Goal: Task Accomplishment & Management: Manage account settings

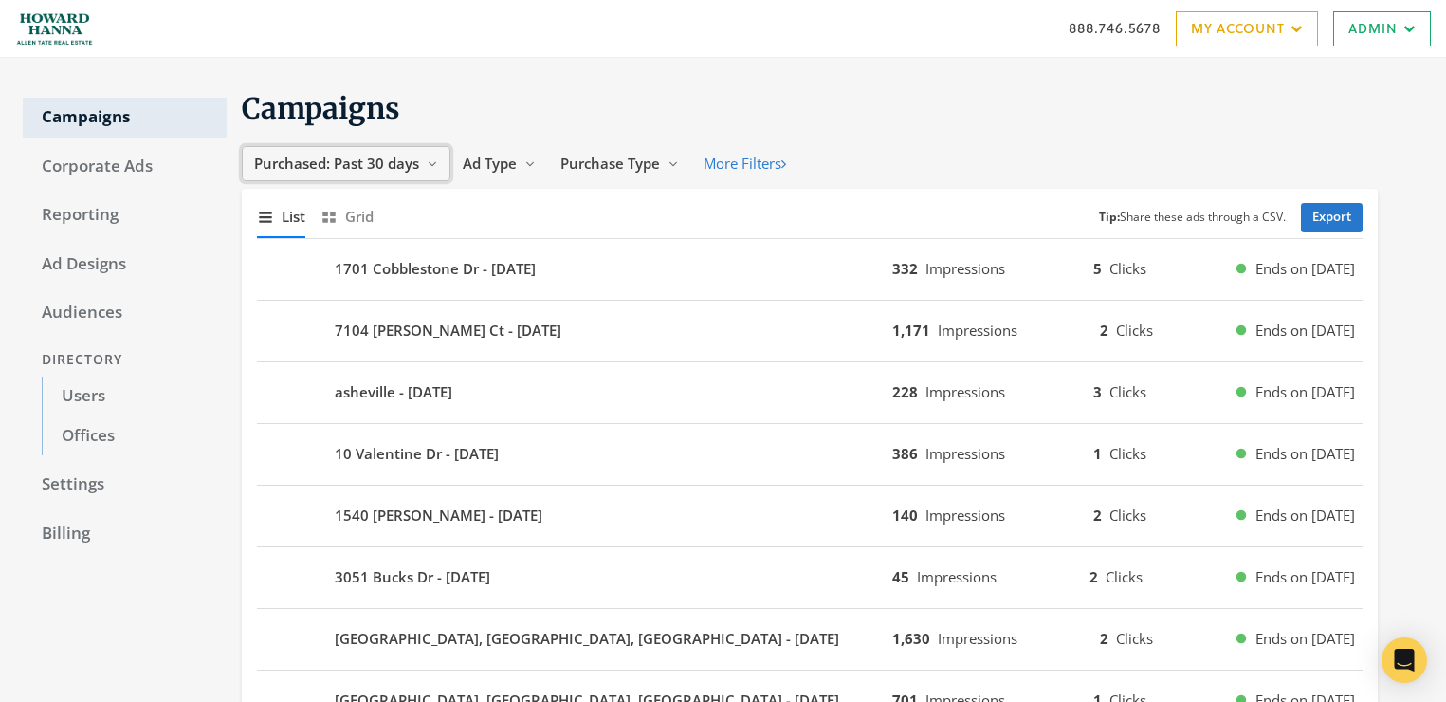
click at [384, 159] on span "Purchased: Past 30 days" at bounding box center [336, 163] width 165 height 19
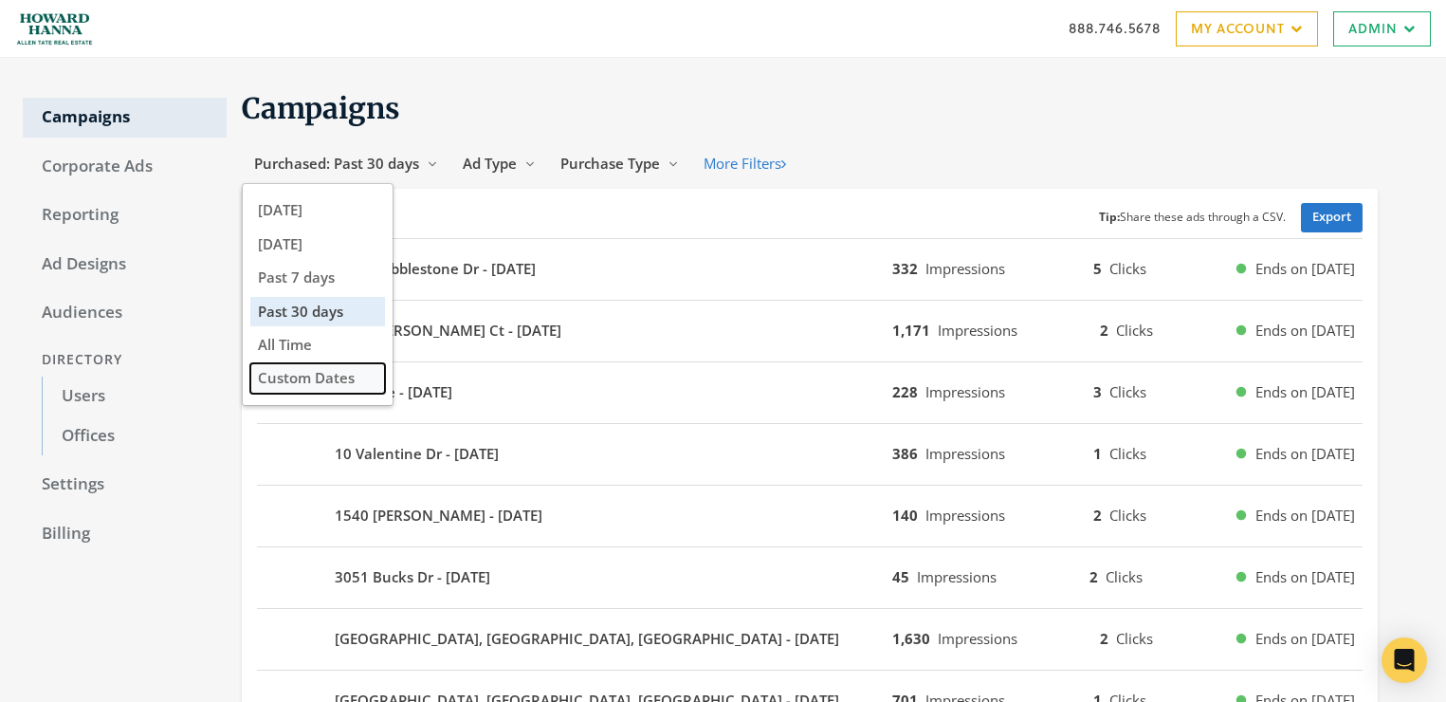
click at [344, 376] on button "Custom Dates" at bounding box center [317, 377] width 135 height 29
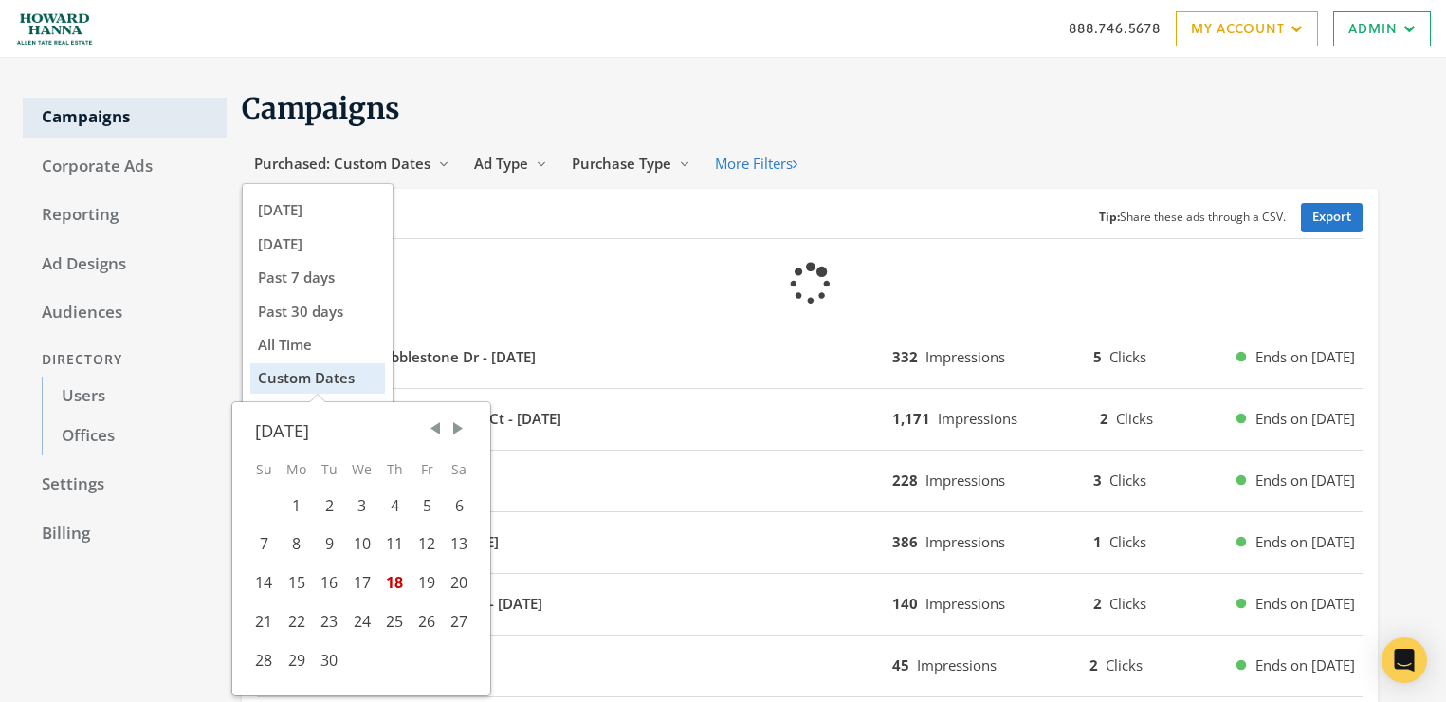
click at [435, 429] on span "Previous Month" at bounding box center [435, 428] width 19 height 19
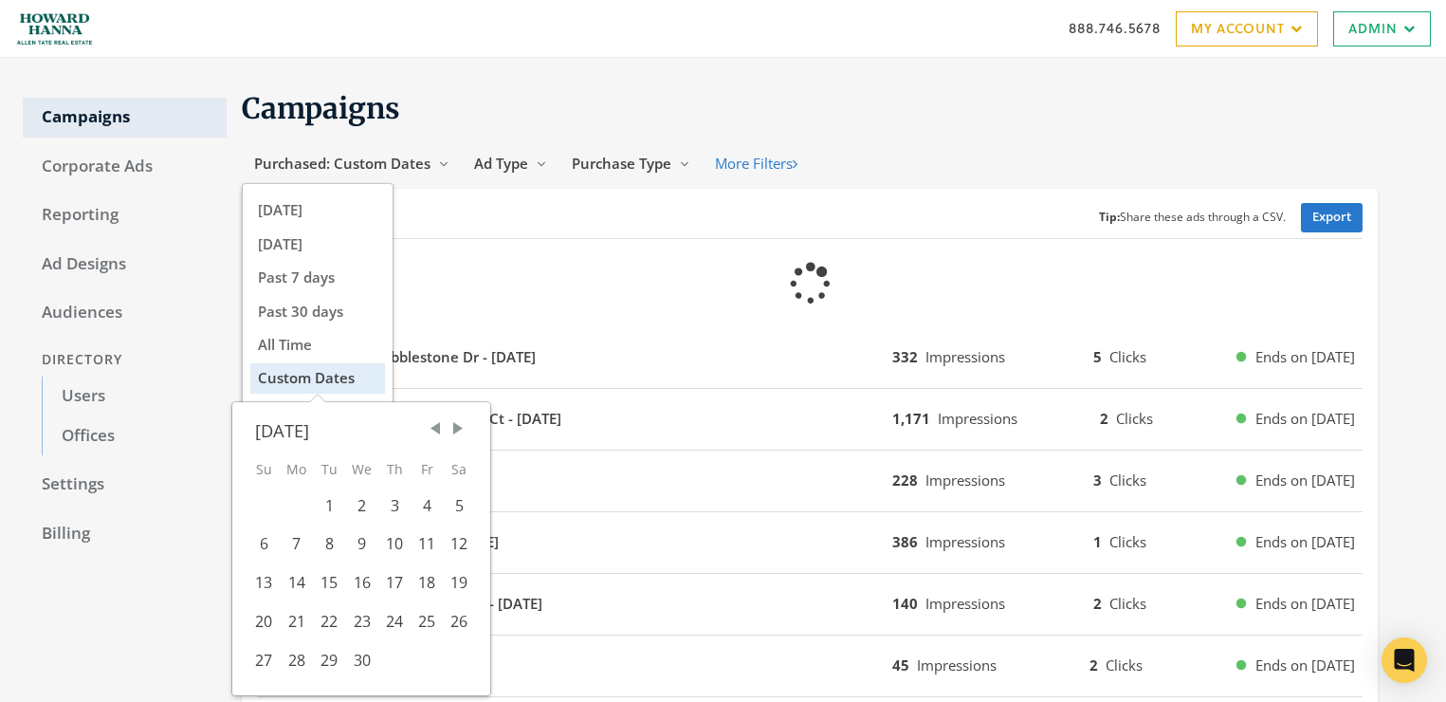
click at [435, 429] on span "Previous Month" at bounding box center [435, 428] width 19 height 19
click at [432, 427] on span "Previous Month" at bounding box center [435, 428] width 19 height 19
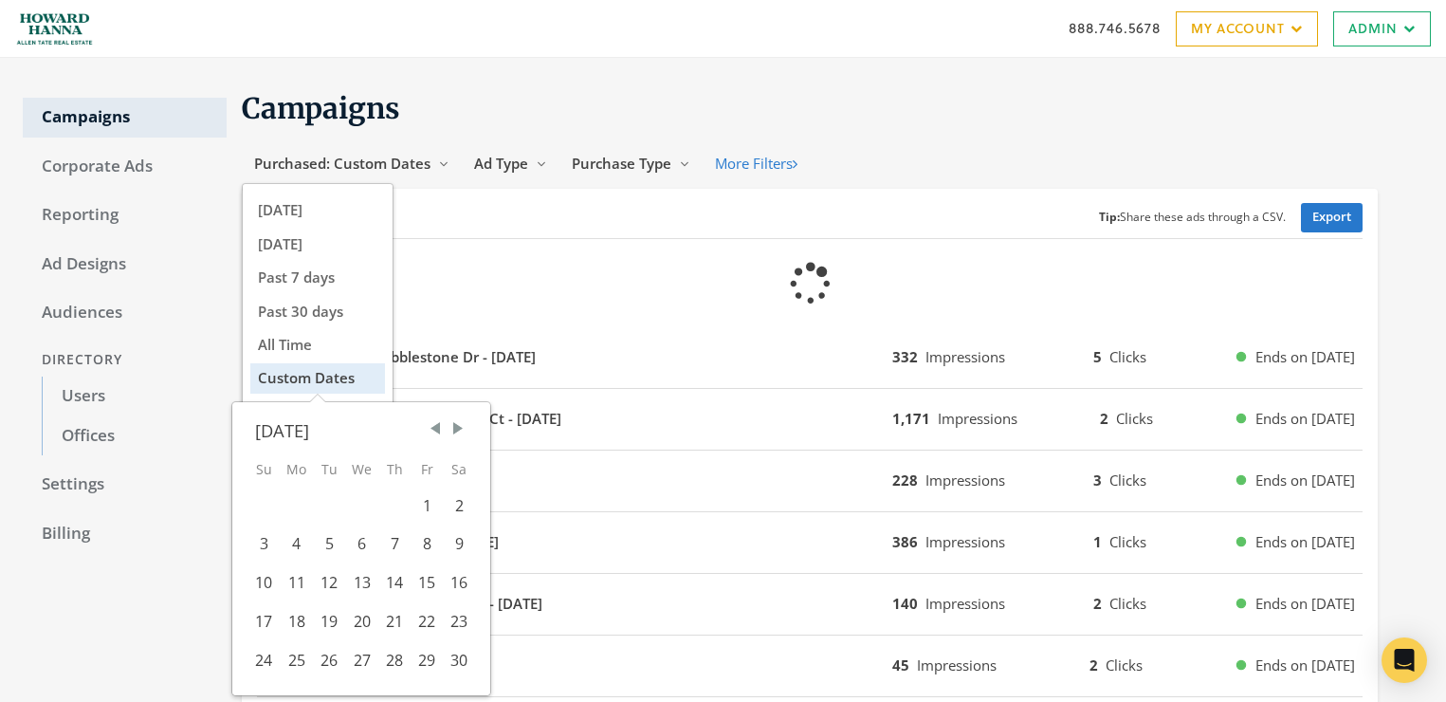
click at [432, 427] on span "Previous Month" at bounding box center [435, 428] width 19 height 19
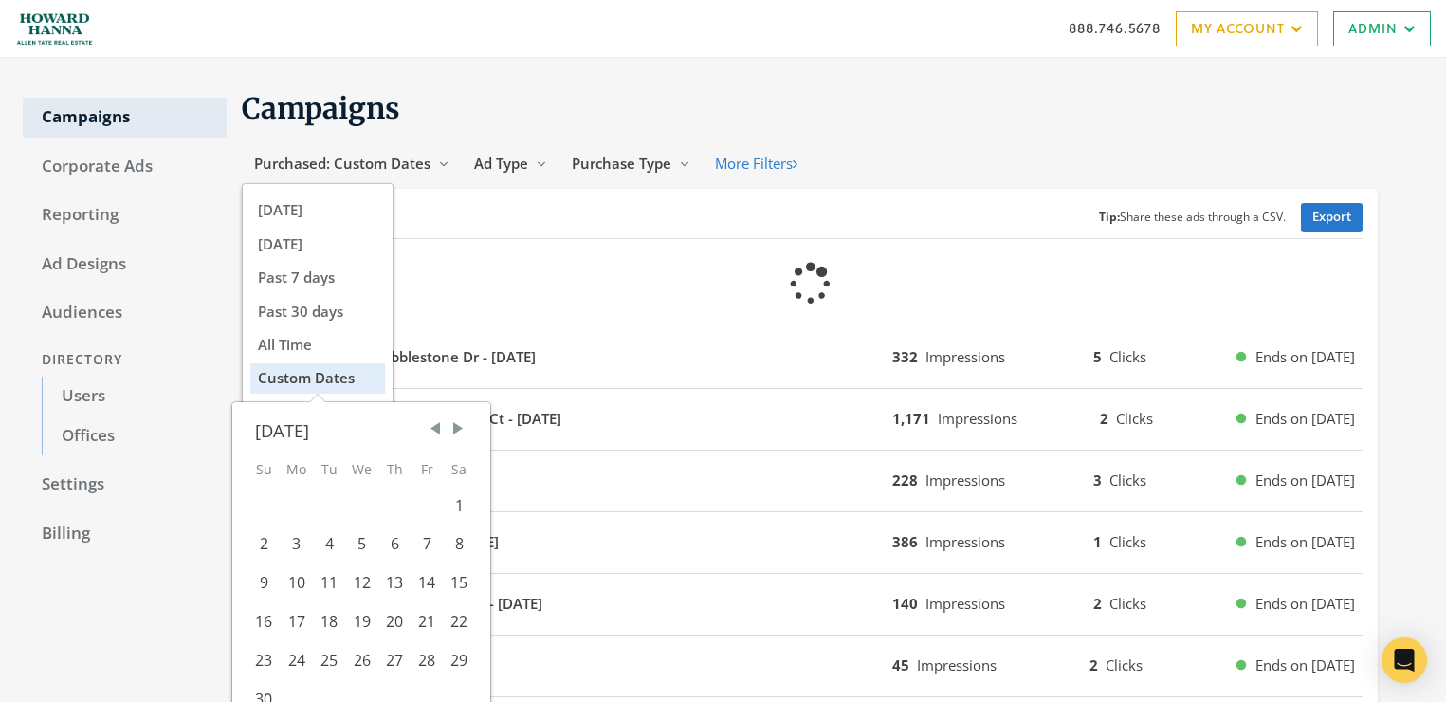
click at [432, 427] on span "Previous Month" at bounding box center [435, 428] width 19 height 19
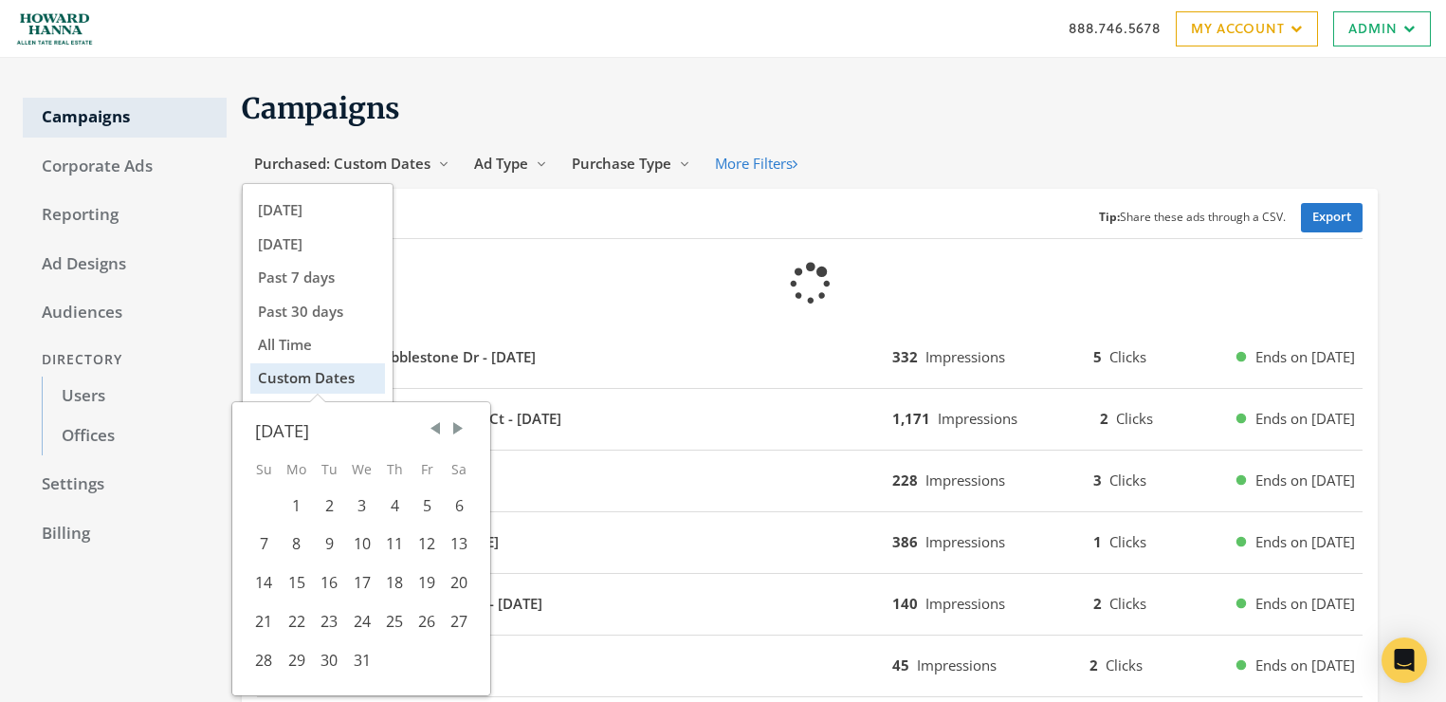
click at [432, 427] on span "Previous Month" at bounding box center [435, 428] width 19 height 19
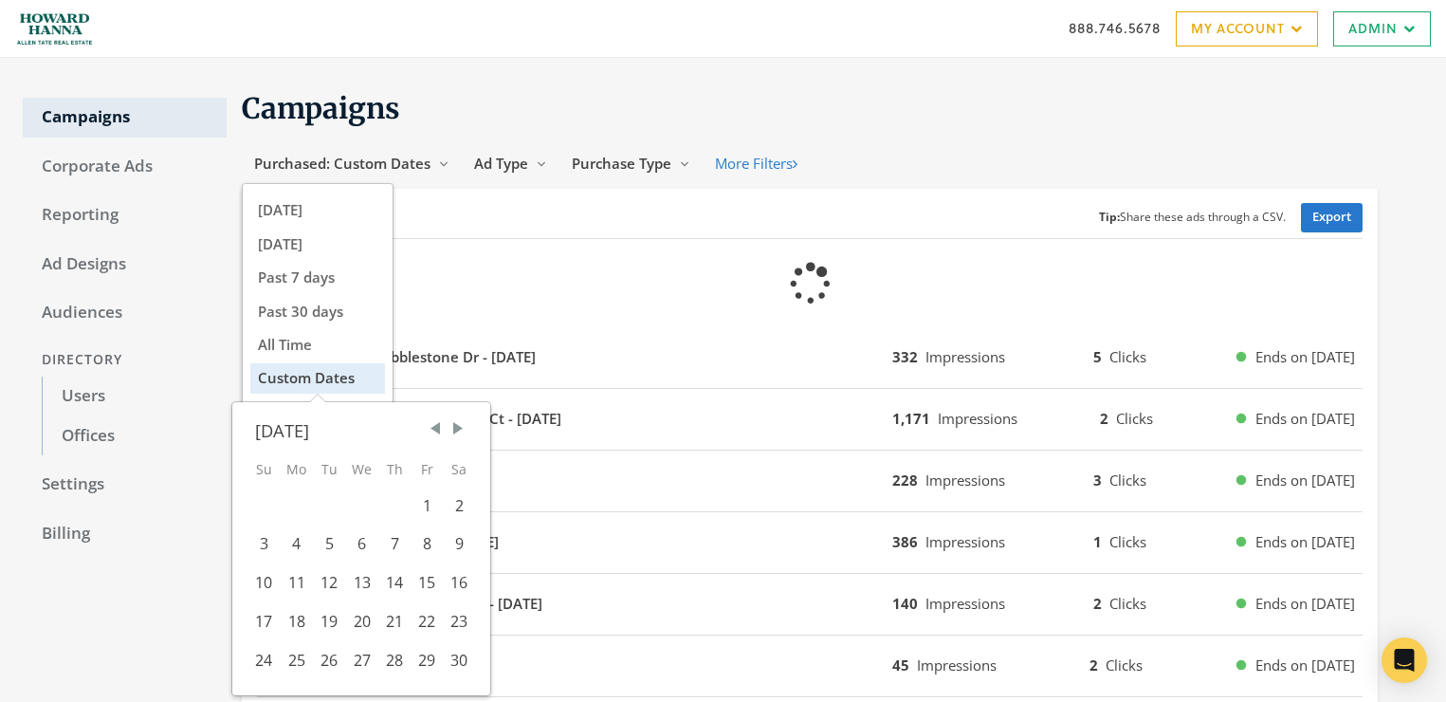
click at [432, 427] on span "Previous Month" at bounding box center [435, 428] width 19 height 19
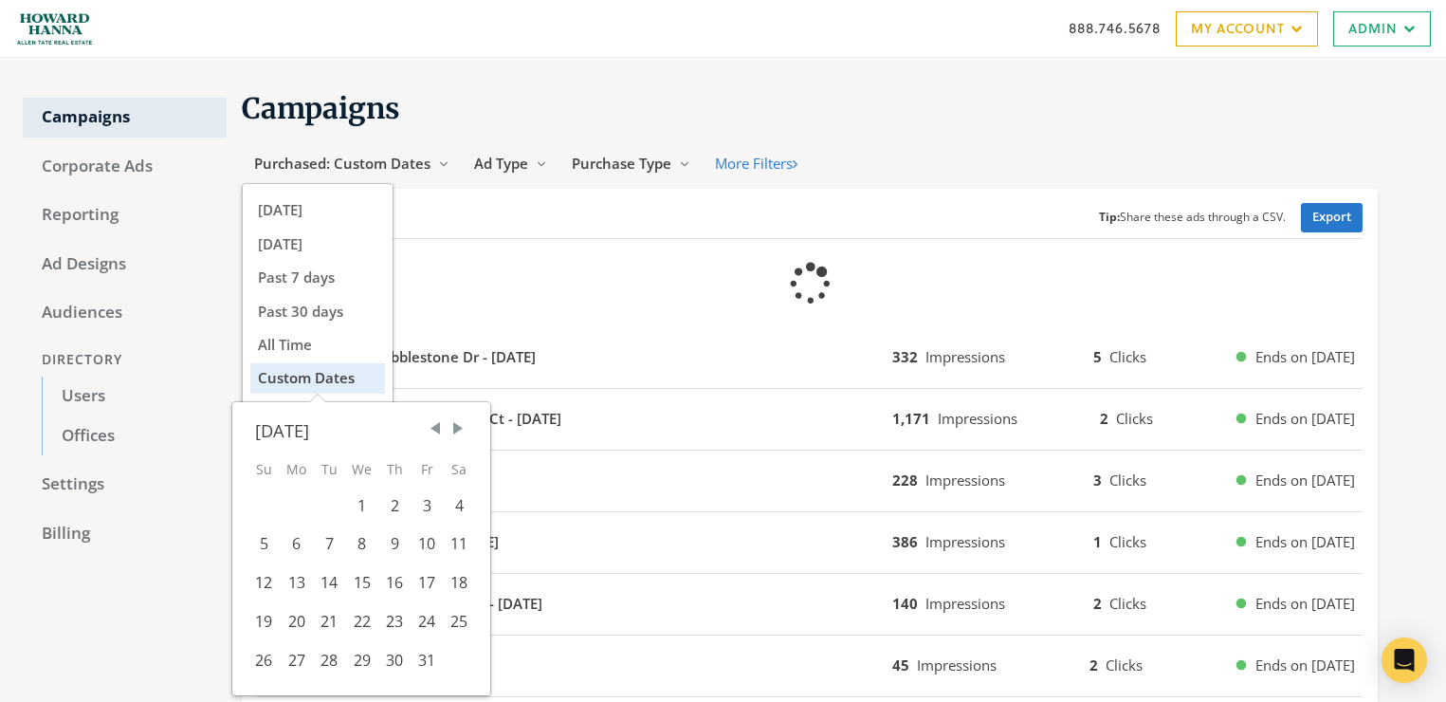
click at [432, 427] on span "Previous Month" at bounding box center [435, 428] width 19 height 19
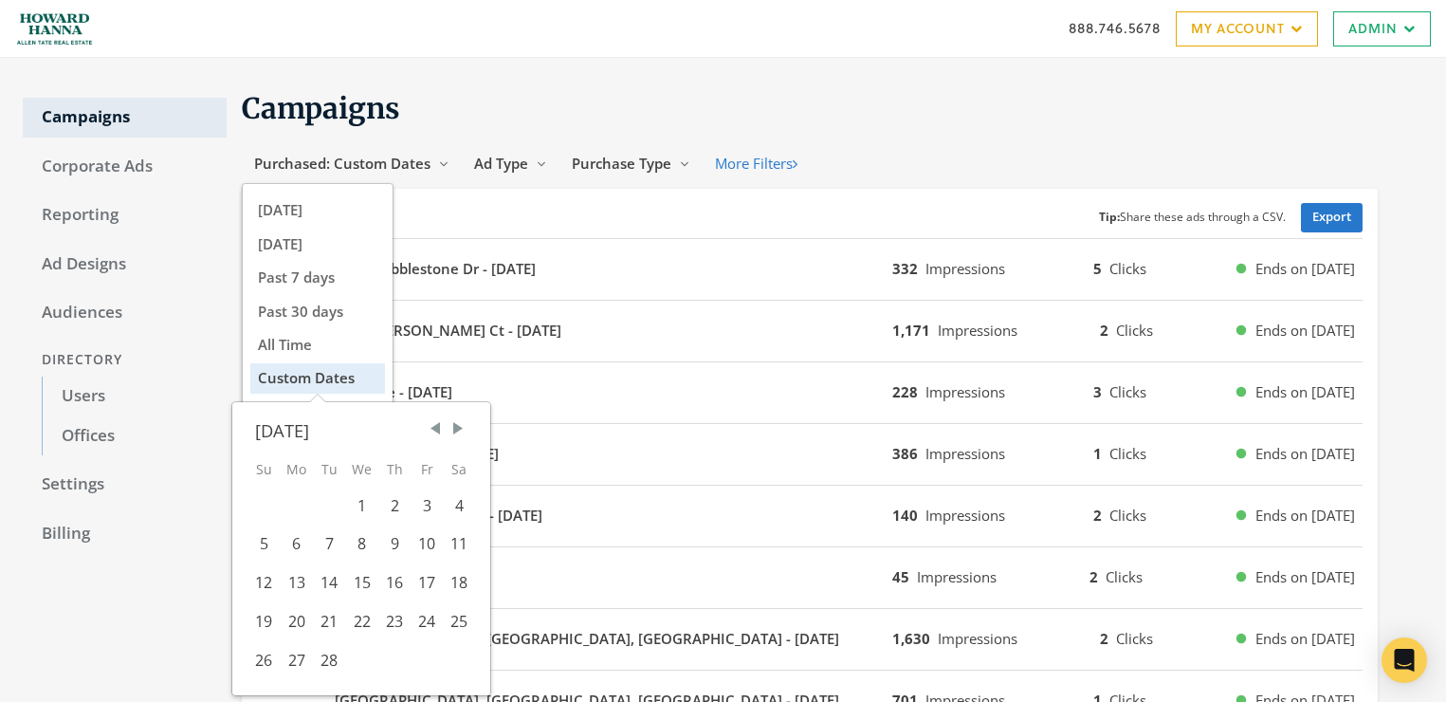
click at [432, 427] on span "Previous Month" at bounding box center [435, 428] width 19 height 19
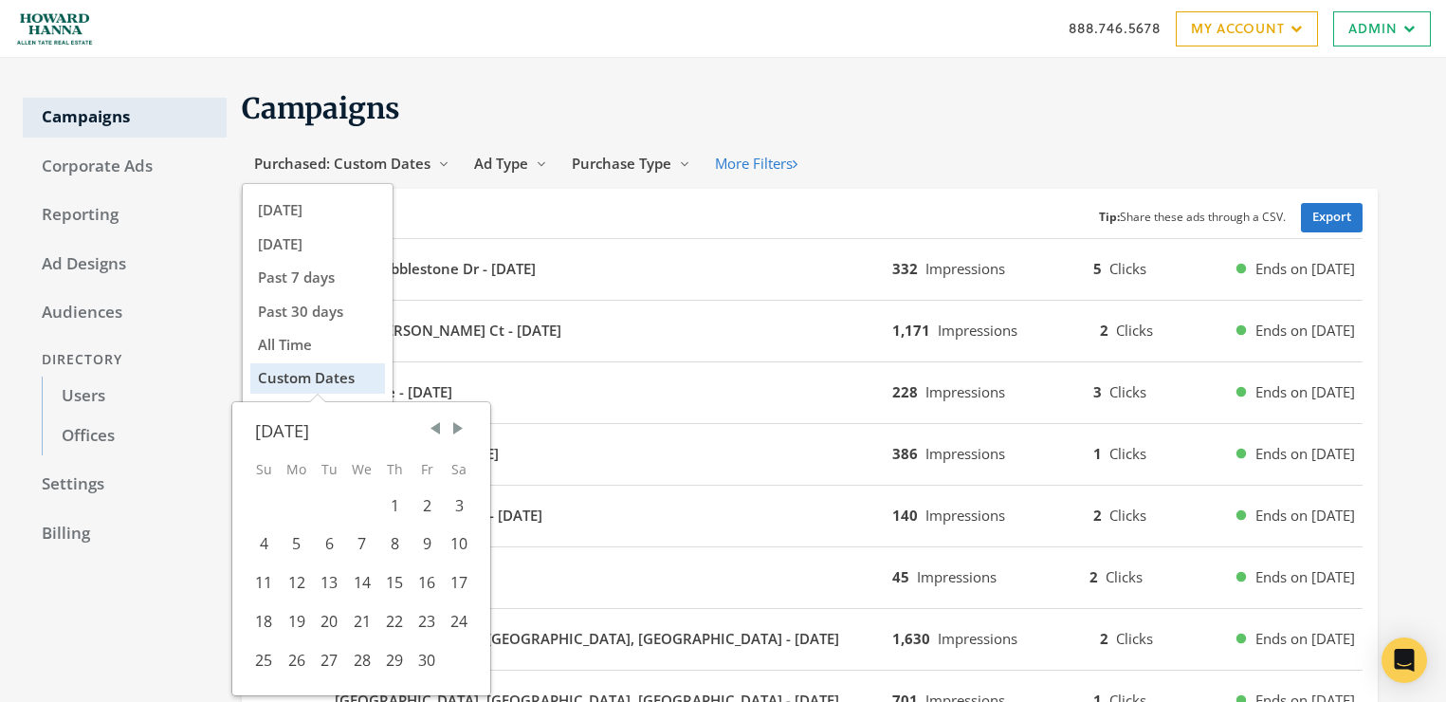
click at [432, 427] on span "Previous Month" at bounding box center [435, 428] width 19 height 19
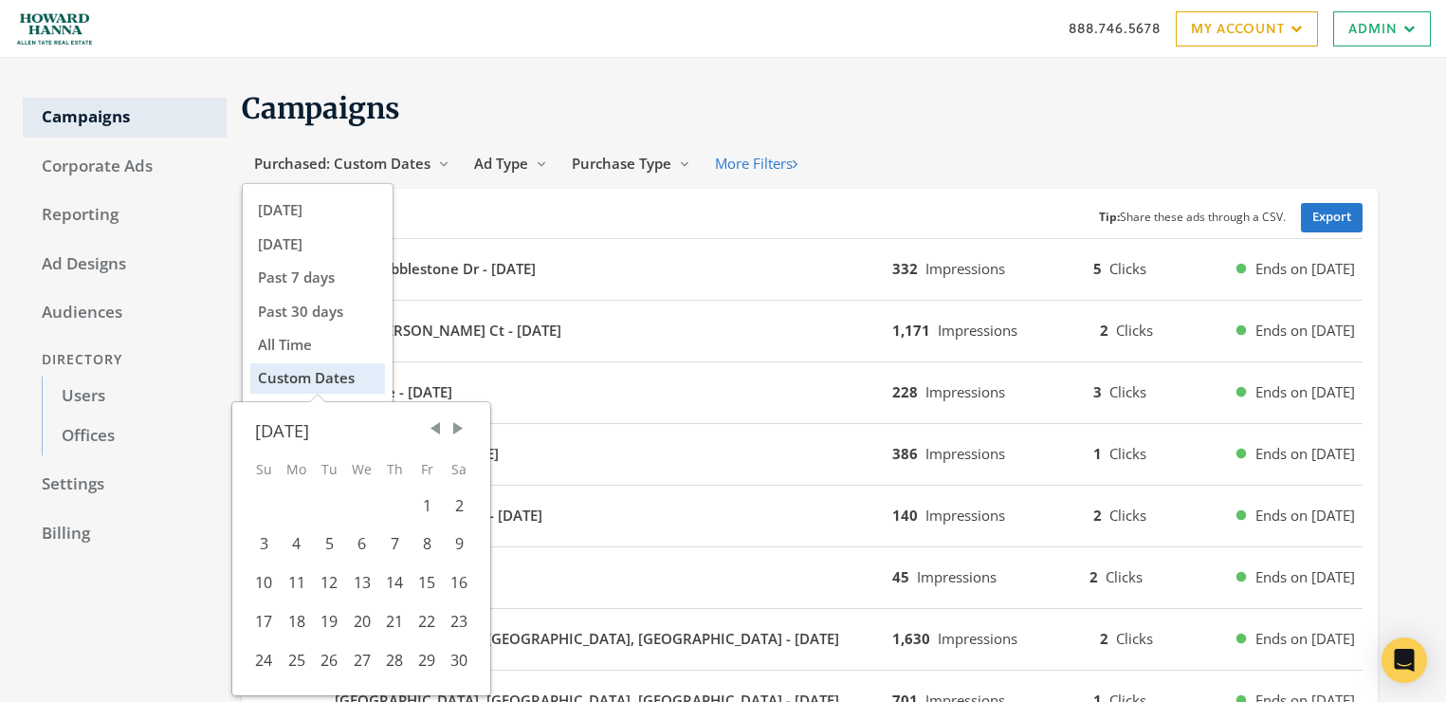
click at [432, 427] on span "Previous Month" at bounding box center [435, 428] width 19 height 19
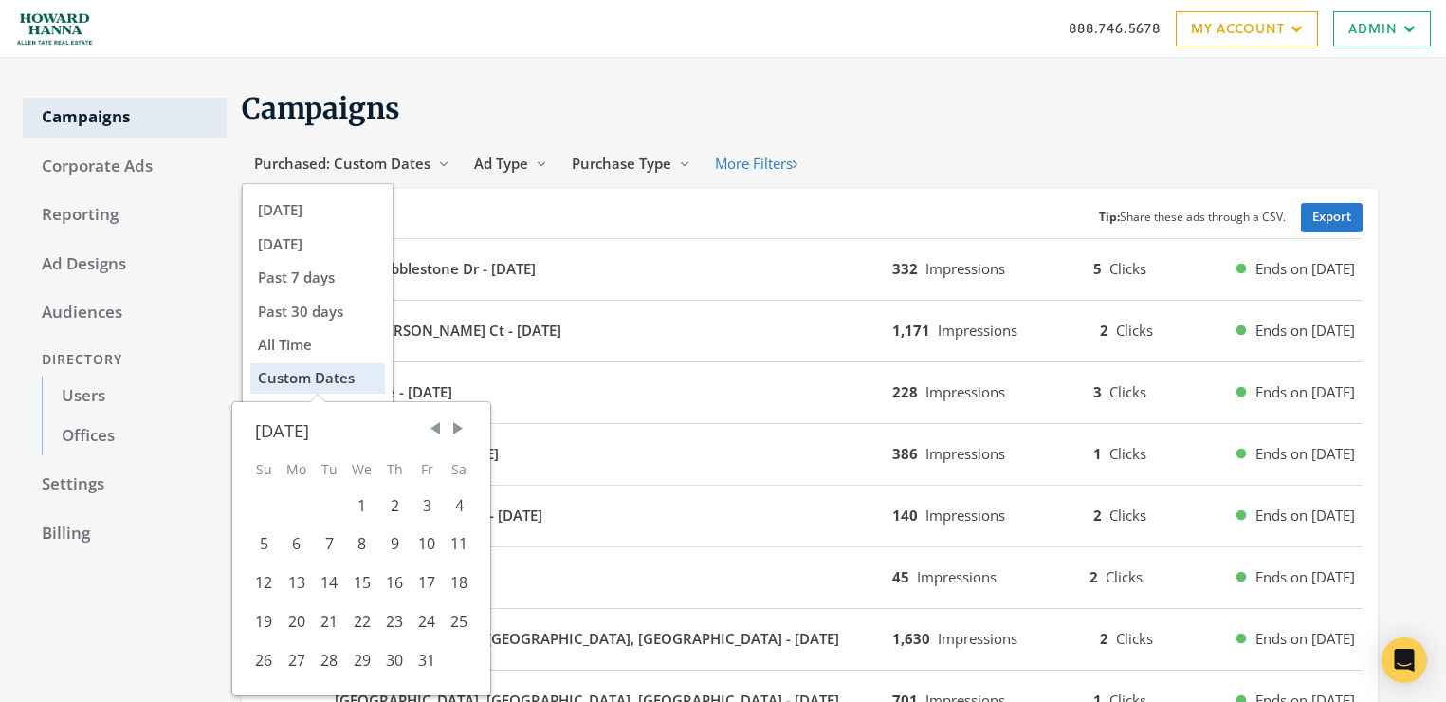
click at [432, 427] on span "Previous Month" at bounding box center [435, 428] width 19 height 19
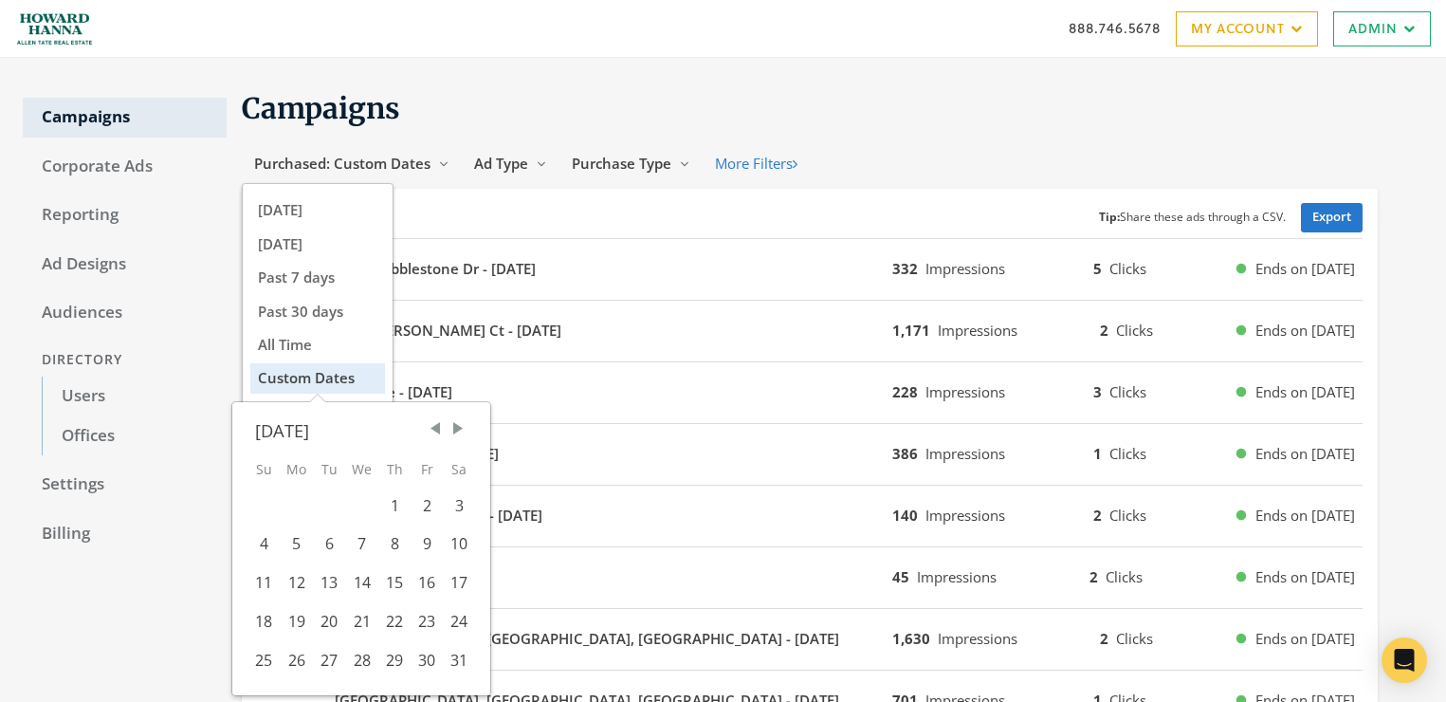
click at [432, 427] on span "Previous Month" at bounding box center [435, 428] width 19 height 19
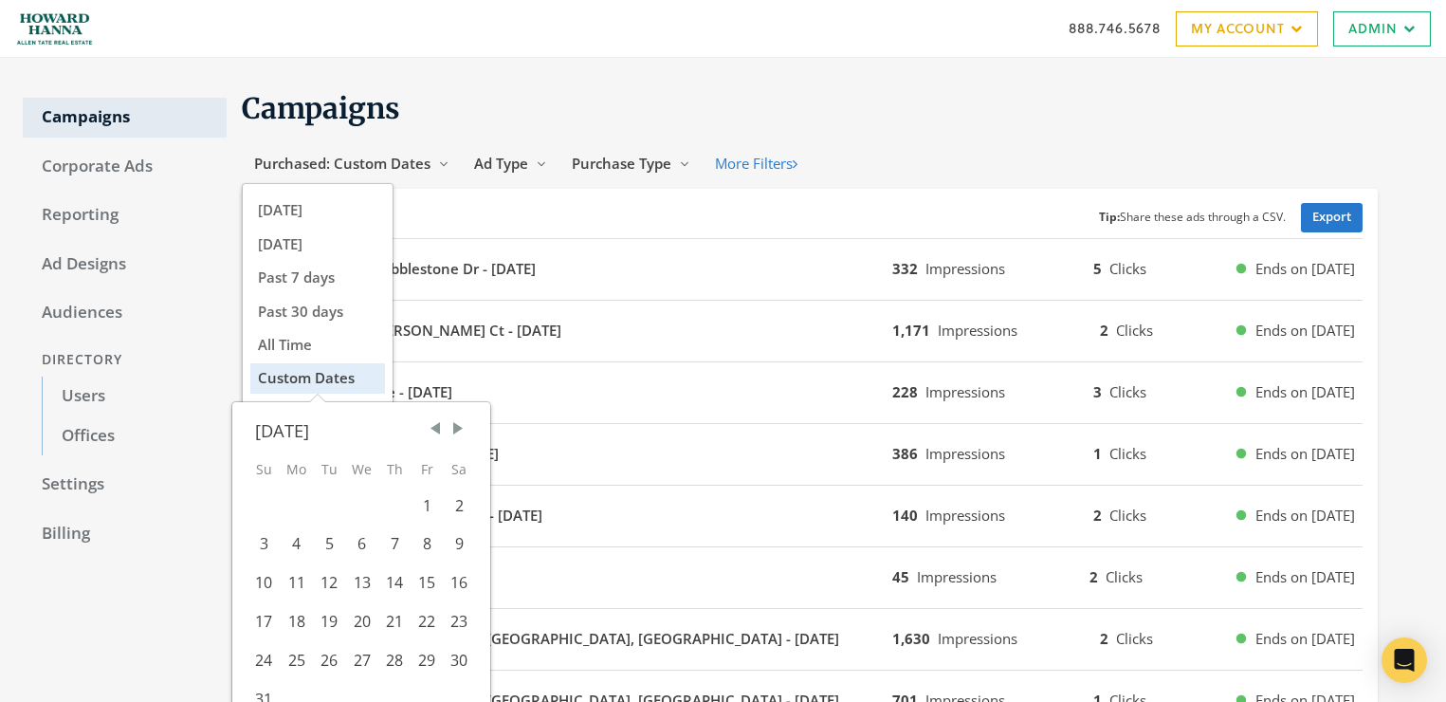
click at [432, 427] on span "Previous Month" at bounding box center [435, 428] width 19 height 19
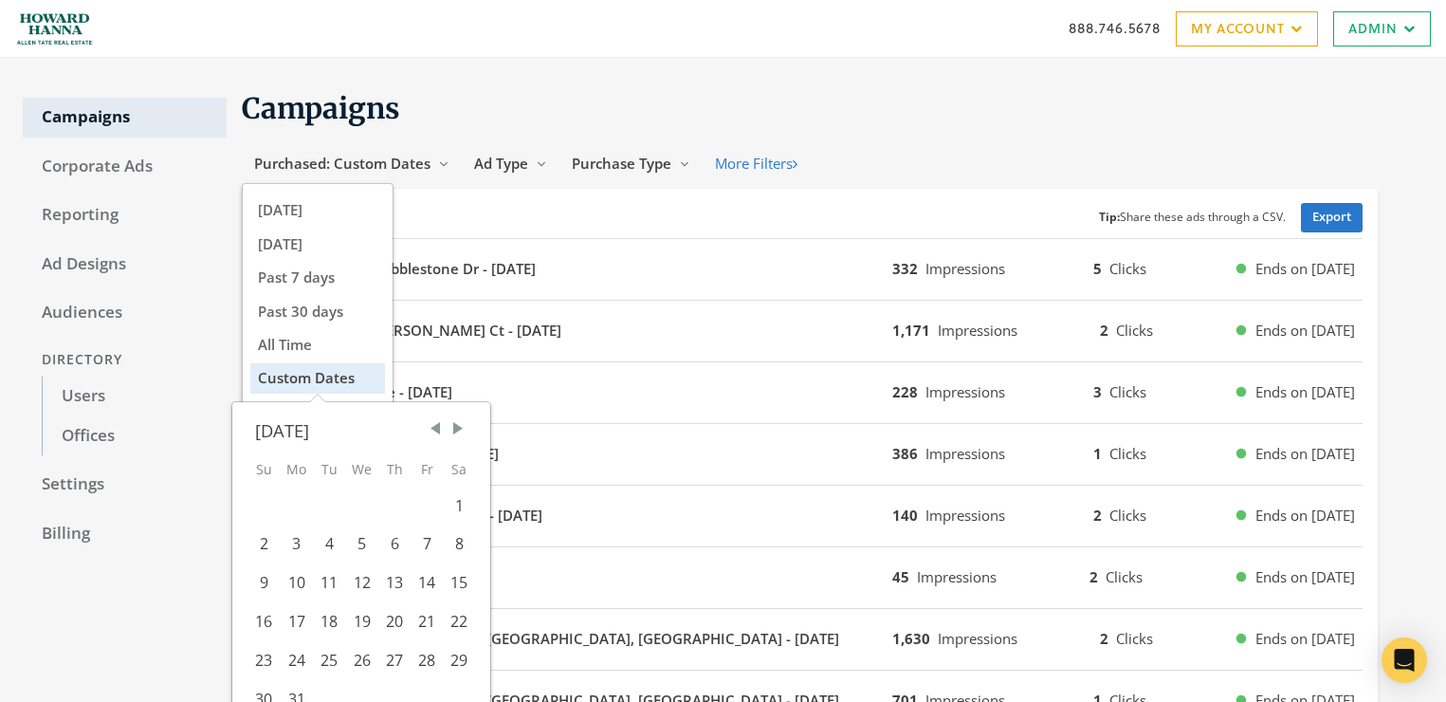
click at [432, 427] on span "Previous Month" at bounding box center [435, 428] width 19 height 19
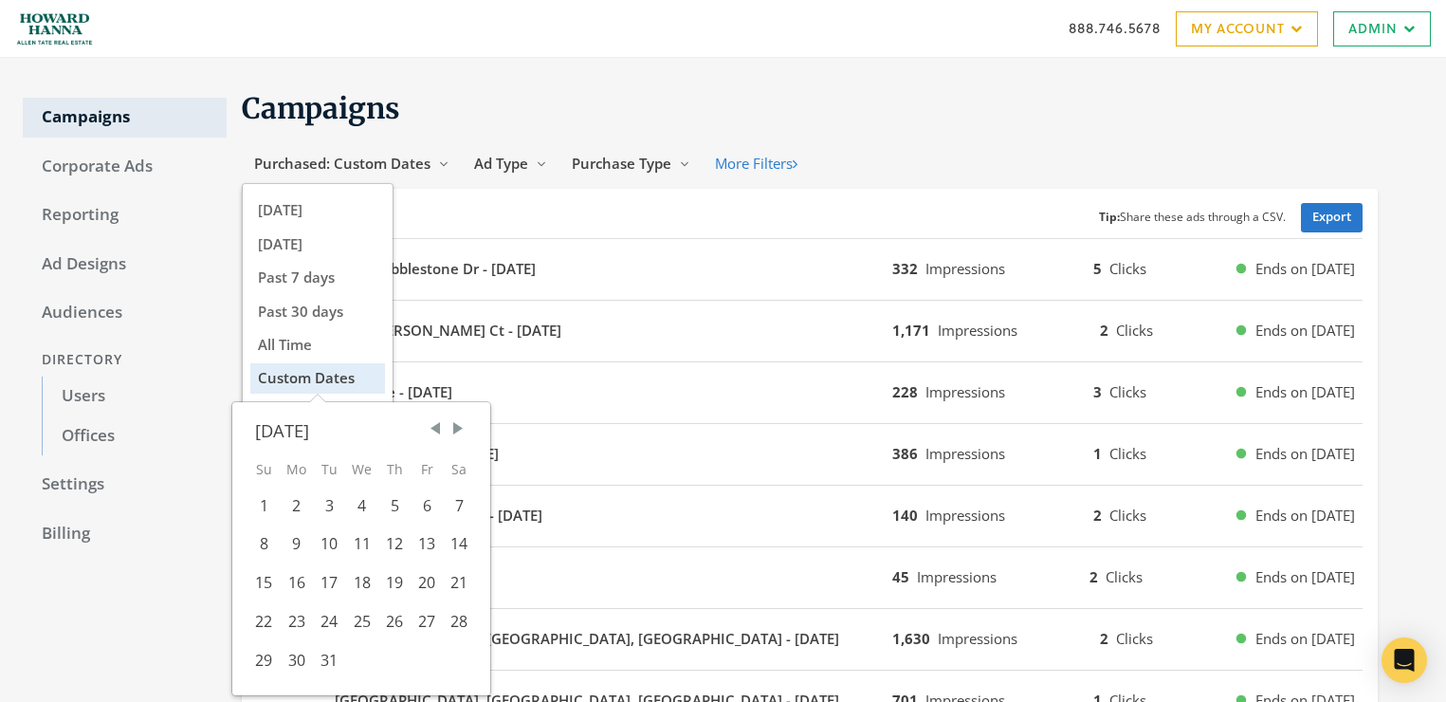
click at [432, 427] on span "Previous Month" at bounding box center [435, 428] width 19 height 19
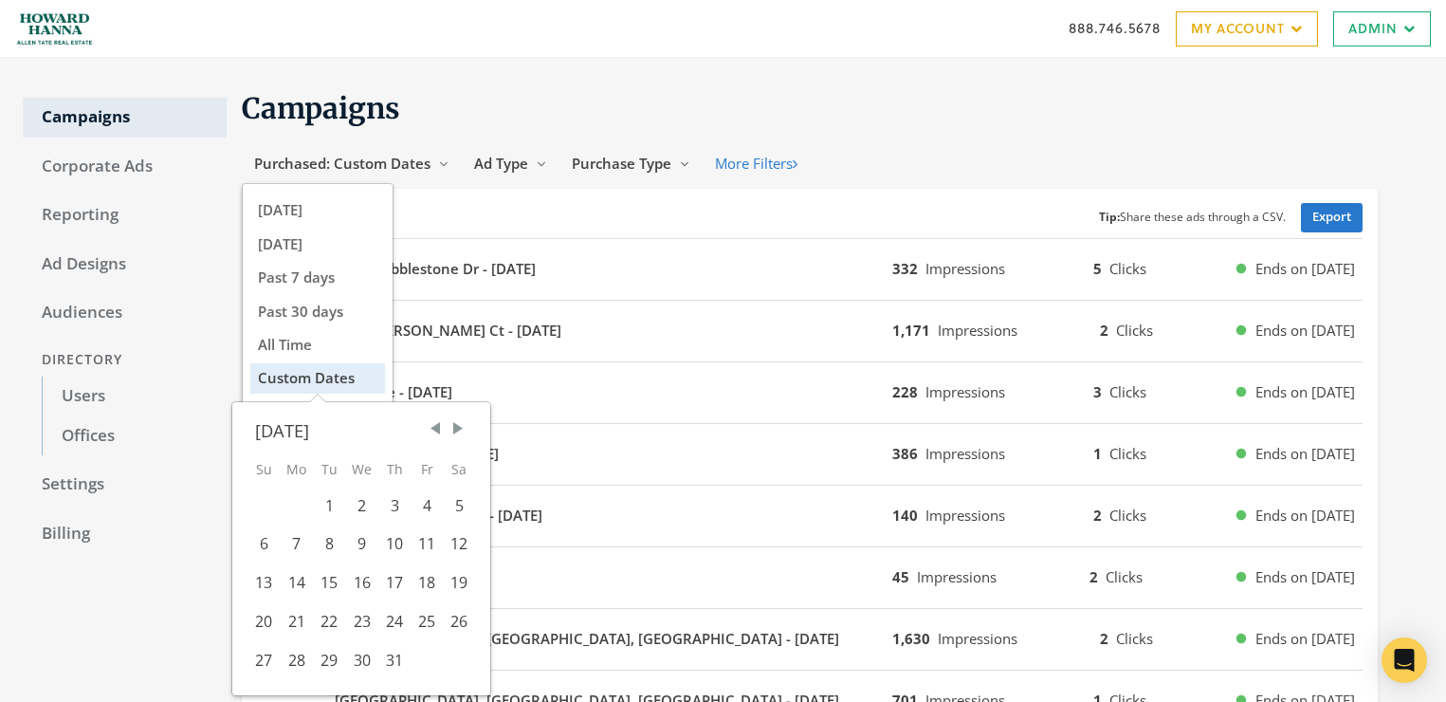
click at [432, 427] on span "Previous Month" at bounding box center [435, 428] width 19 height 19
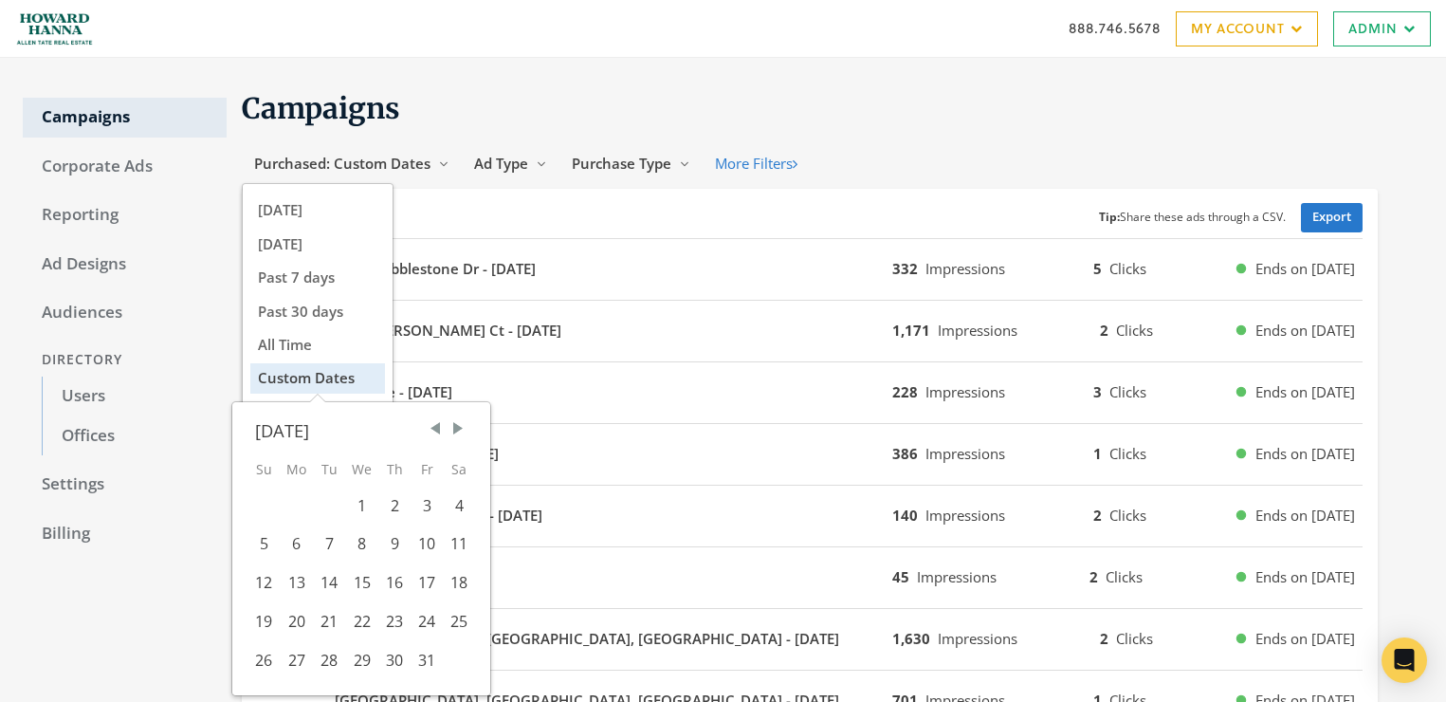
click at [432, 427] on span "Previous Month" at bounding box center [435, 428] width 19 height 19
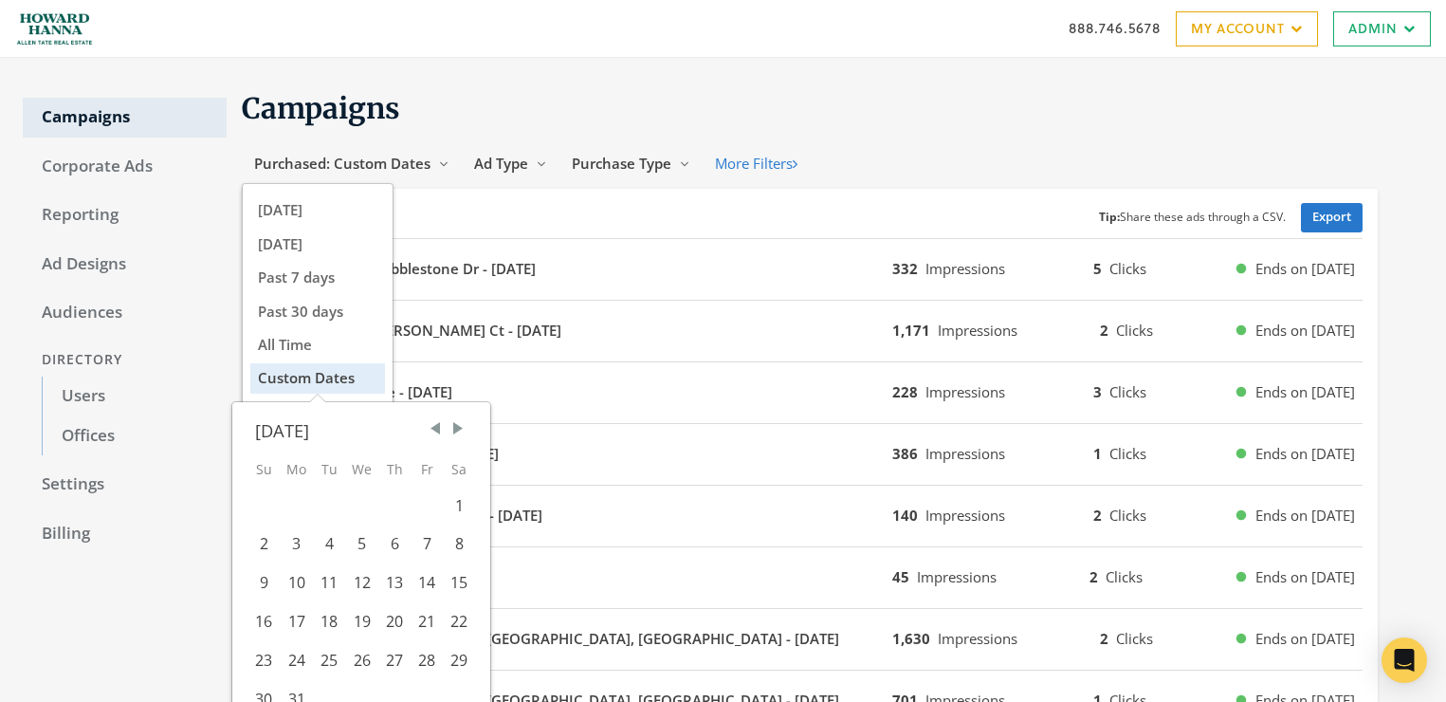
click at [432, 427] on span "Previous Month" at bounding box center [435, 428] width 19 height 19
click at [349, 549] on div "5" at bounding box center [361, 543] width 33 height 39
click at [463, 667] on div "29" at bounding box center [459, 660] width 32 height 39
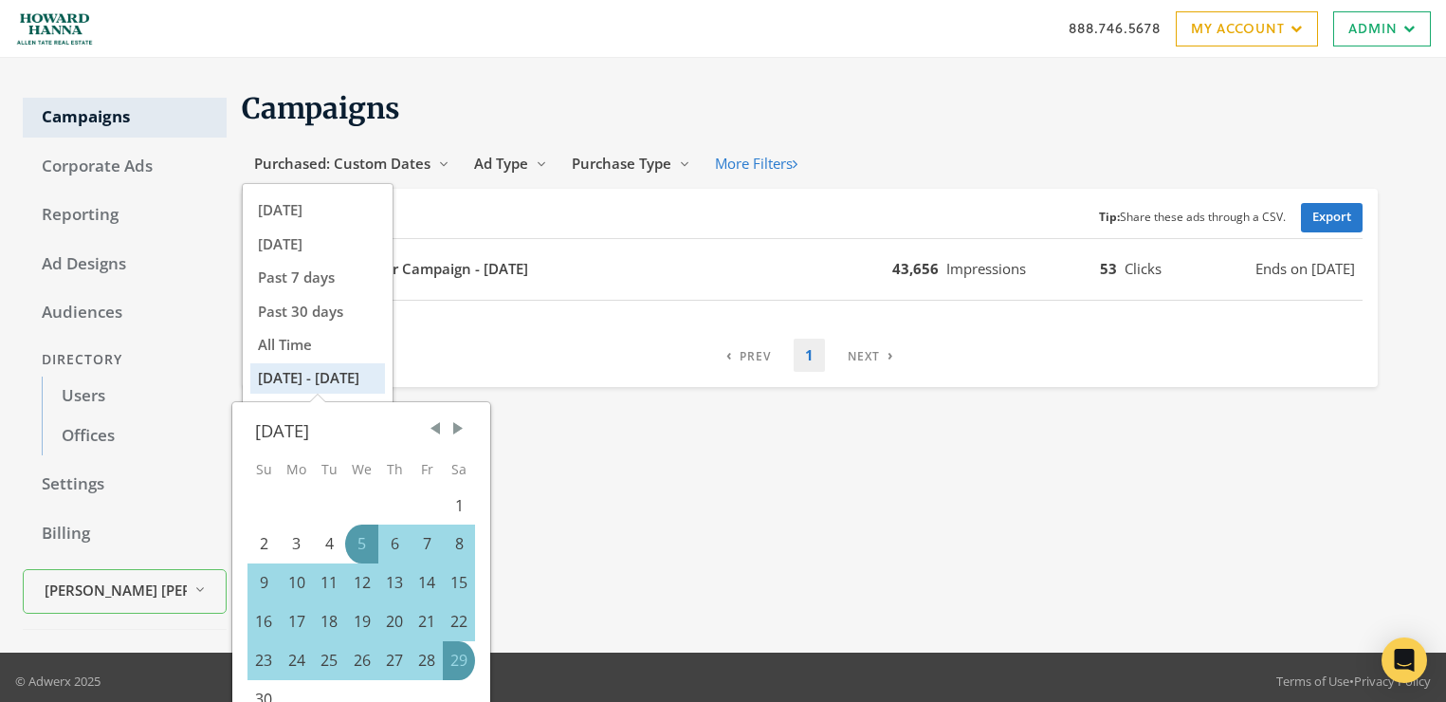
click at [853, 540] on div "Campaigns Purchased: Custom Dates Reveal list of Purchased: Custom Dates Today …" at bounding box center [825, 355] width 1197 height 549
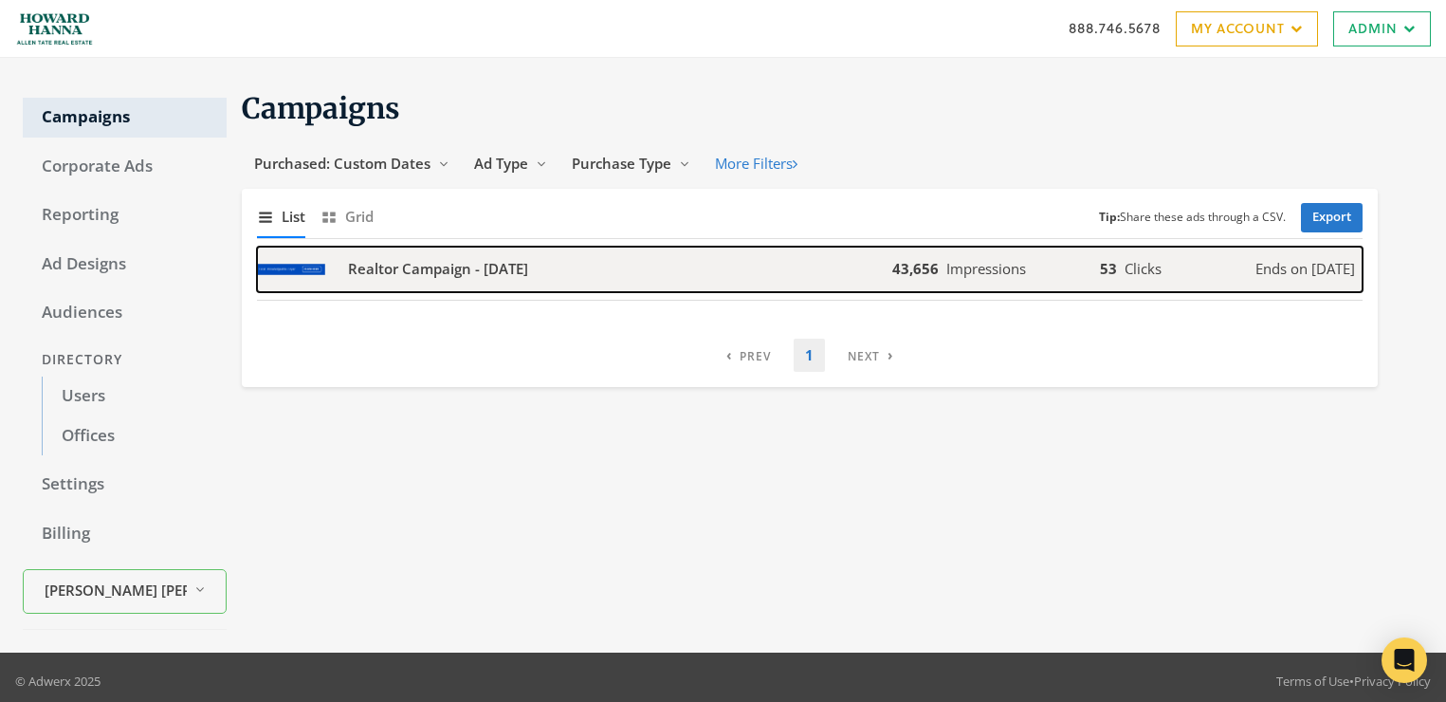
click at [407, 271] on b "Realtor Campaign - 2019-09-18" at bounding box center [438, 269] width 180 height 22
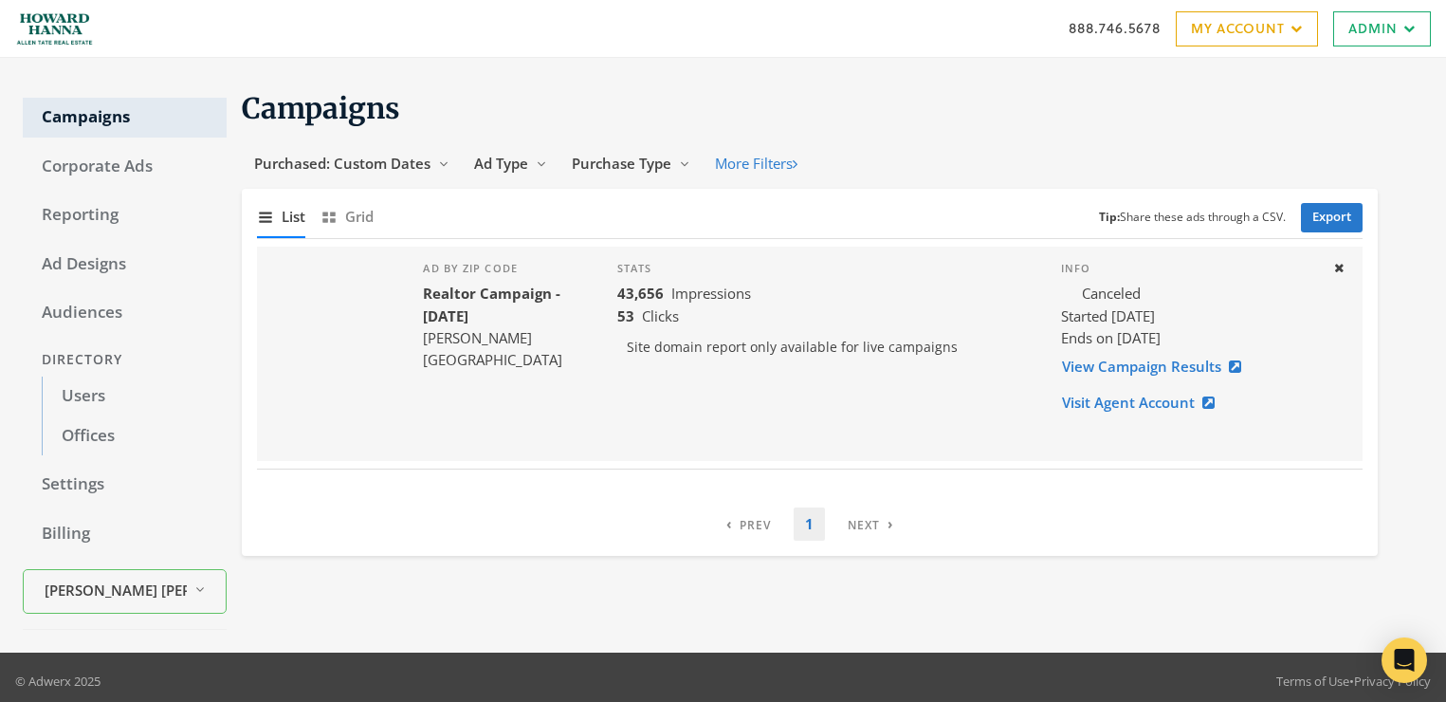
scroll to position [8, 0]
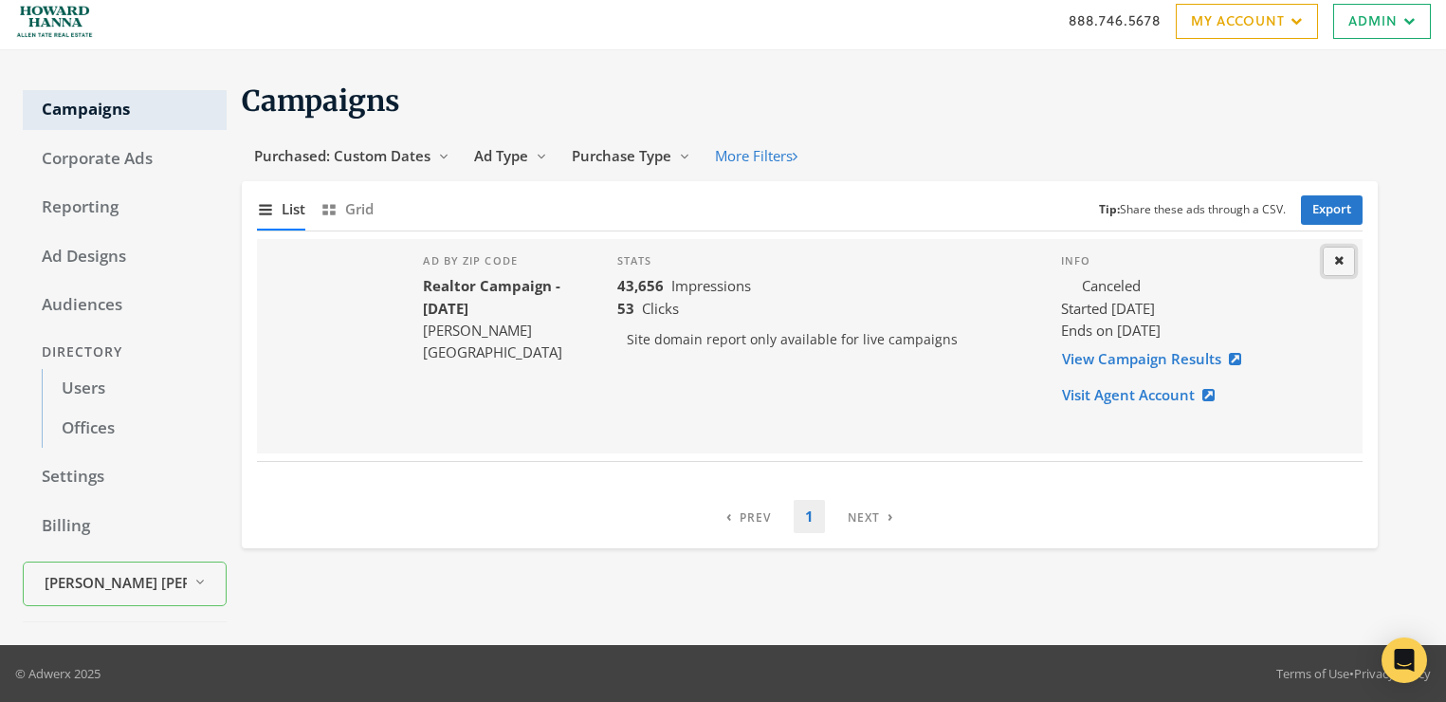
click at [1341, 259] on icon at bounding box center [1338, 260] width 9 height 12
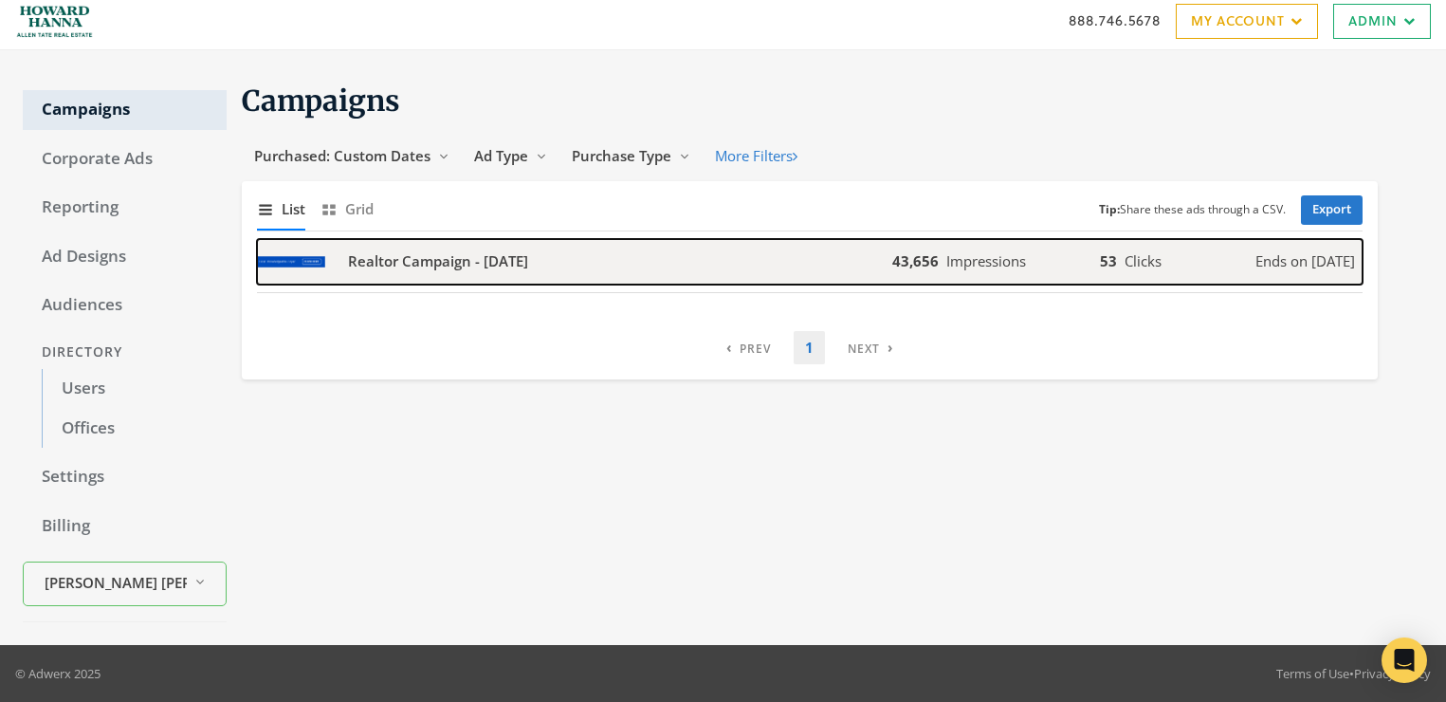
click at [484, 266] on b "Realtor Campaign - 2019-09-18" at bounding box center [438, 261] width 180 height 22
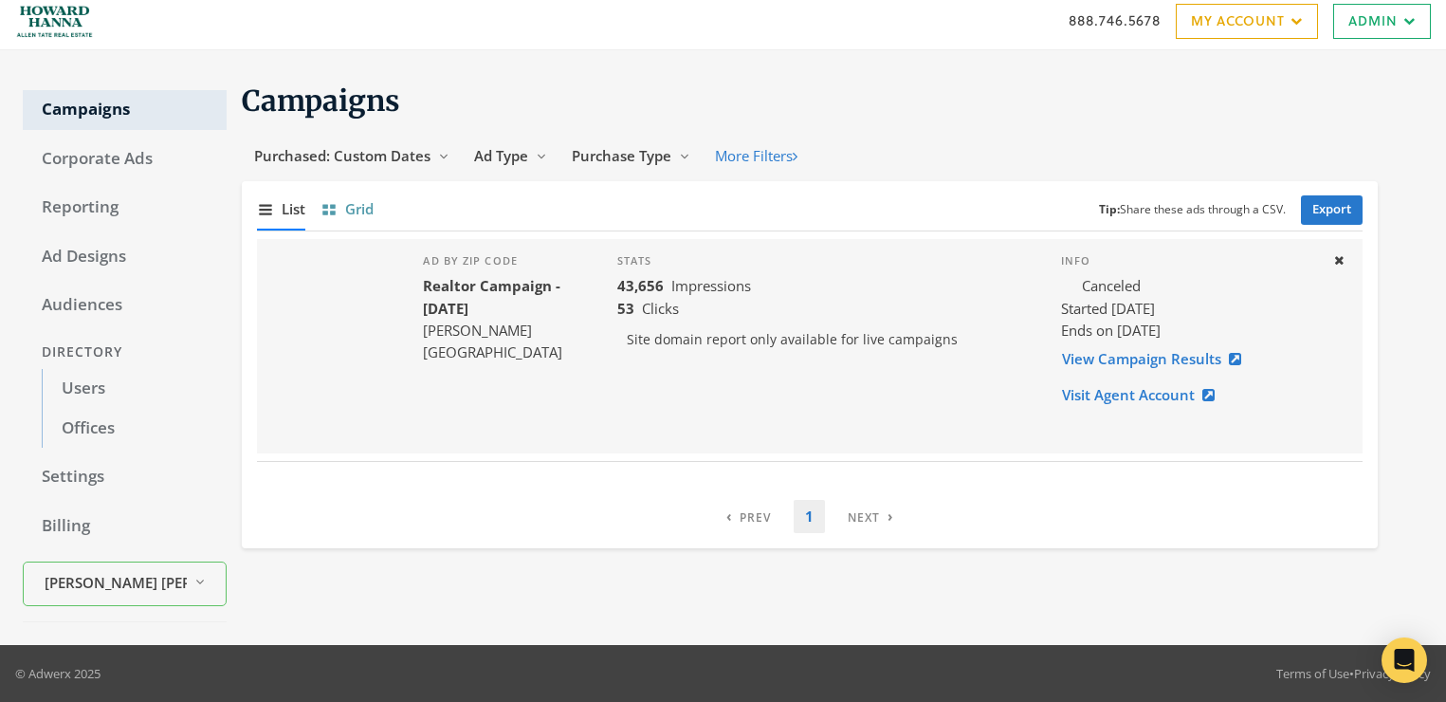
click at [349, 213] on span "Grid" at bounding box center [359, 209] width 28 height 22
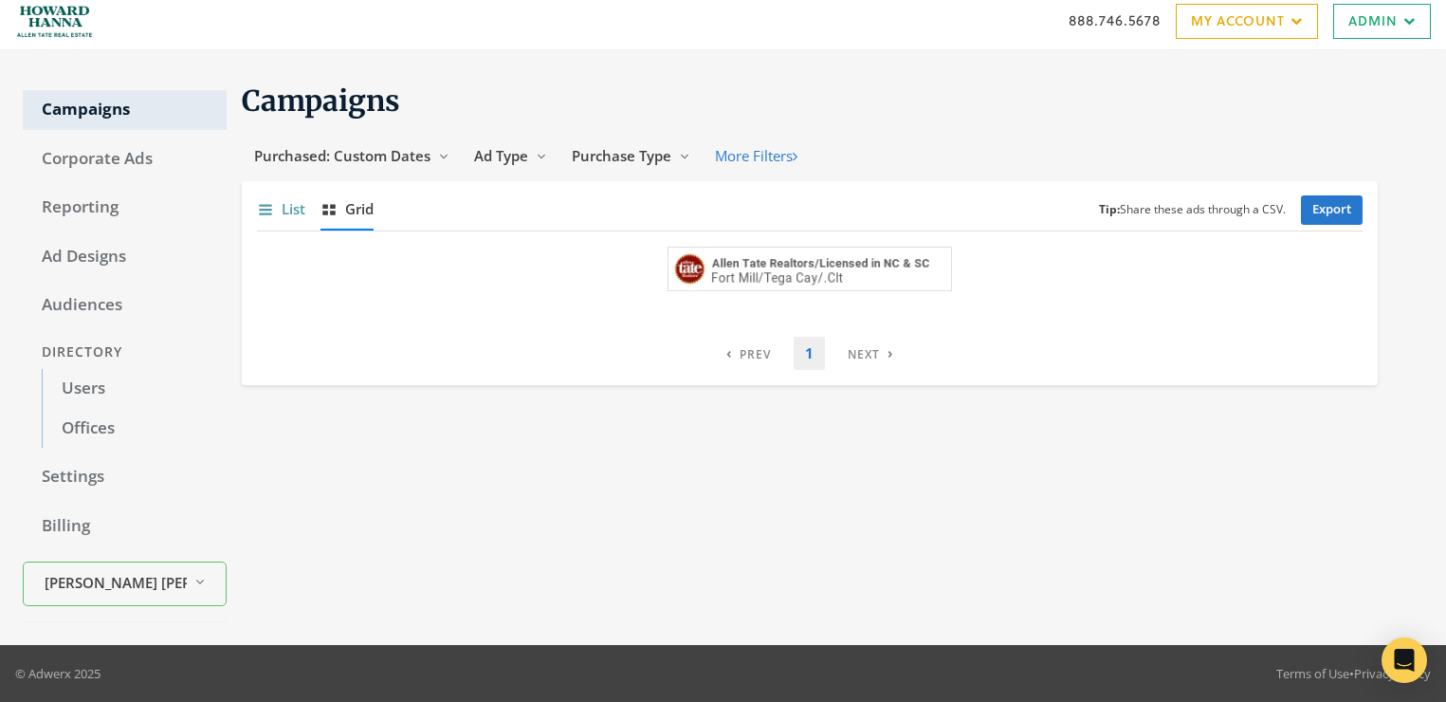
click at [277, 214] on button "Show list of campaigns List" at bounding box center [281, 209] width 48 height 41
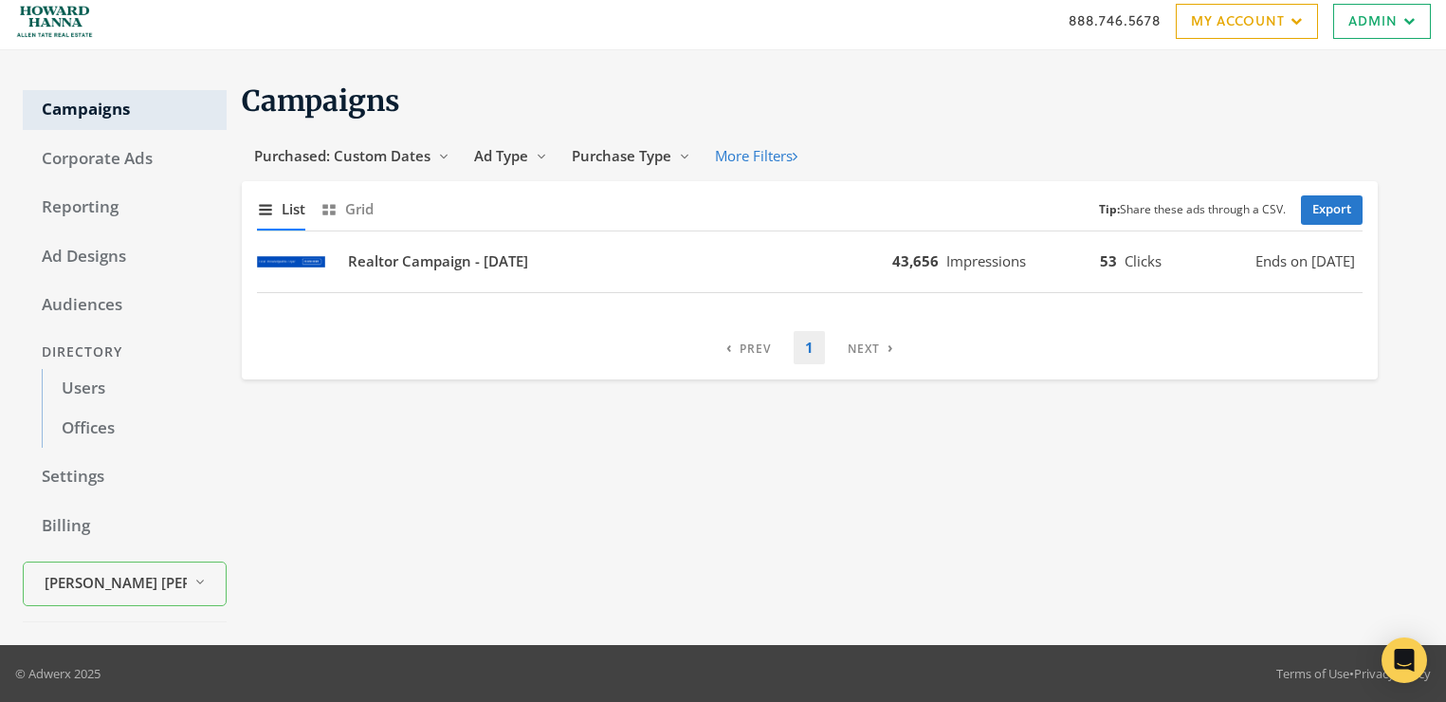
click at [628, 487] on div "Campaigns Purchased: Custom Dates Reveal list of Purchased: Custom Dates Ad Typ…" at bounding box center [825, 347] width 1197 height 549
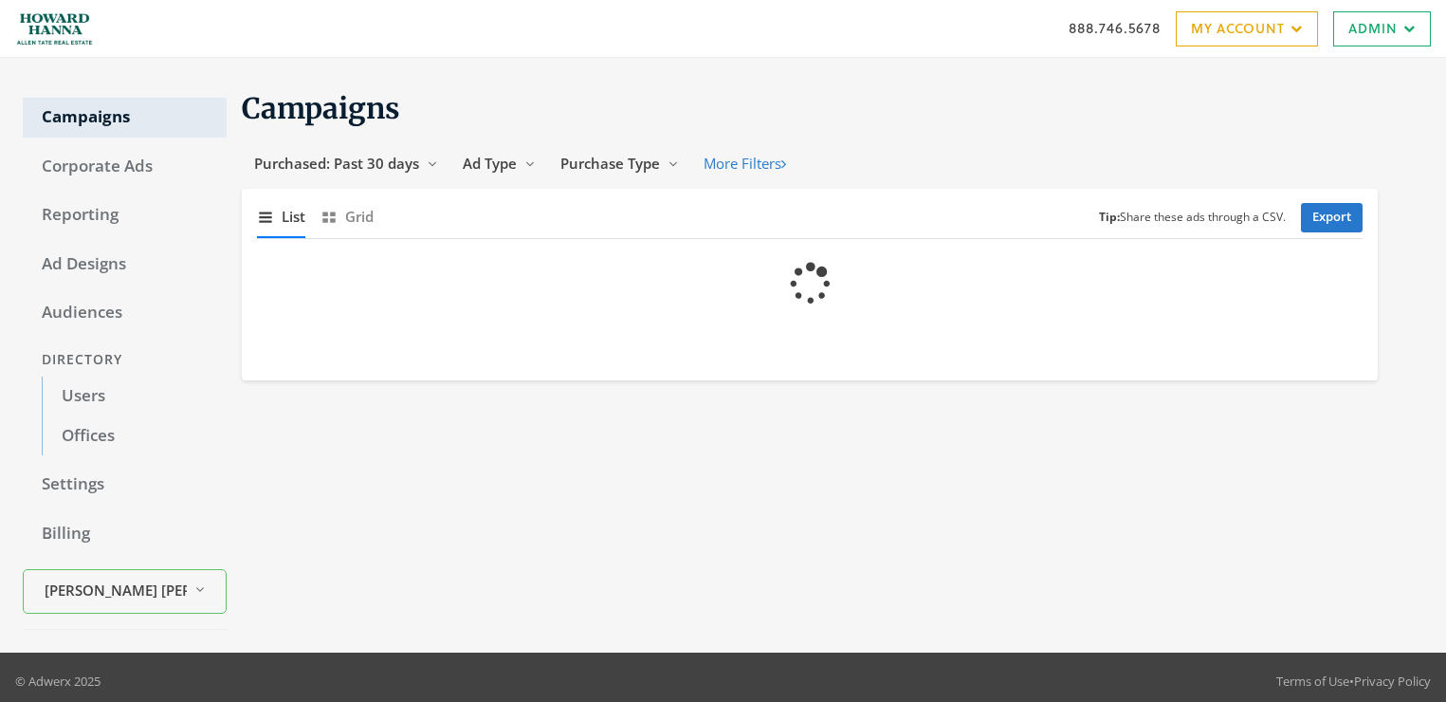
scroll to position [8, 0]
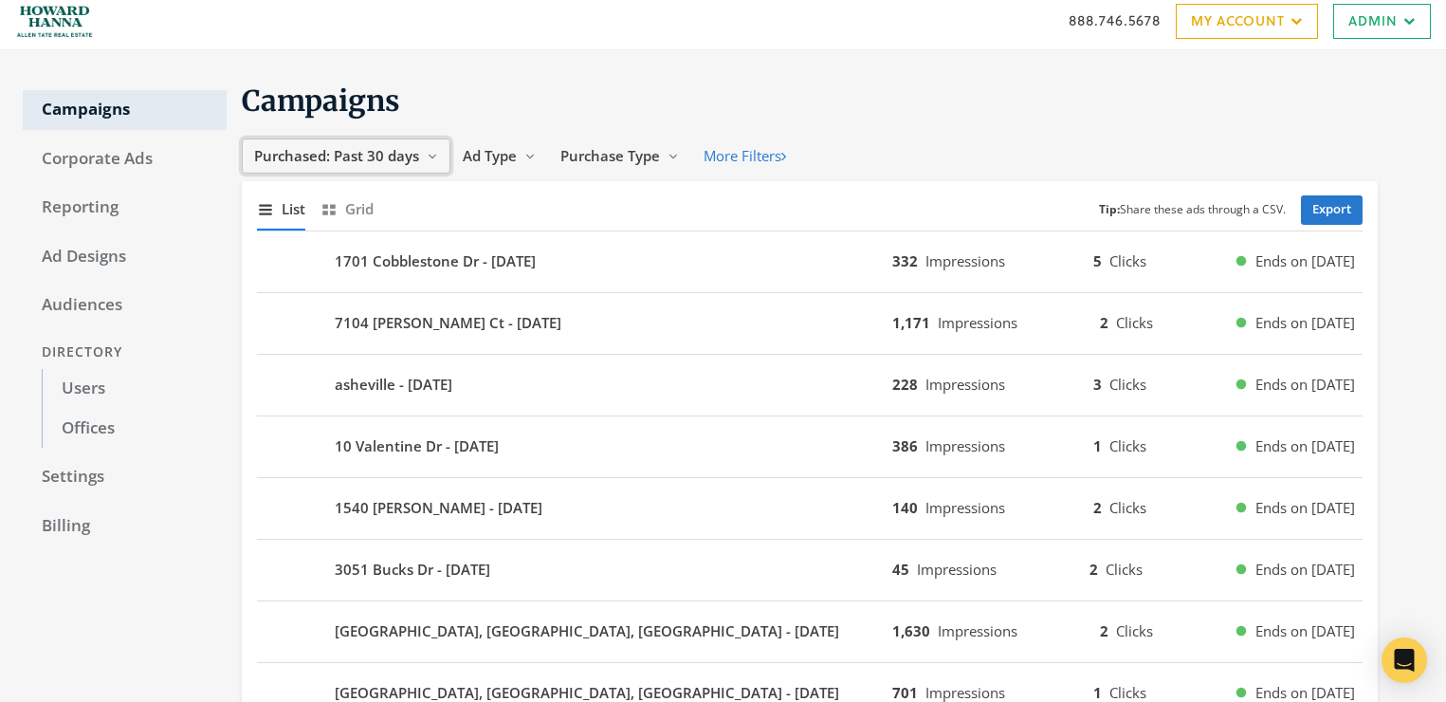
click at [408, 161] on span "Purchased: Past 30 days" at bounding box center [336, 155] width 165 height 19
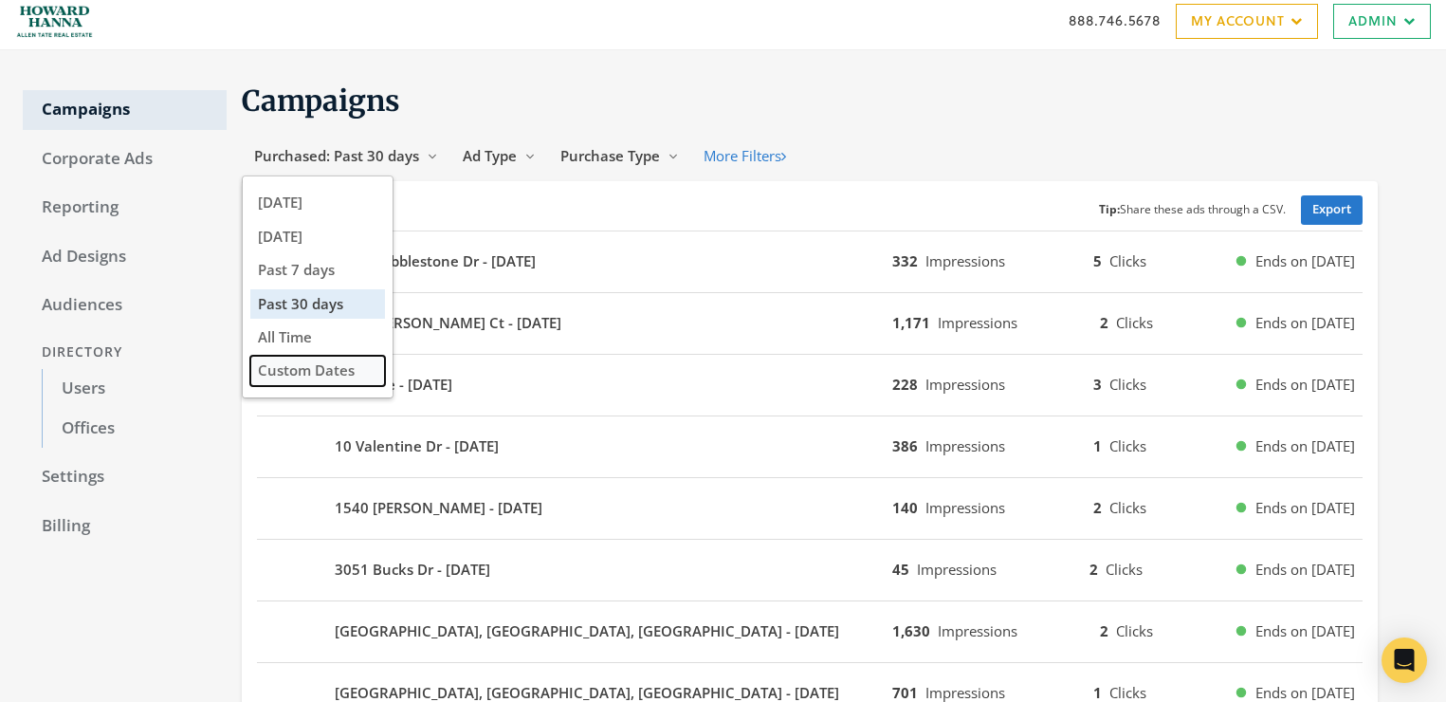
click at [360, 360] on button "Custom Dates" at bounding box center [317, 370] width 135 height 29
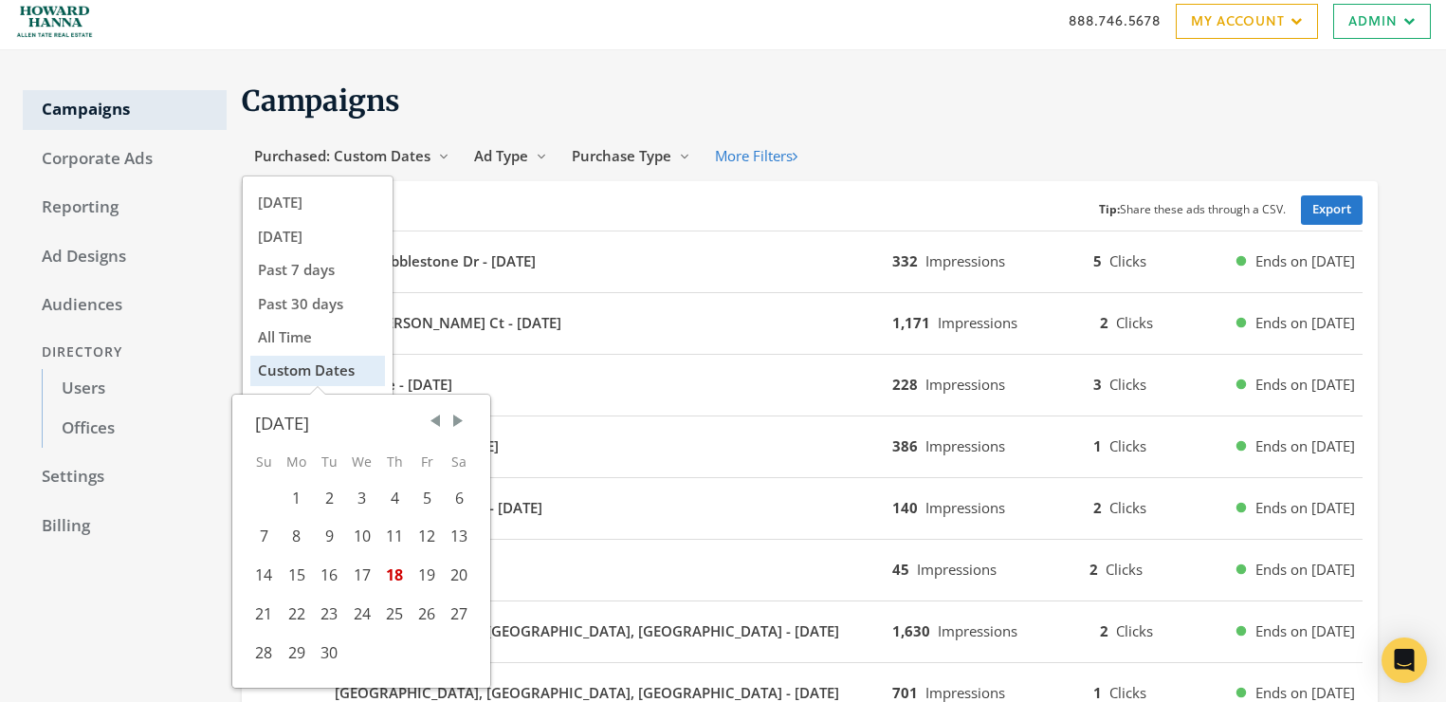
click at [322, 423] on div "[DATE]" at bounding box center [361, 424] width 212 height 28
click at [443, 416] on span "Previous Month" at bounding box center [435, 421] width 19 height 19
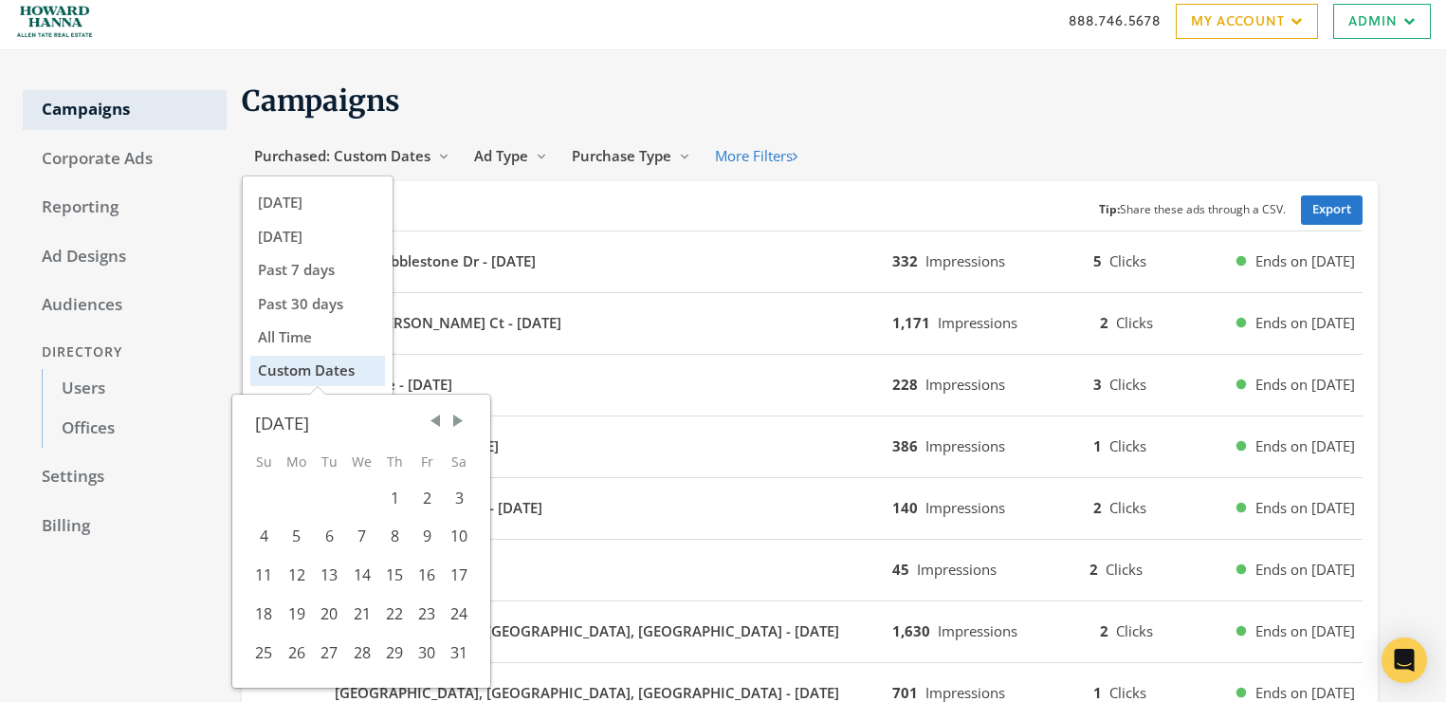
click at [443, 416] on span "Previous Month" at bounding box center [435, 421] width 19 height 19
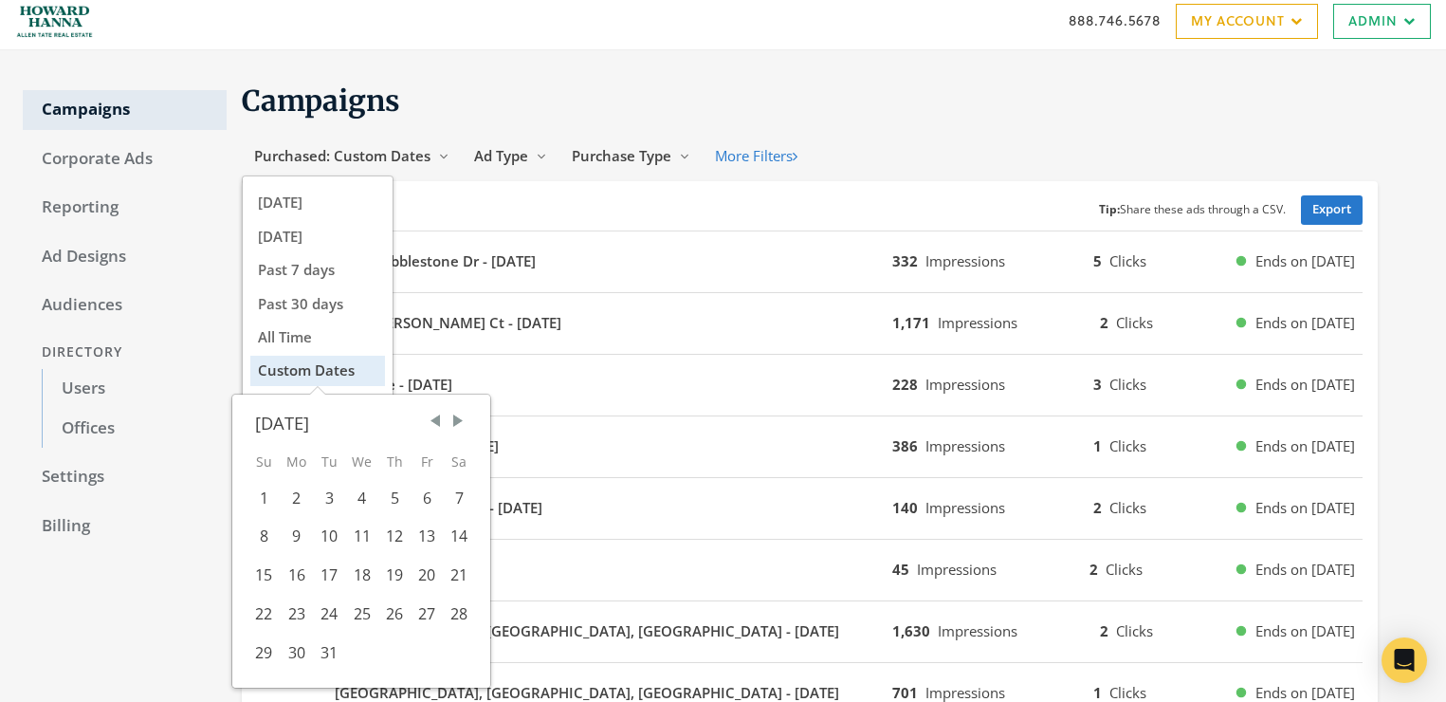
click at [443, 416] on span "Previous Month" at bounding box center [435, 421] width 19 height 19
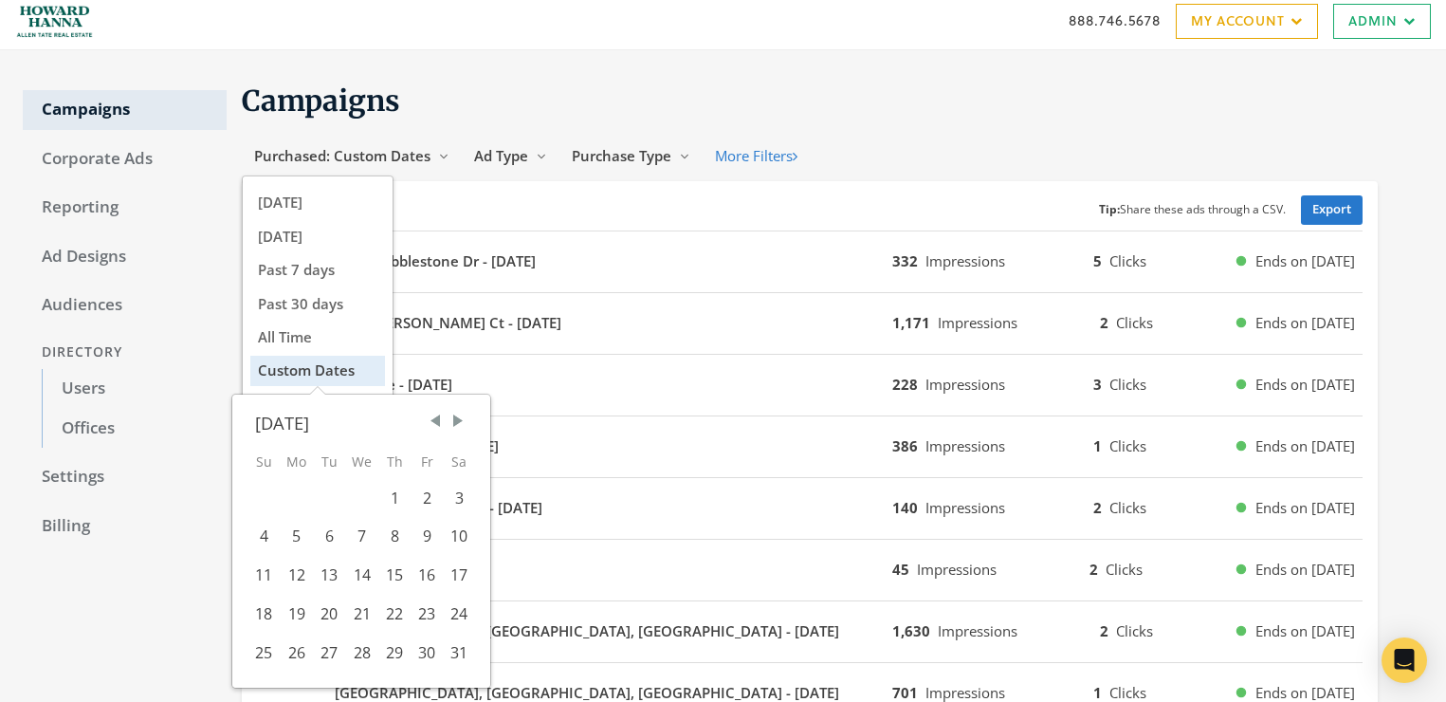
click at [443, 416] on span "Previous Month" at bounding box center [435, 421] width 19 height 19
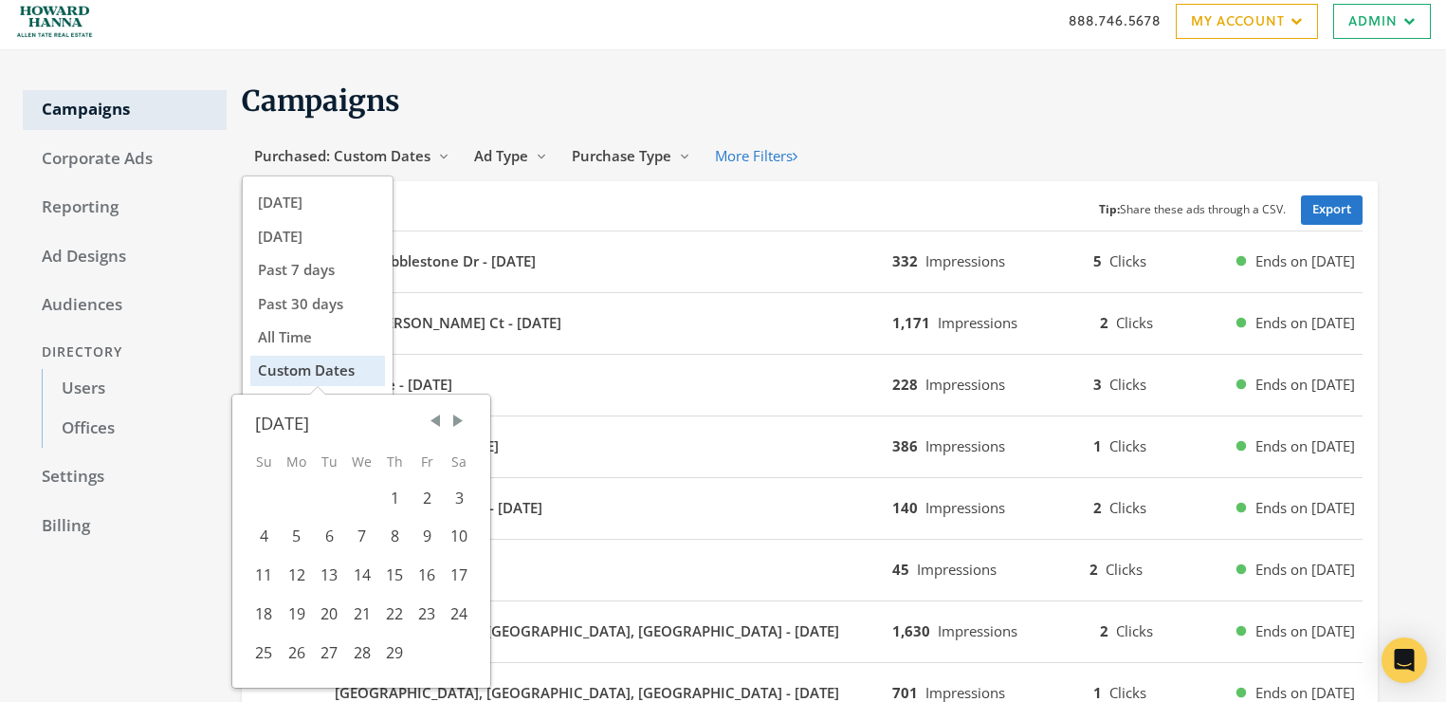
click at [443, 416] on span "Previous Month" at bounding box center [435, 421] width 19 height 19
click at [441, 416] on span "Previous Month" at bounding box center [435, 421] width 19 height 19
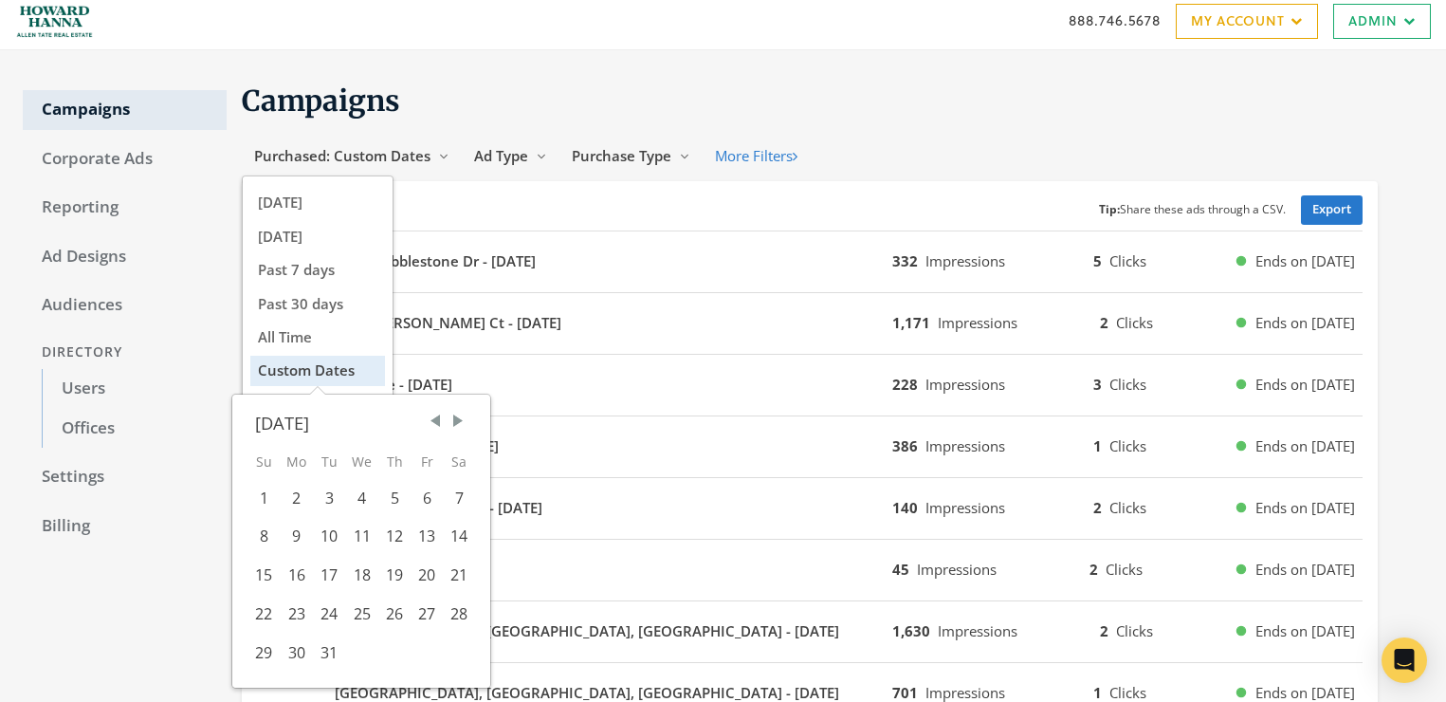
click at [441, 416] on span "Previous Month" at bounding box center [435, 421] width 19 height 19
click at [437, 421] on span "Previous Month" at bounding box center [435, 421] width 19 height 19
click at [439, 420] on span "Previous Month" at bounding box center [435, 421] width 19 height 19
click at [446, 419] on div "[DATE]" at bounding box center [361, 424] width 212 height 28
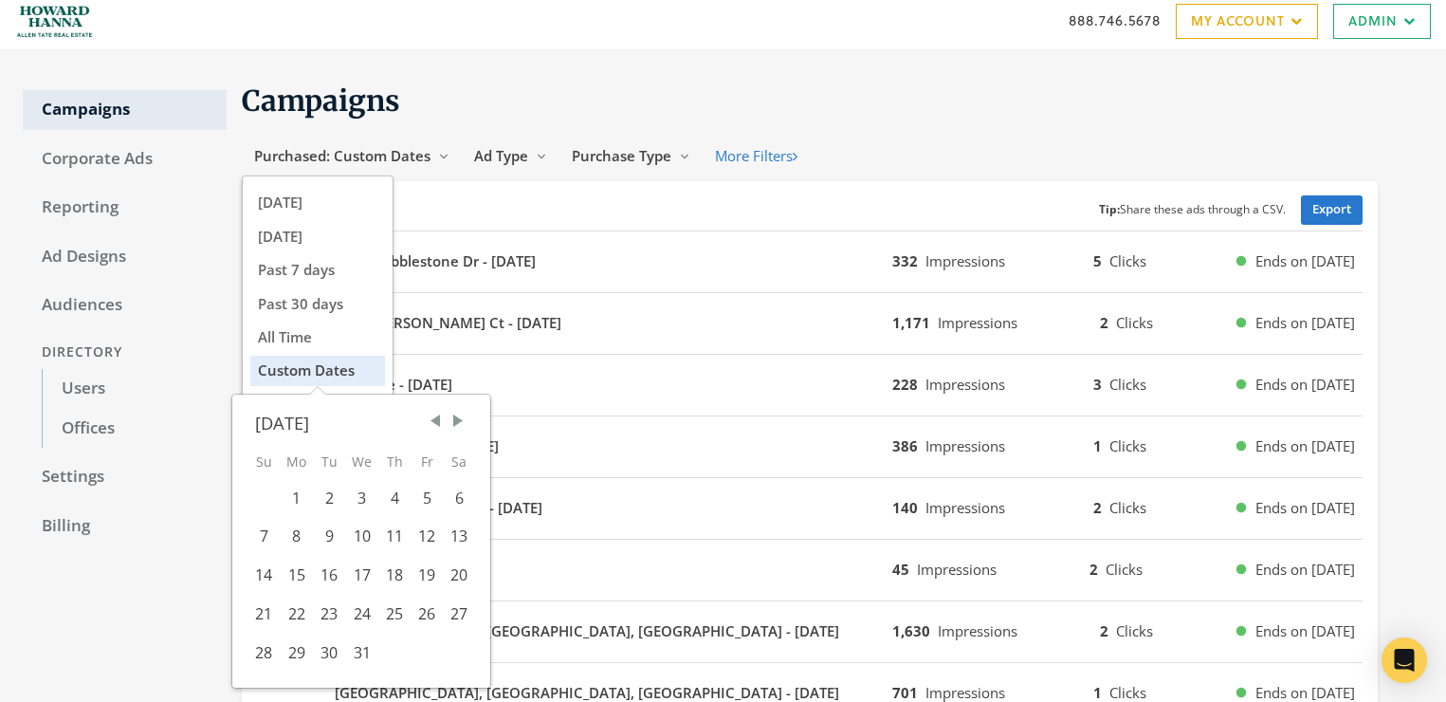
click at [441, 420] on span "Previous Month" at bounding box center [435, 421] width 19 height 19
click at [441, 419] on span "Previous Month" at bounding box center [435, 421] width 19 height 19
click at [440, 419] on span "Previous Month" at bounding box center [435, 421] width 19 height 19
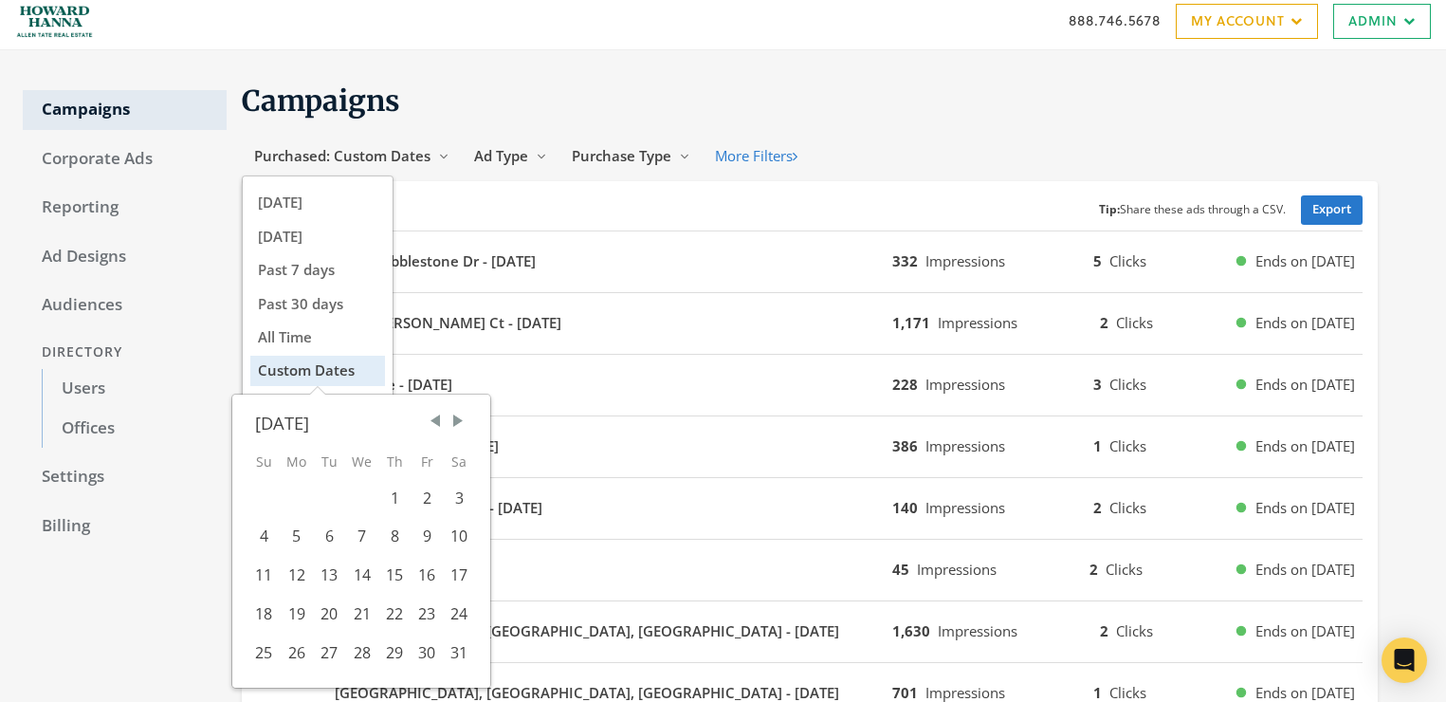
click at [440, 419] on span "Previous Month" at bounding box center [435, 421] width 19 height 19
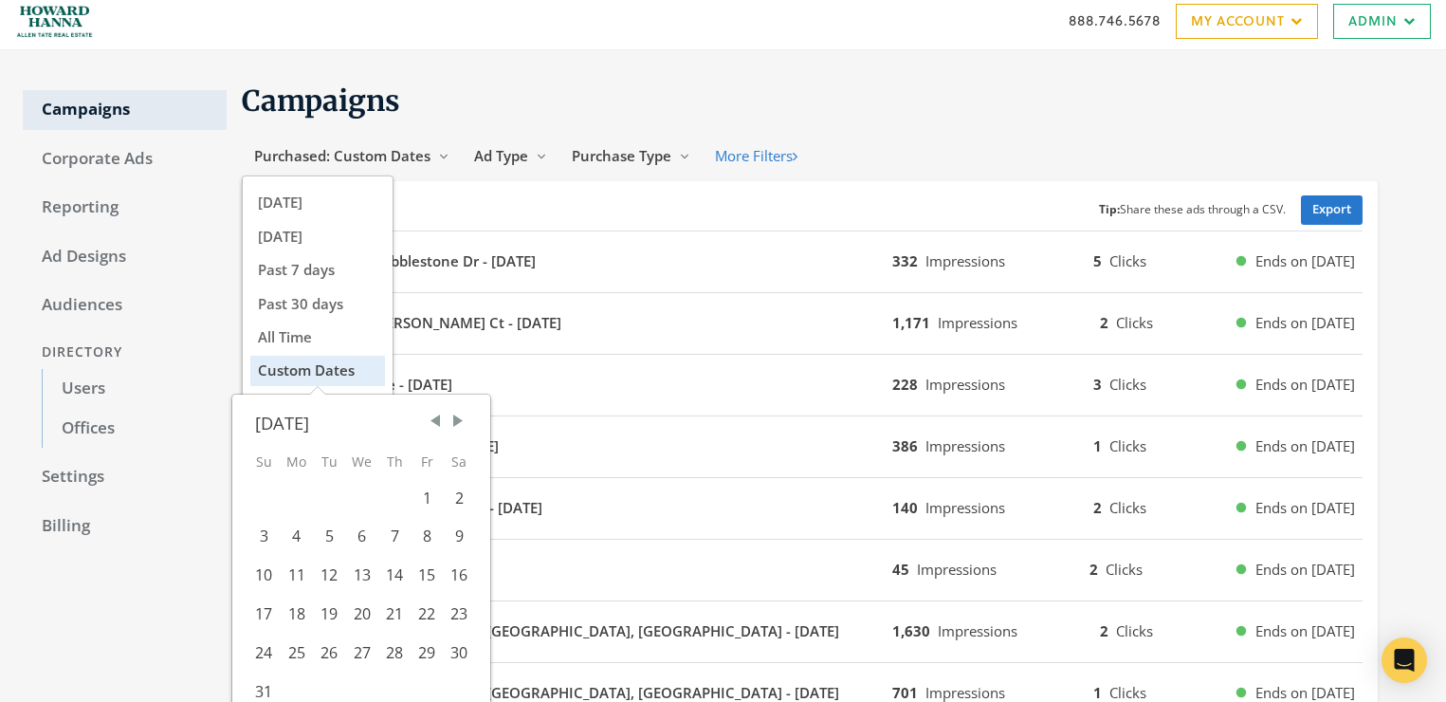
click at [440, 419] on span "Previous Month" at bounding box center [435, 421] width 19 height 19
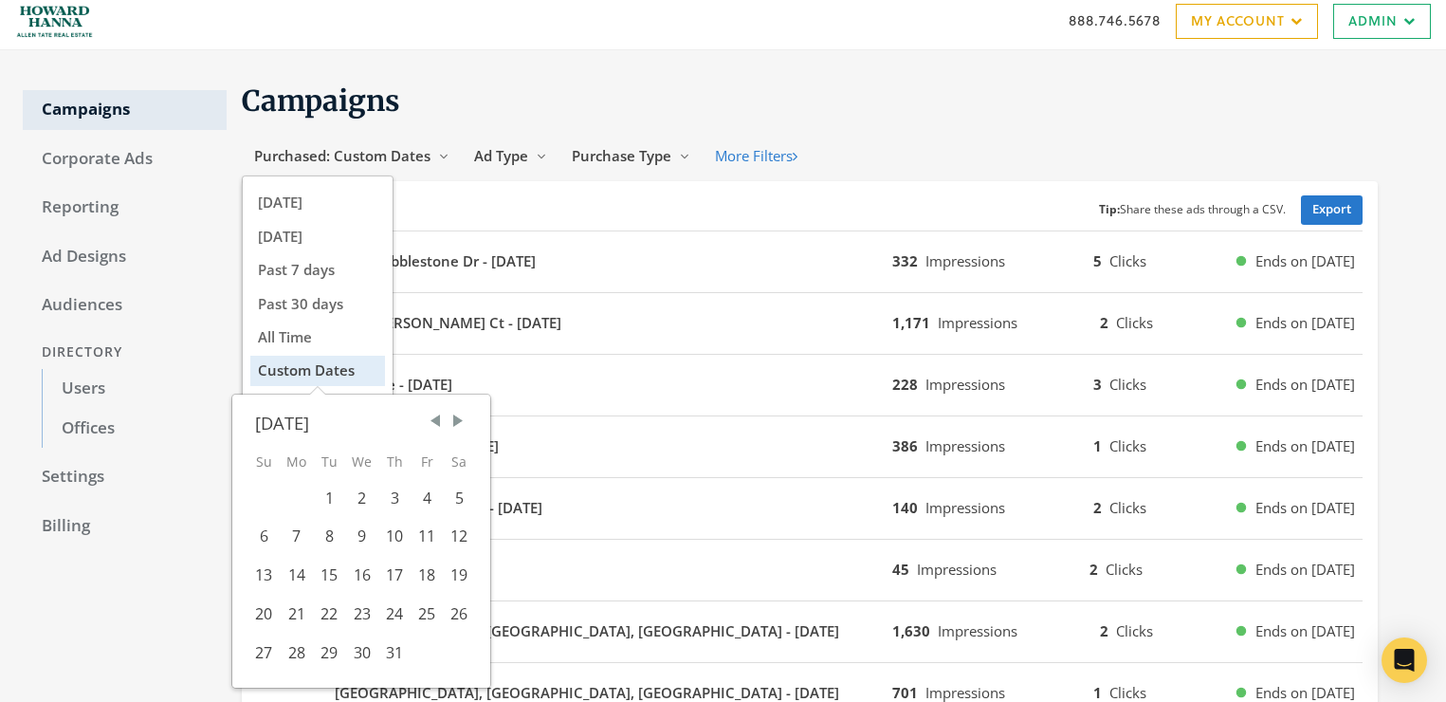
click at [440, 419] on span "Previous Month" at bounding box center [435, 421] width 19 height 19
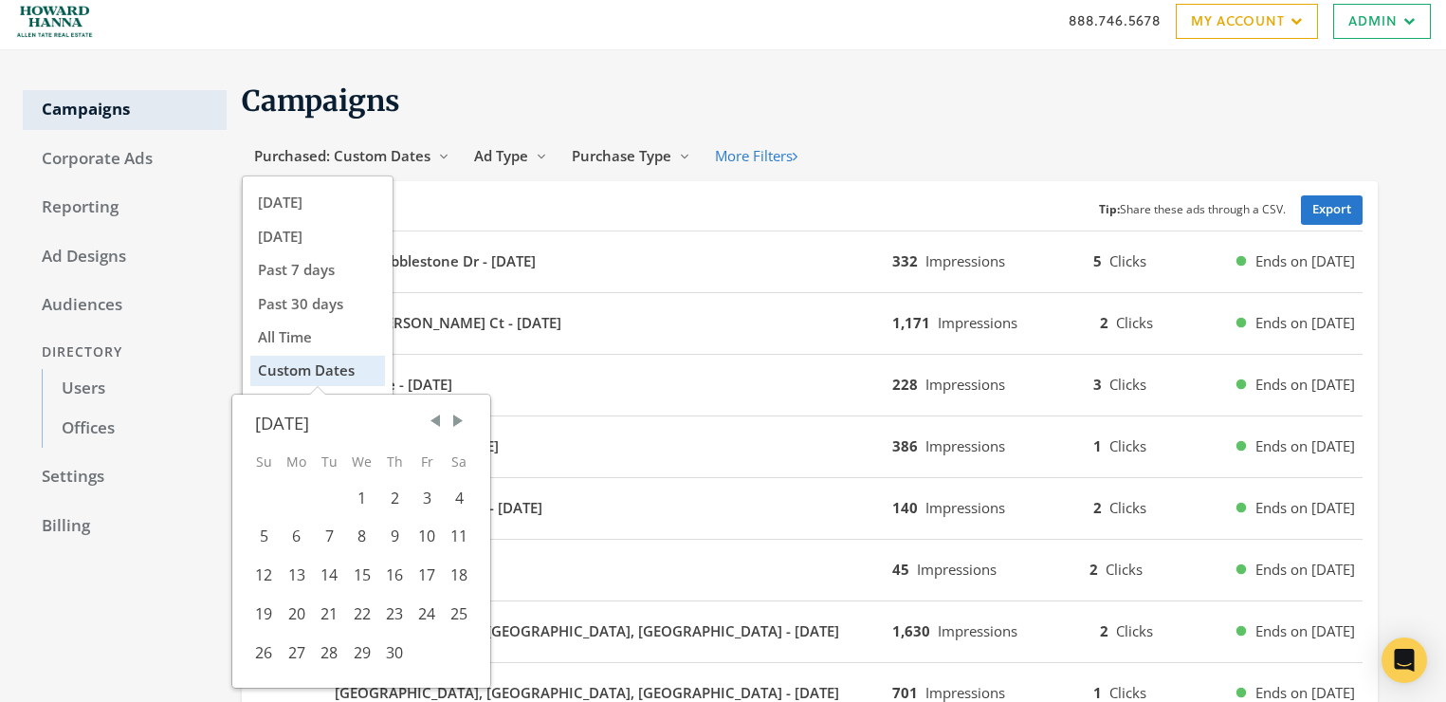
click at [440, 419] on span "Previous Month" at bounding box center [435, 421] width 19 height 19
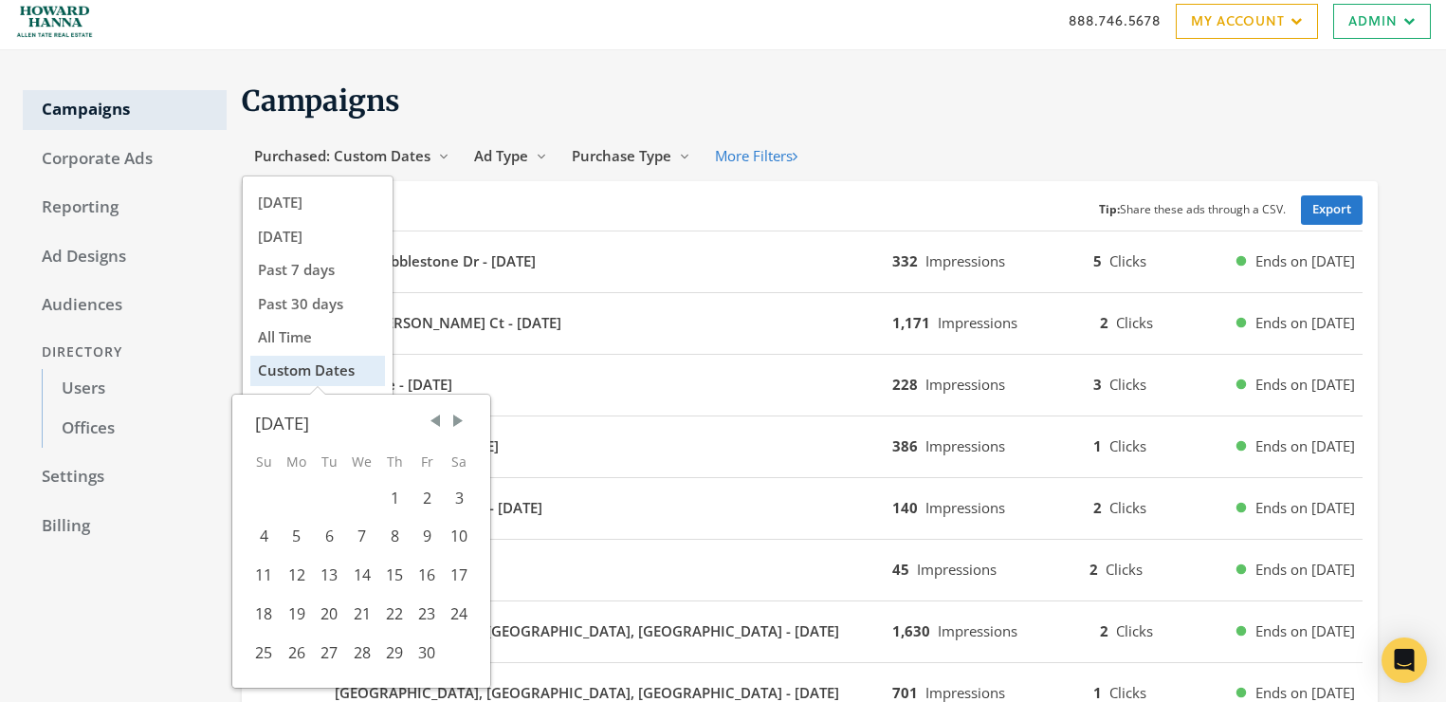
click at [440, 419] on span "Previous Month" at bounding box center [435, 421] width 19 height 19
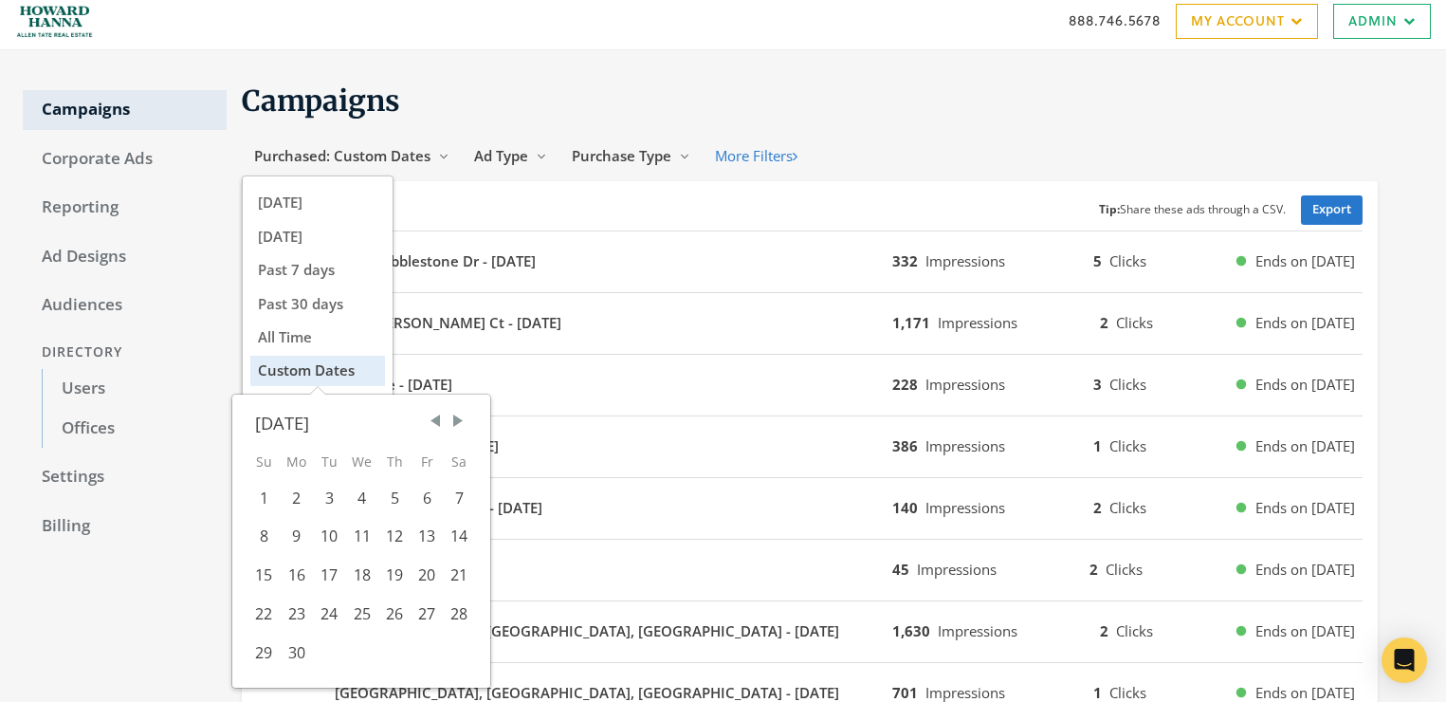
click at [440, 419] on span "Previous Month" at bounding box center [435, 421] width 19 height 19
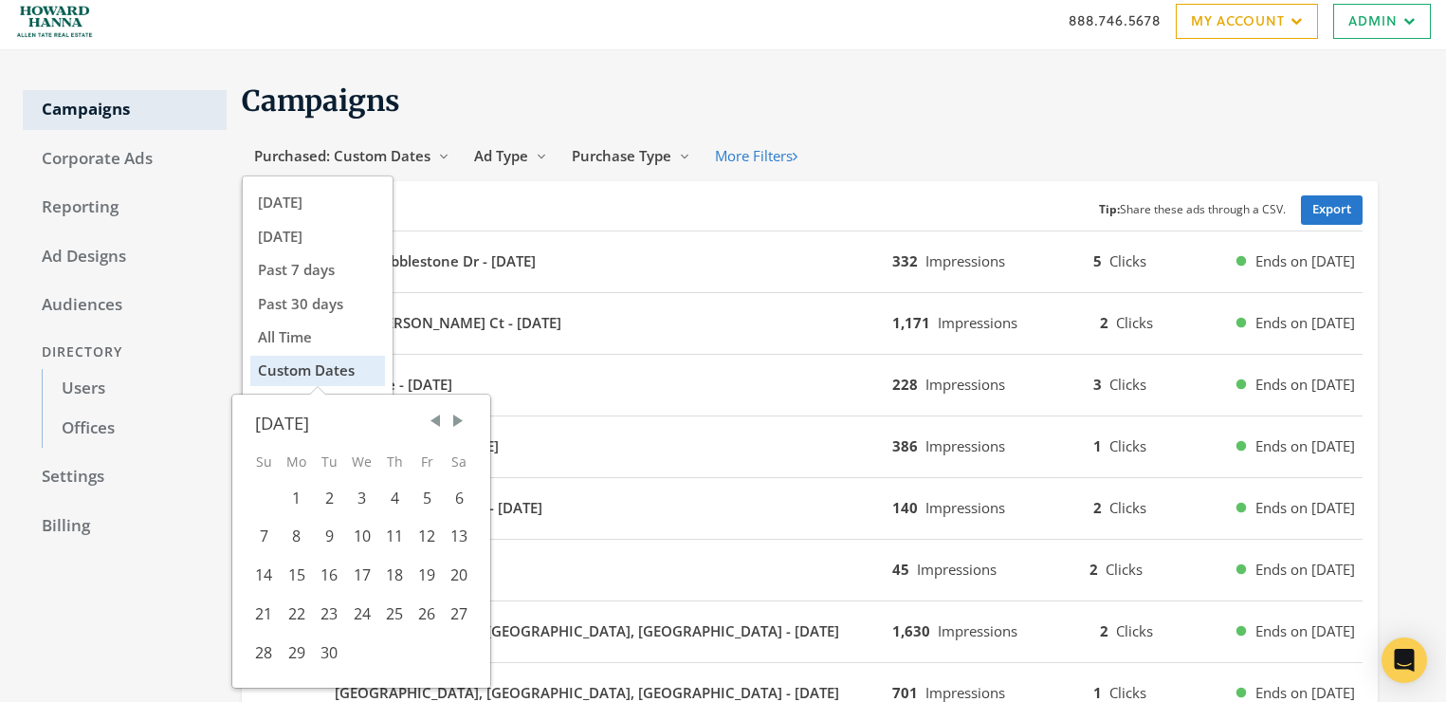
click at [440, 419] on span "Previous Month" at bounding box center [435, 421] width 19 height 19
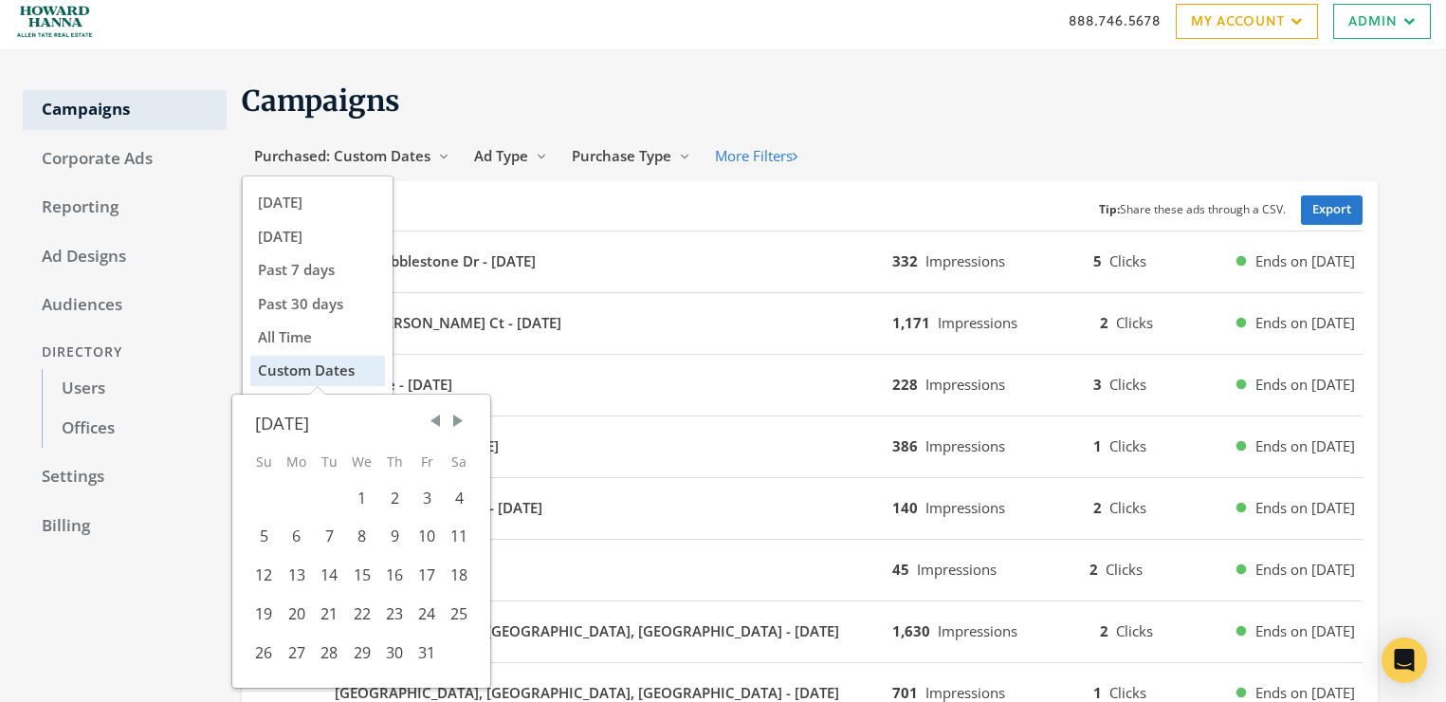
click at [440, 419] on span "Previous Month" at bounding box center [435, 421] width 19 height 19
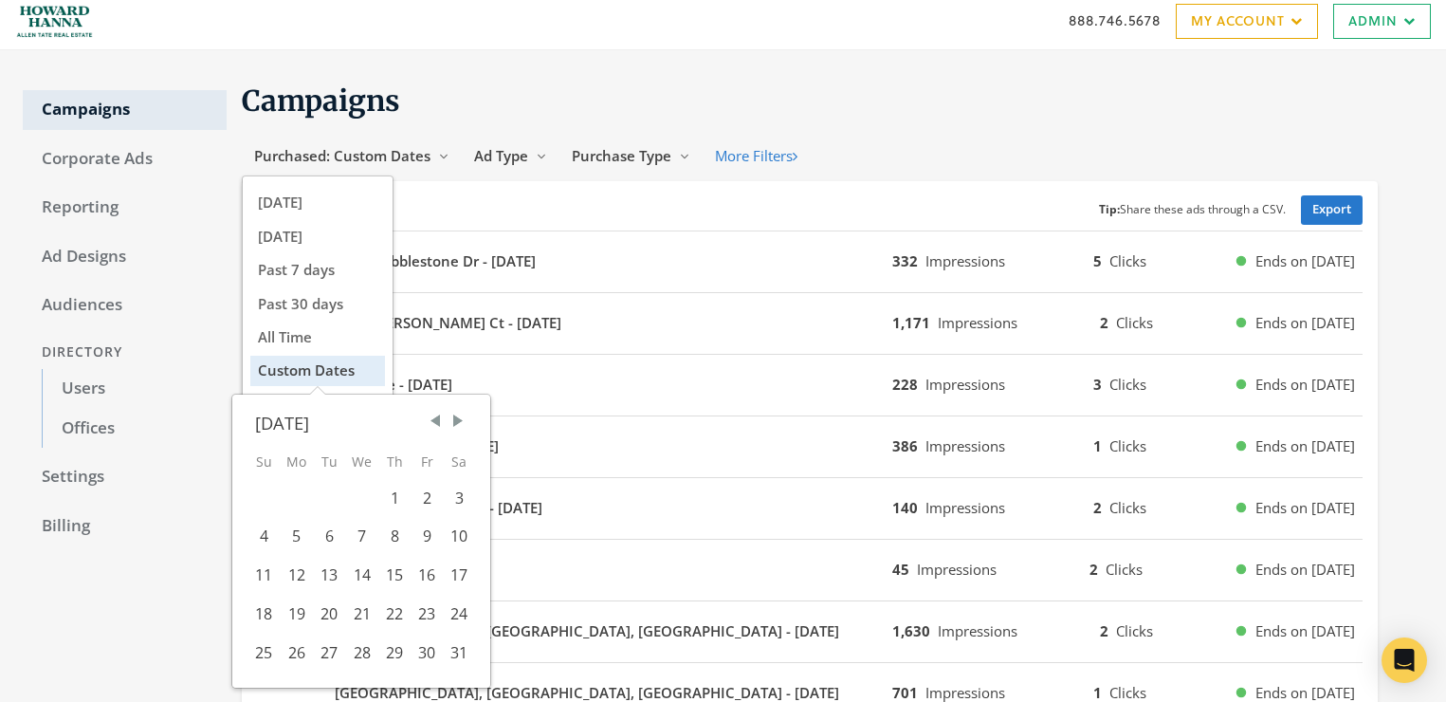
click at [440, 419] on span "Previous Month" at bounding box center [435, 421] width 19 height 19
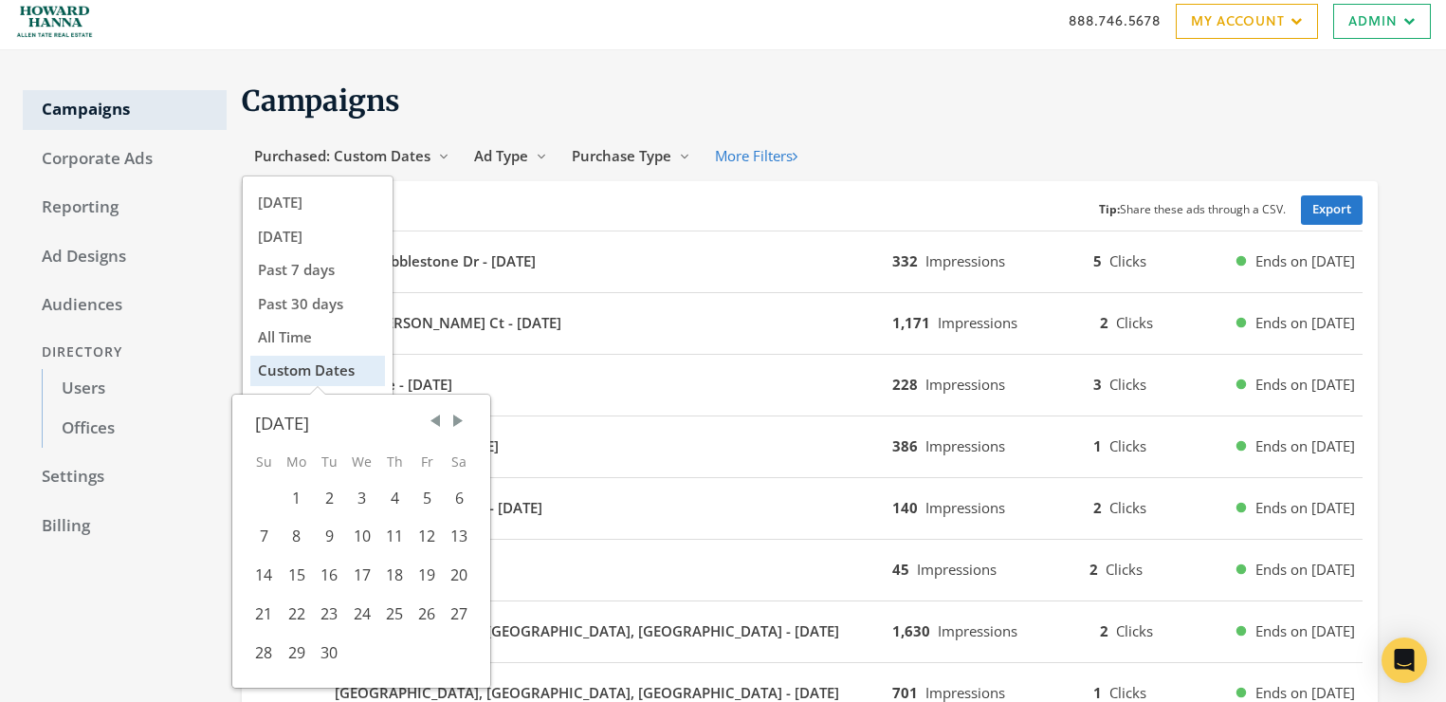
click at [440, 419] on span "Previous Month" at bounding box center [435, 421] width 19 height 19
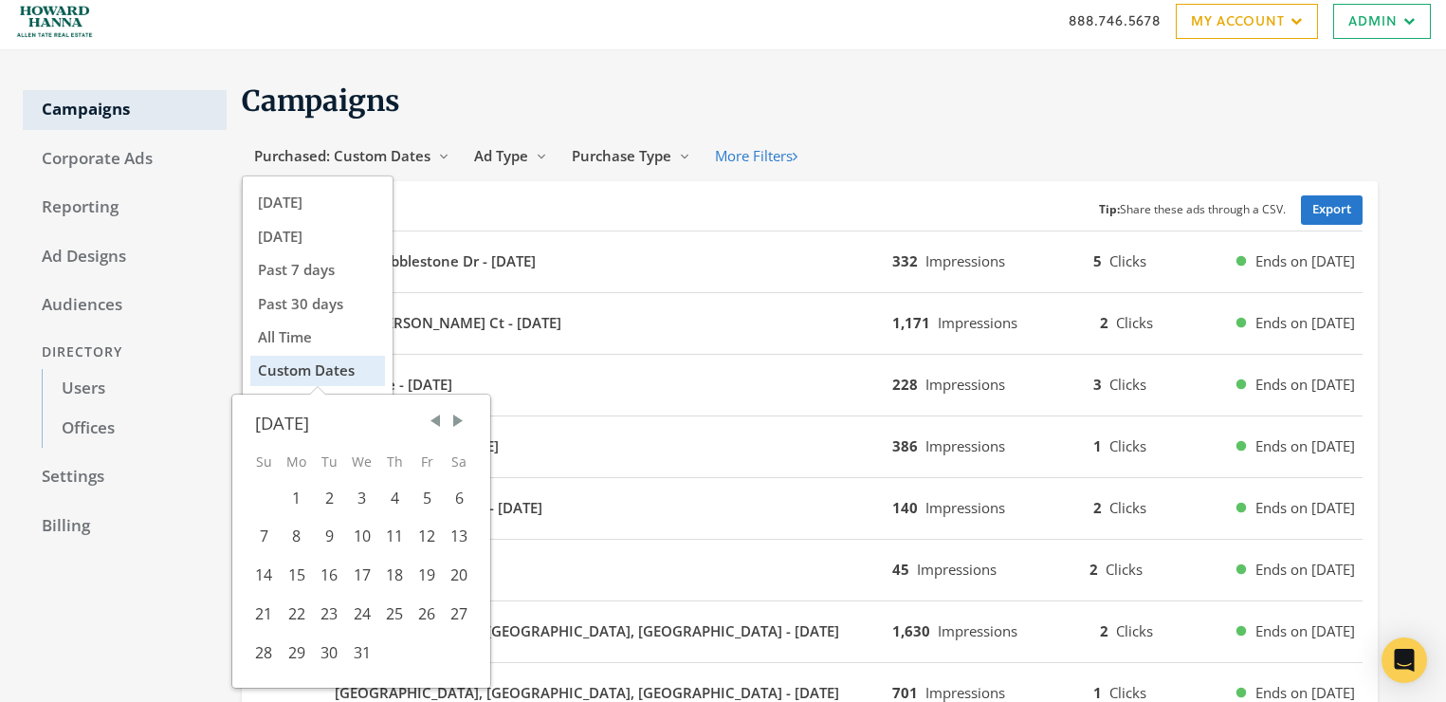
click at [440, 419] on span "Previous Month" at bounding box center [435, 421] width 19 height 19
click at [278, 498] on div "1" at bounding box center [264, 498] width 32 height 39
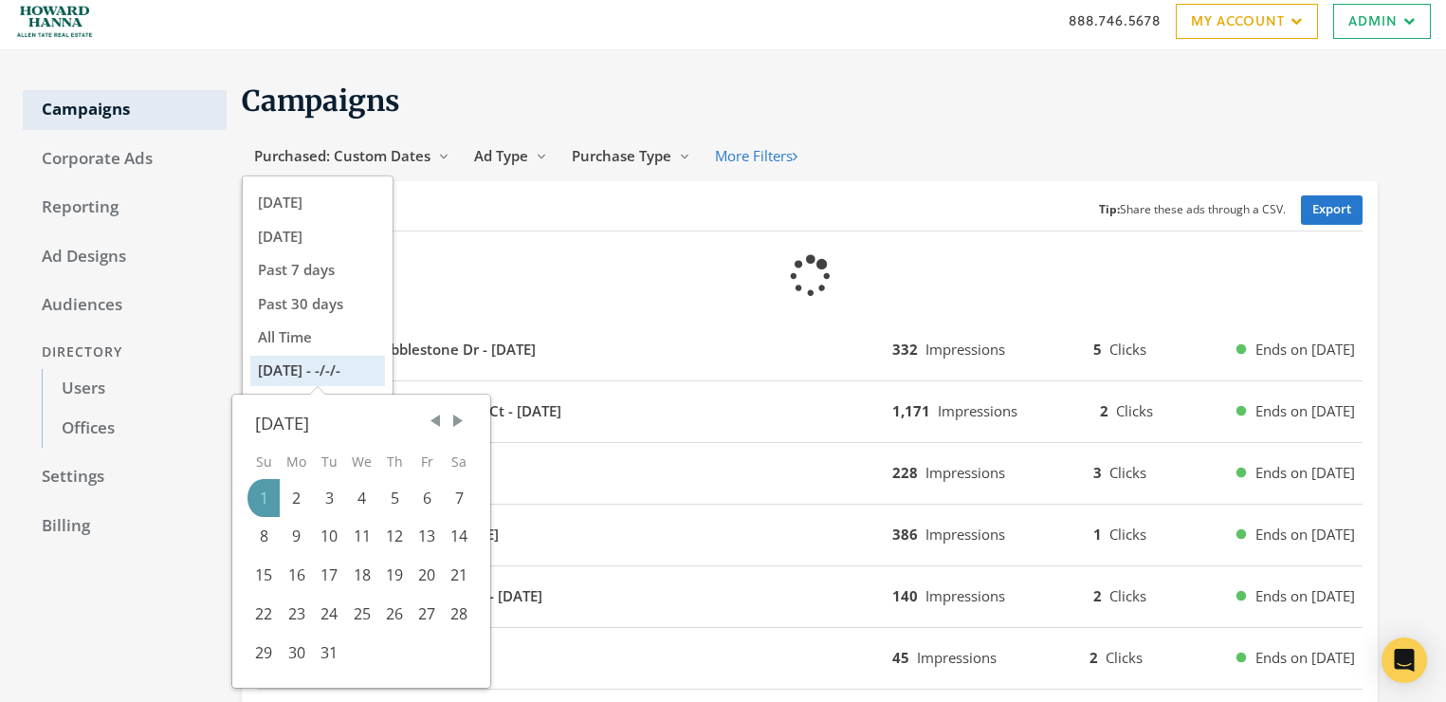
click at [467, 421] on span "Next Month" at bounding box center [458, 421] width 19 height 19
click at [466, 421] on span "Next Month" at bounding box center [458, 421] width 19 height 19
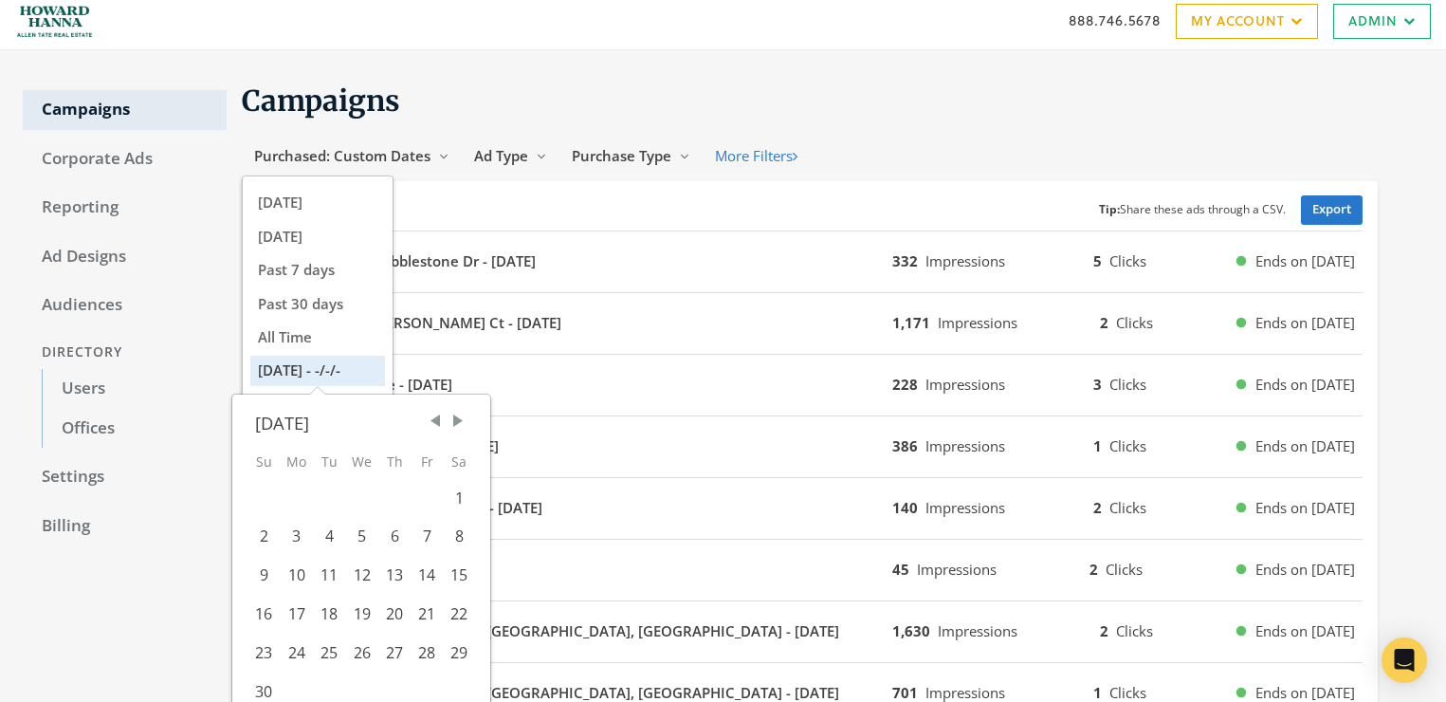
click at [466, 421] on span "Next Month" at bounding box center [458, 421] width 19 height 19
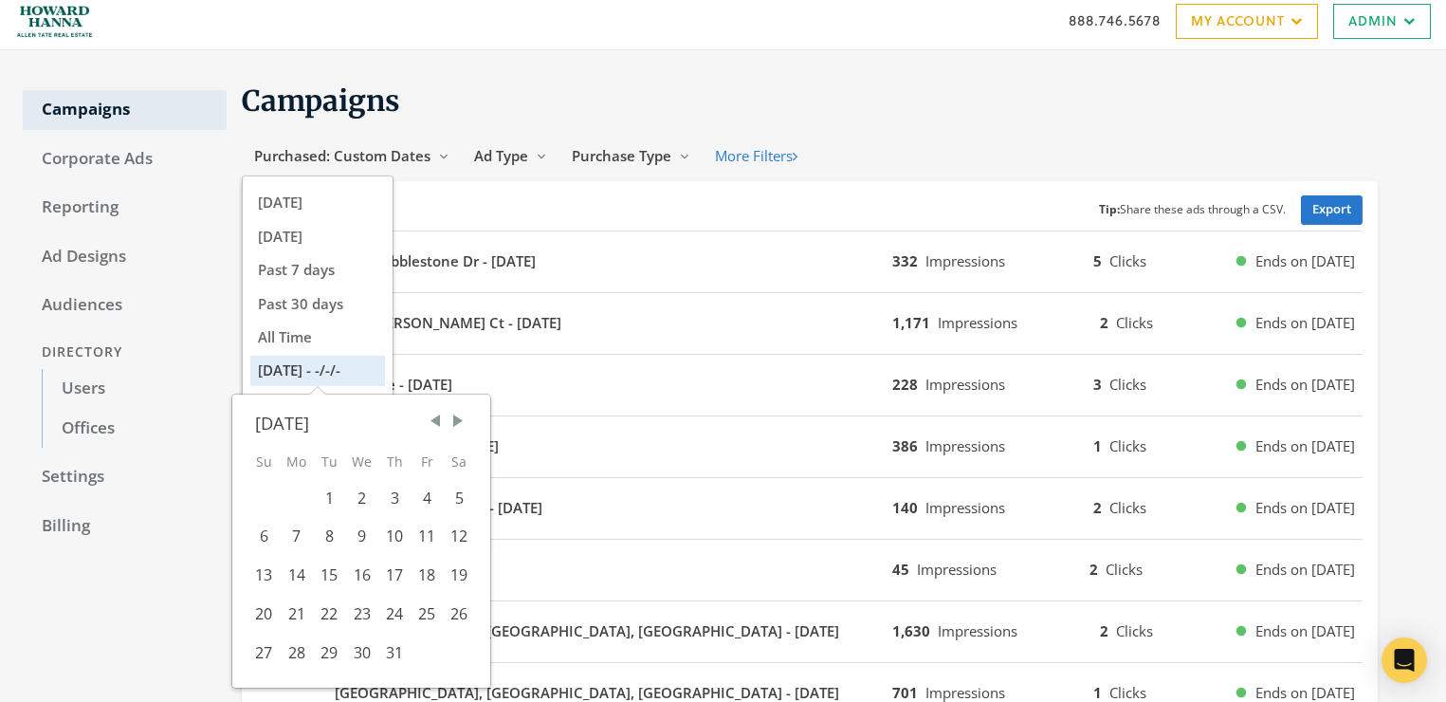
click at [466, 421] on span "Next Month" at bounding box center [458, 421] width 19 height 19
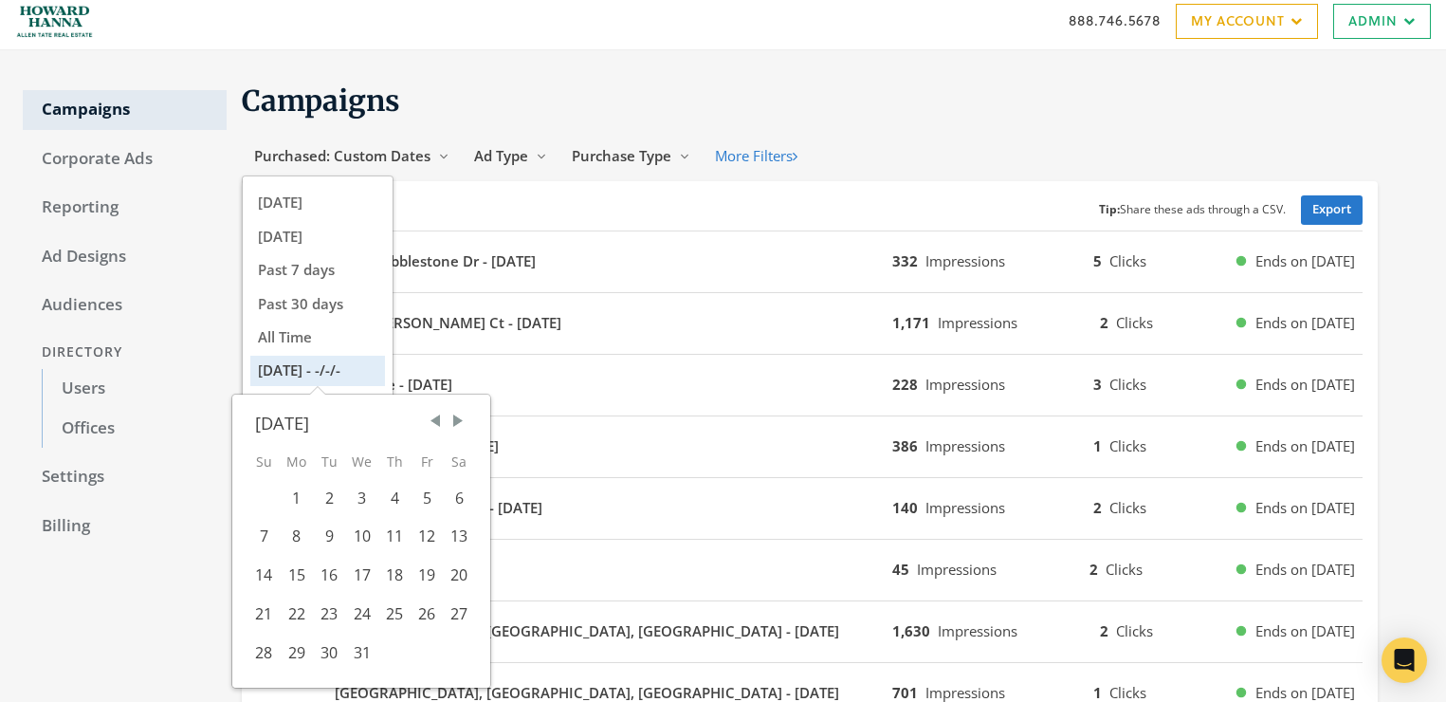
click at [466, 421] on span "Next Month" at bounding box center [458, 421] width 19 height 19
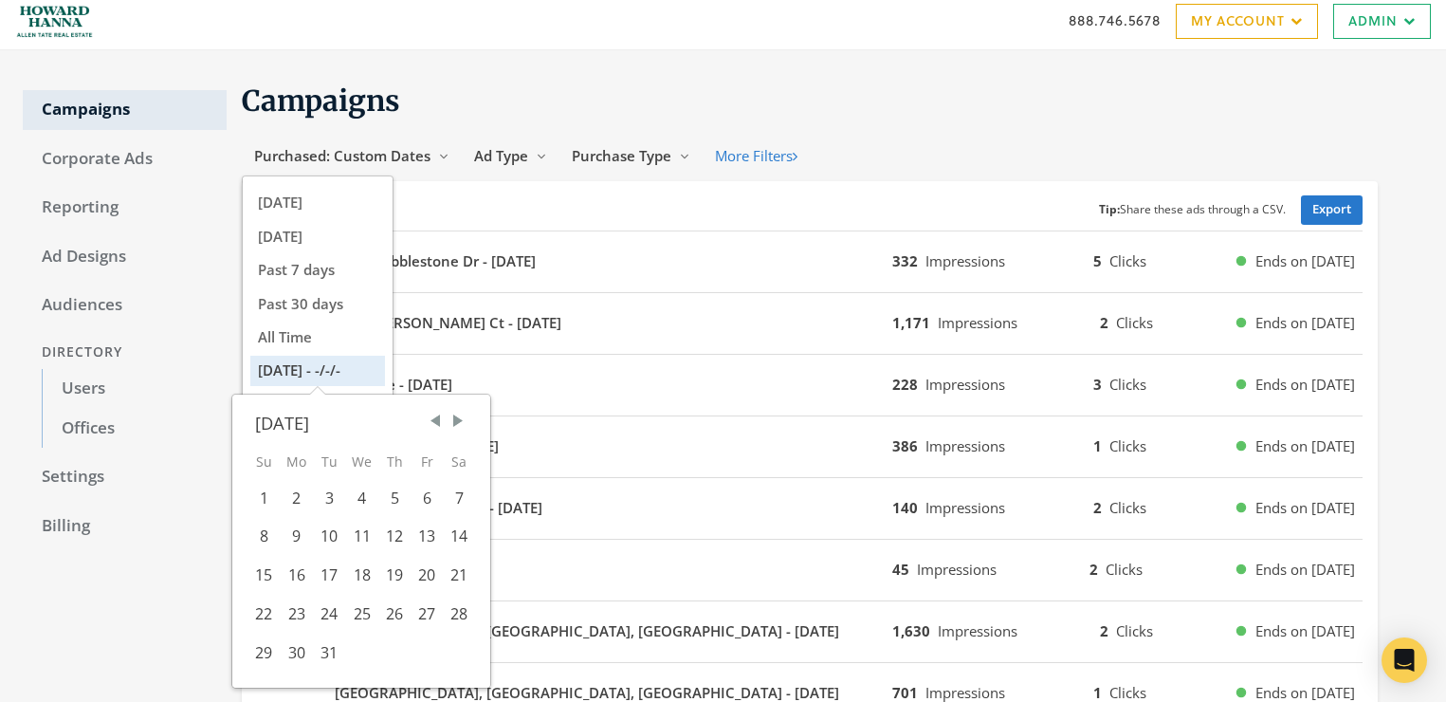
click at [466, 421] on span "Next Month" at bounding box center [458, 421] width 19 height 19
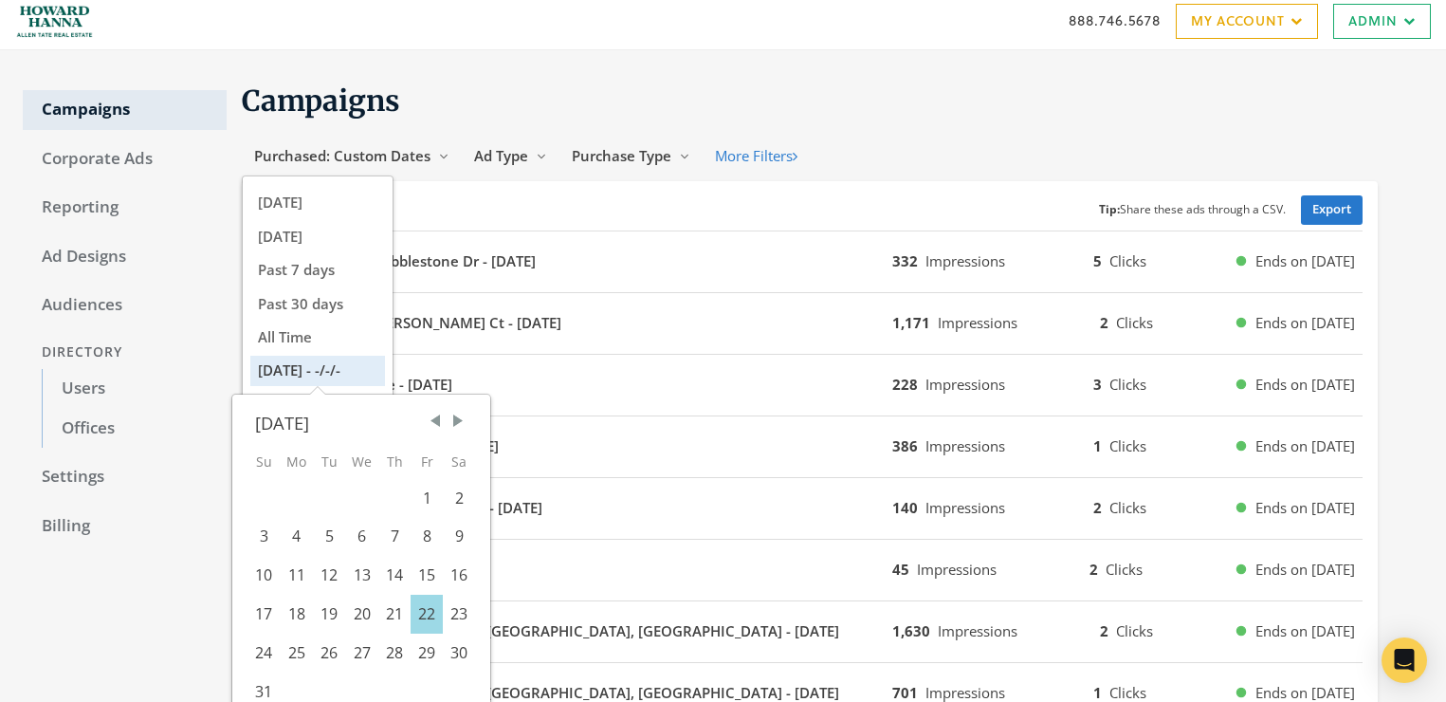
click at [424, 617] on div "22" at bounding box center [427, 614] width 32 height 39
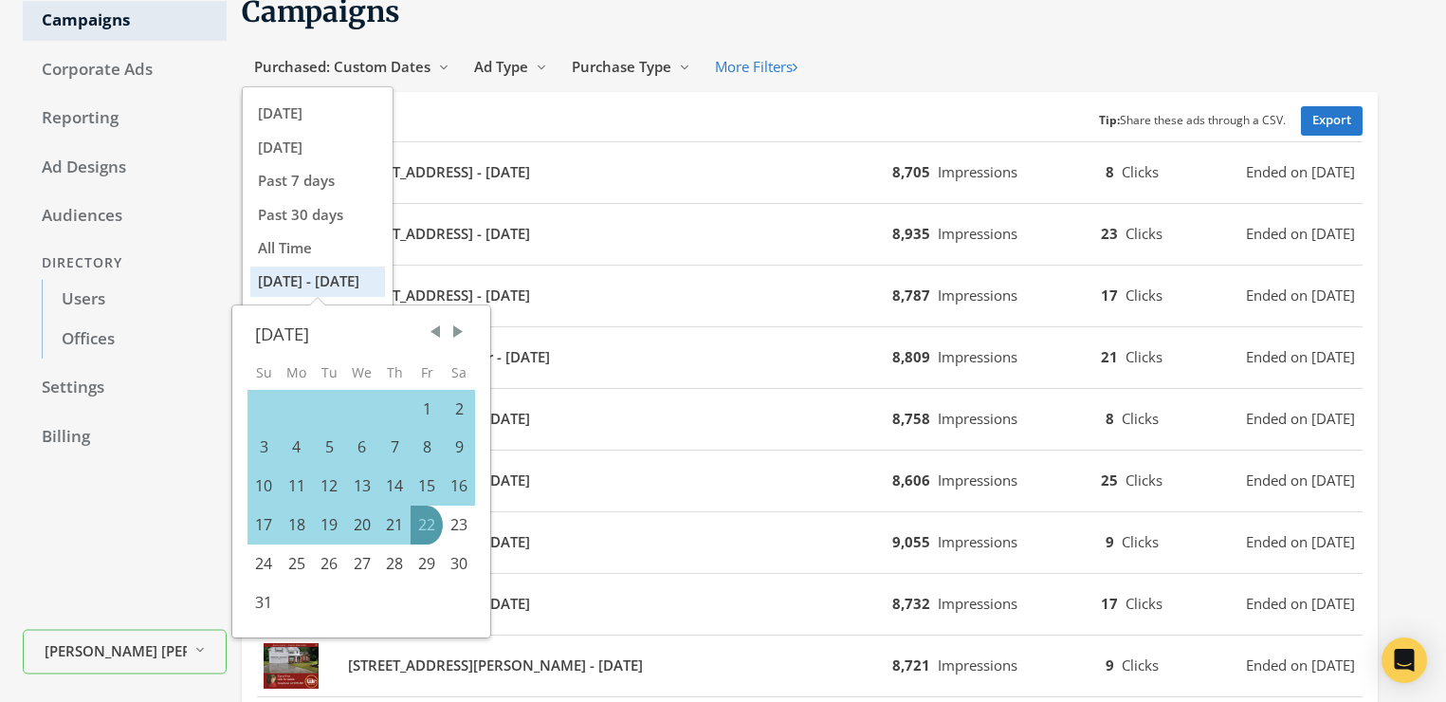
scroll to position [124, 0]
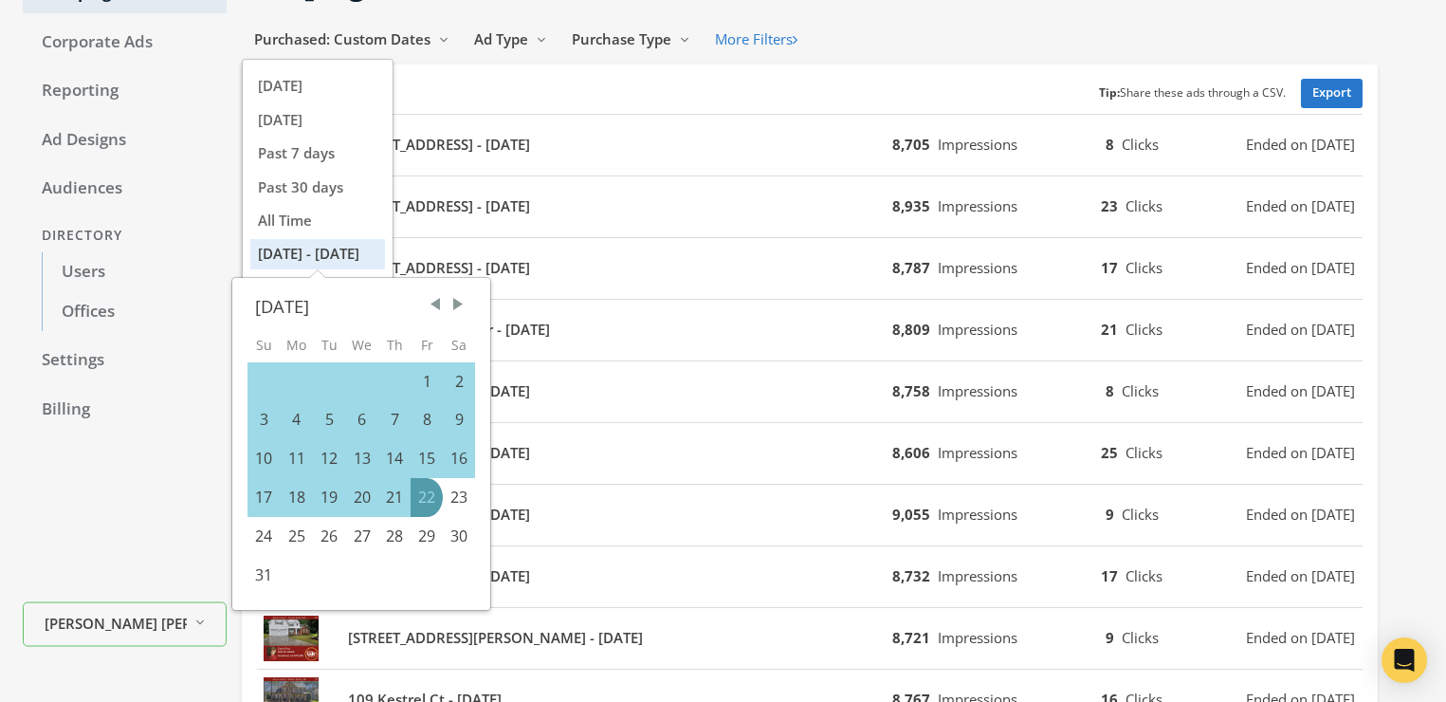
click at [938, 49] on div "Purchased: Custom Dates Reveal list of Purchased: Custom Dates [DATE] [DATE] Pa…" at bounding box center [817, 39] width 1151 height 35
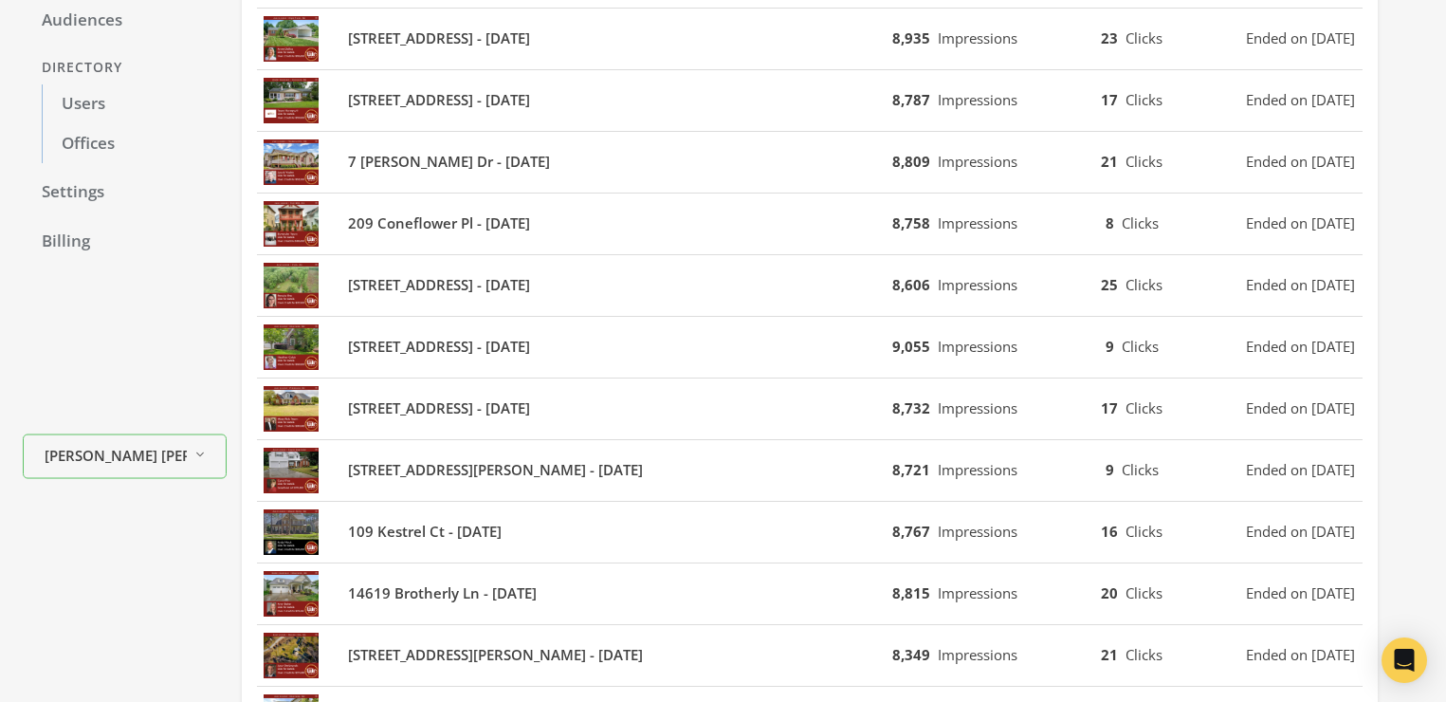
scroll to position [293, 0]
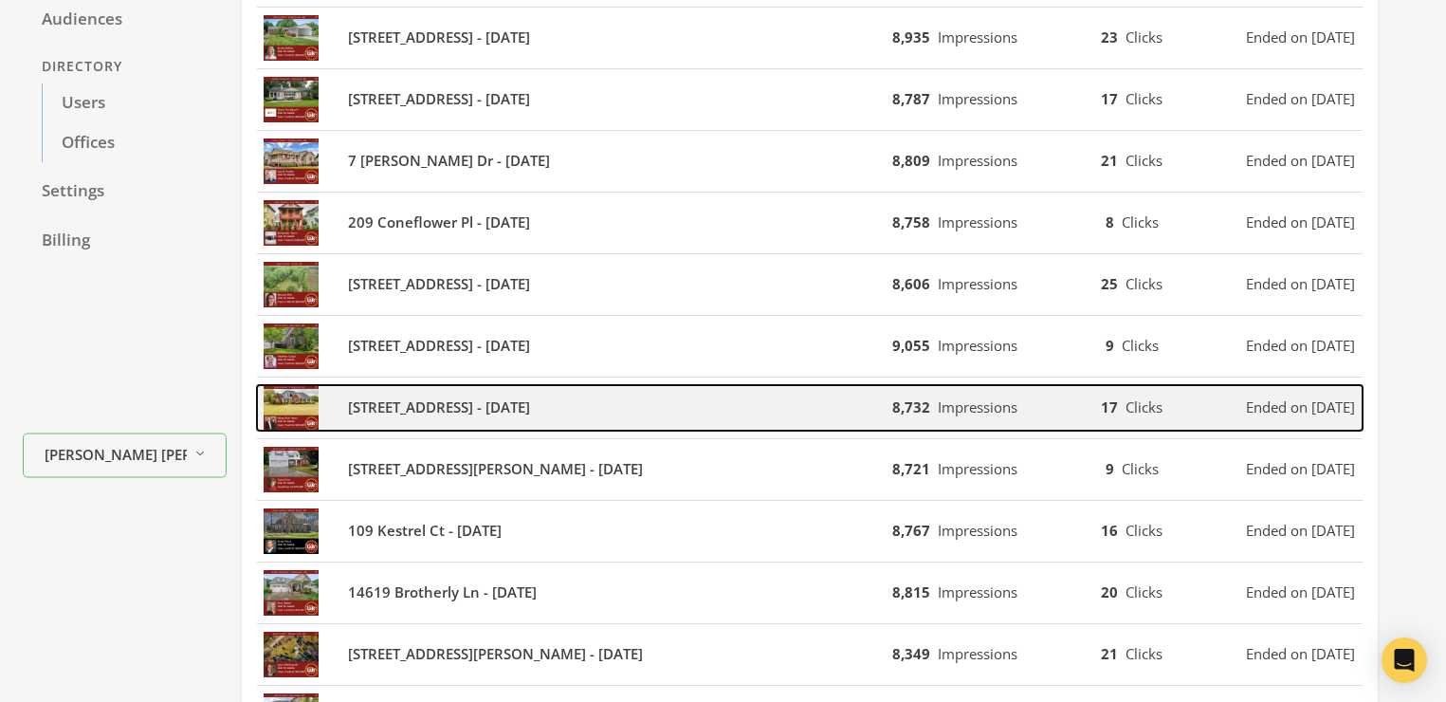
click at [483, 410] on b "[STREET_ADDRESS] - [DATE]" at bounding box center [439, 407] width 182 height 22
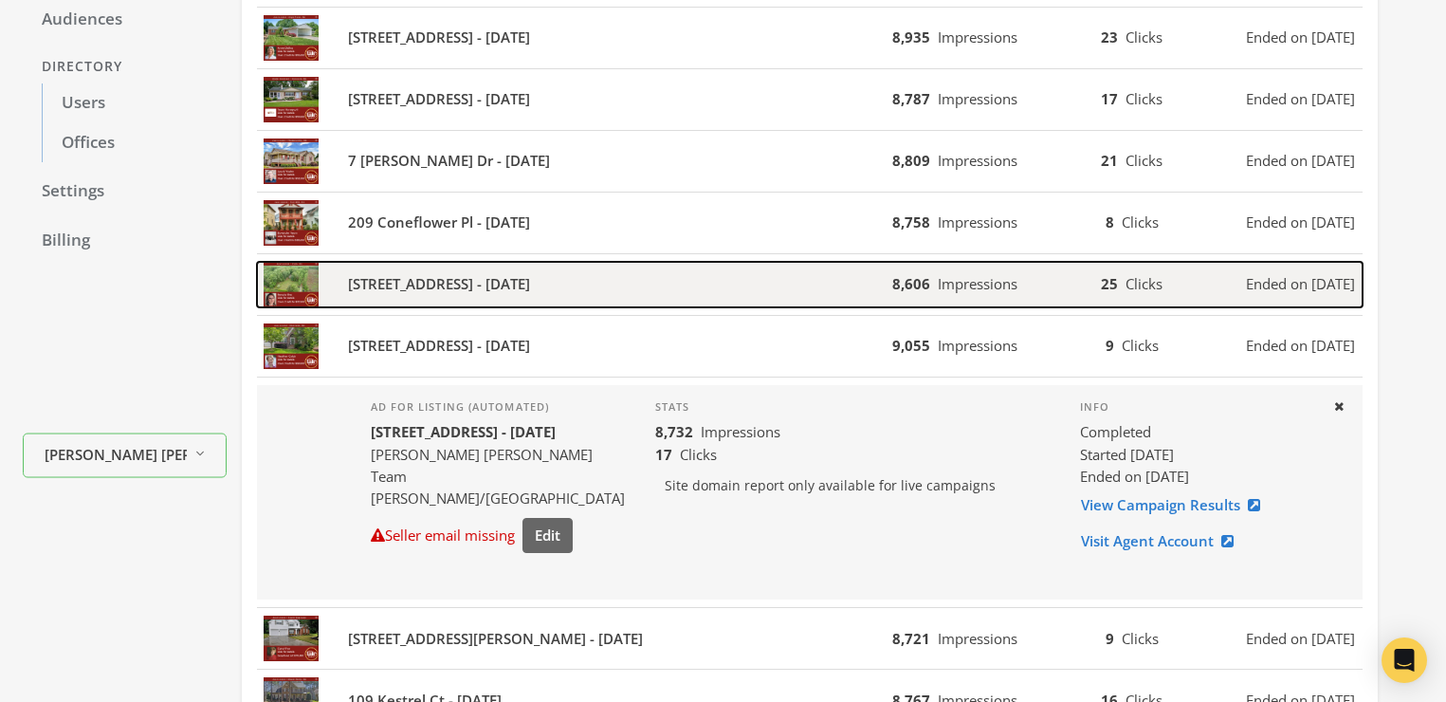
click at [816, 287] on div "[STREET_ADDRESS] - [DATE]" at bounding box center [574, 285] width 635 height 46
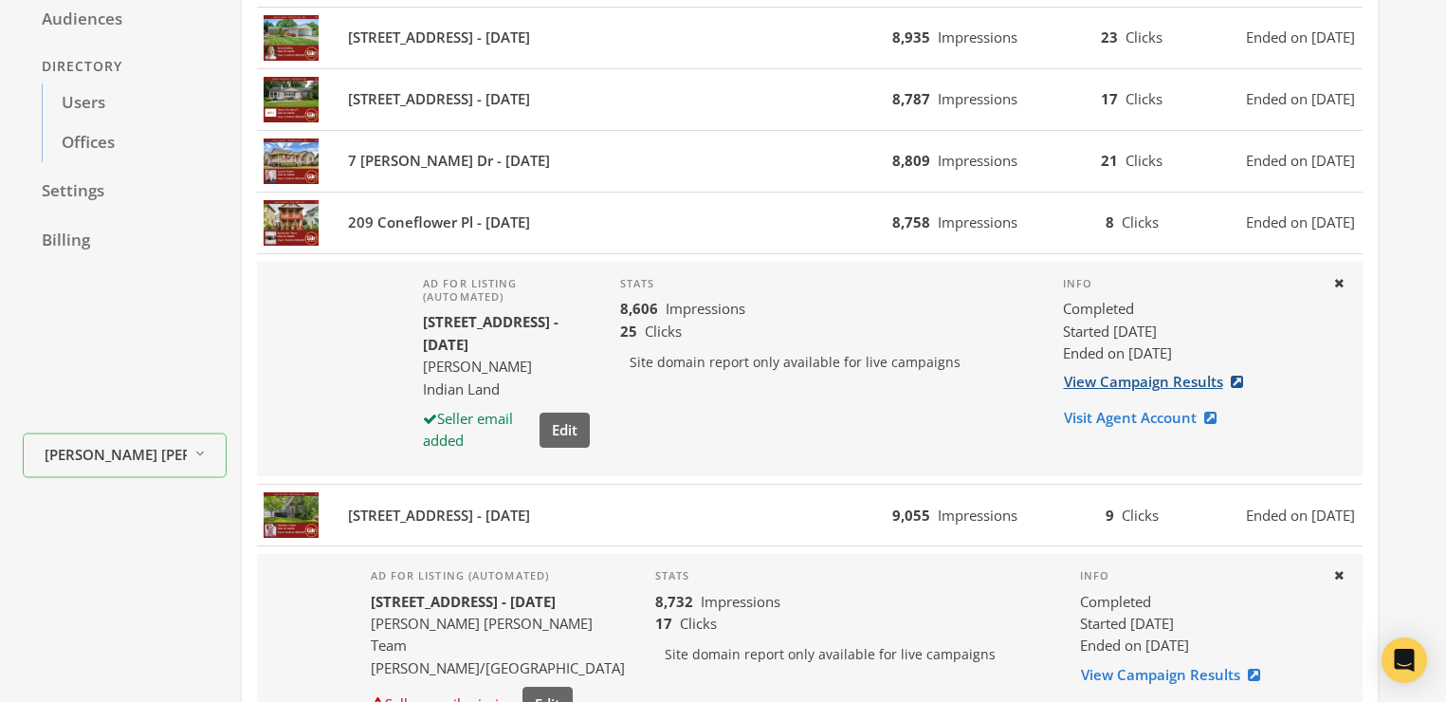
click at [1164, 389] on link "View Campaign Results" at bounding box center [1159, 381] width 193 height 35
drag, startPoint x: 741, startPoint y: 451, endPoint x: 677, endPoint y: 435, distance: 65.3
click at [741, 451] on div "Stats 8,606 Impressions 25 Clicks Site domain report only available for live ca…" at bounding box center [826, 369] width 443 height 214
click at [581, 431] on button "Edit" at bounding box center [565, 430] width 50 height 35
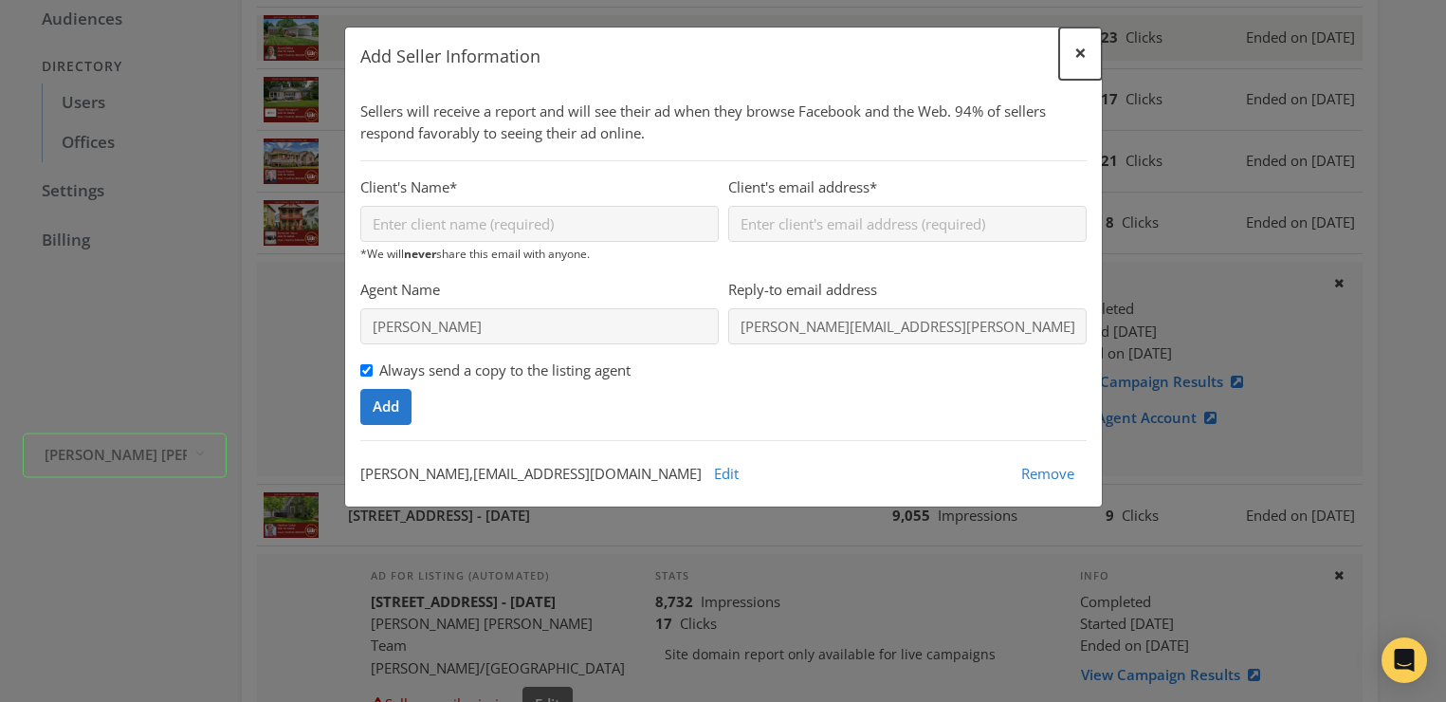
click at [1079, 53] on span "×" at bounding box center [1081, 52] width 12 height 29
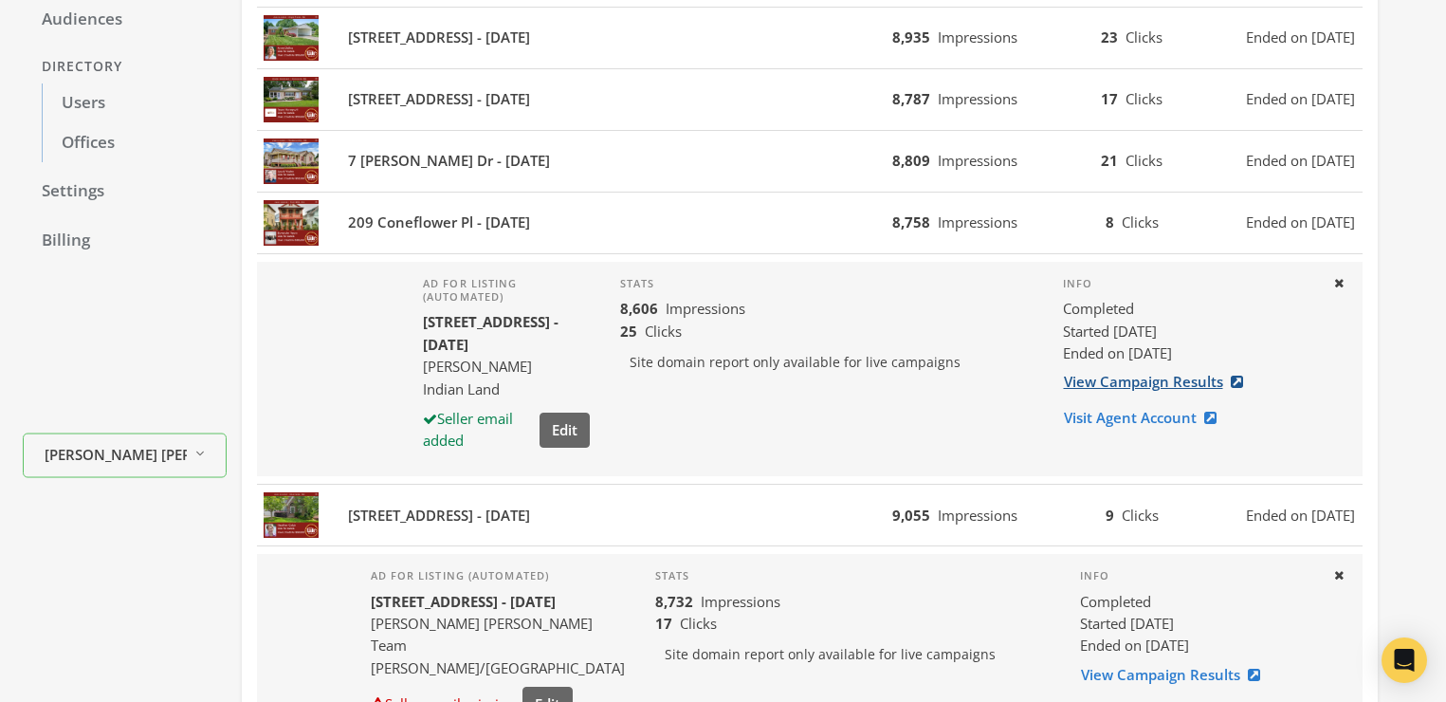
click at [1164, 379] on link "View Campaign Results" at bounding box center [1159, 381] width 193 height 35
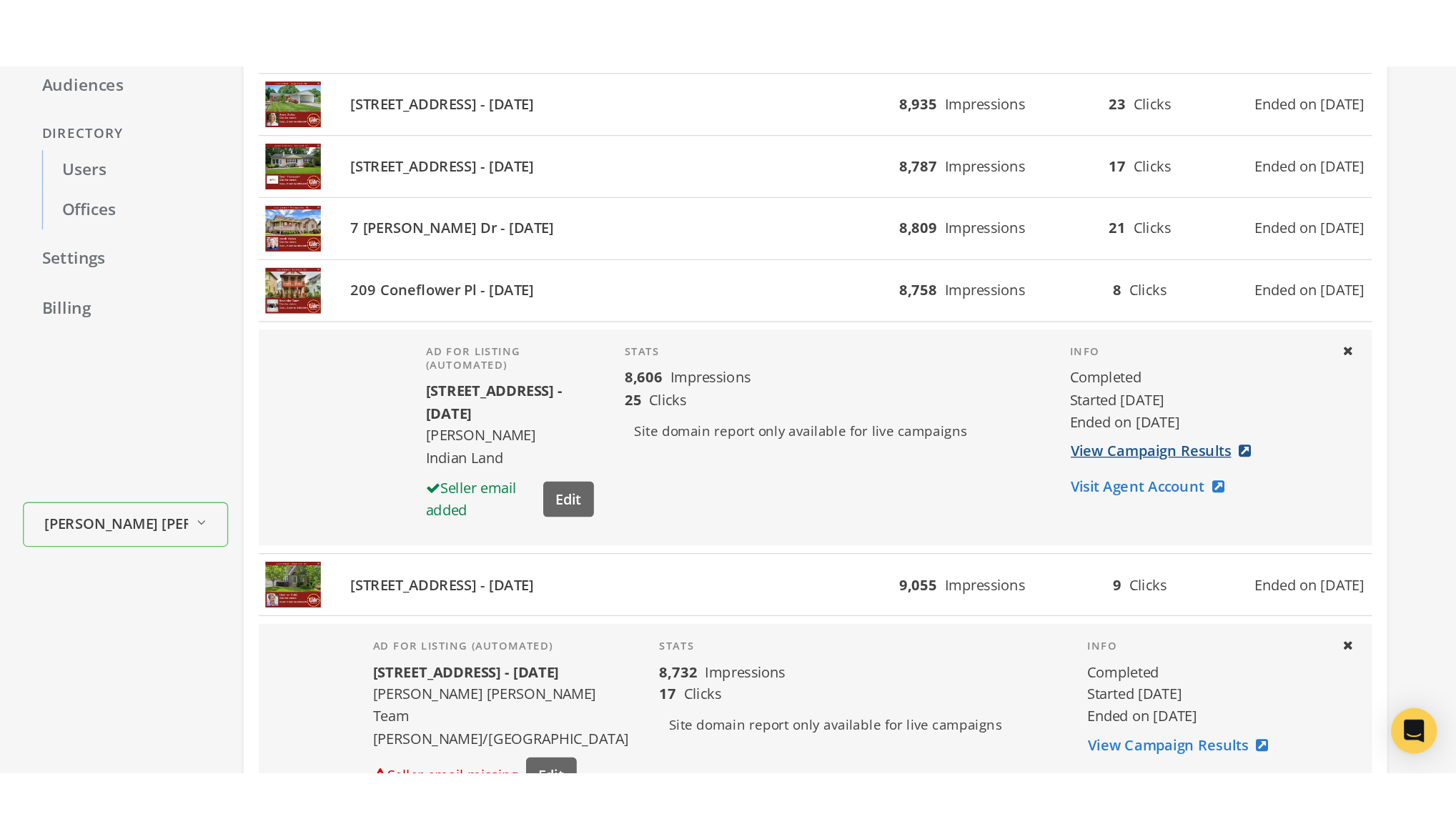
scroll to position [222, 0]
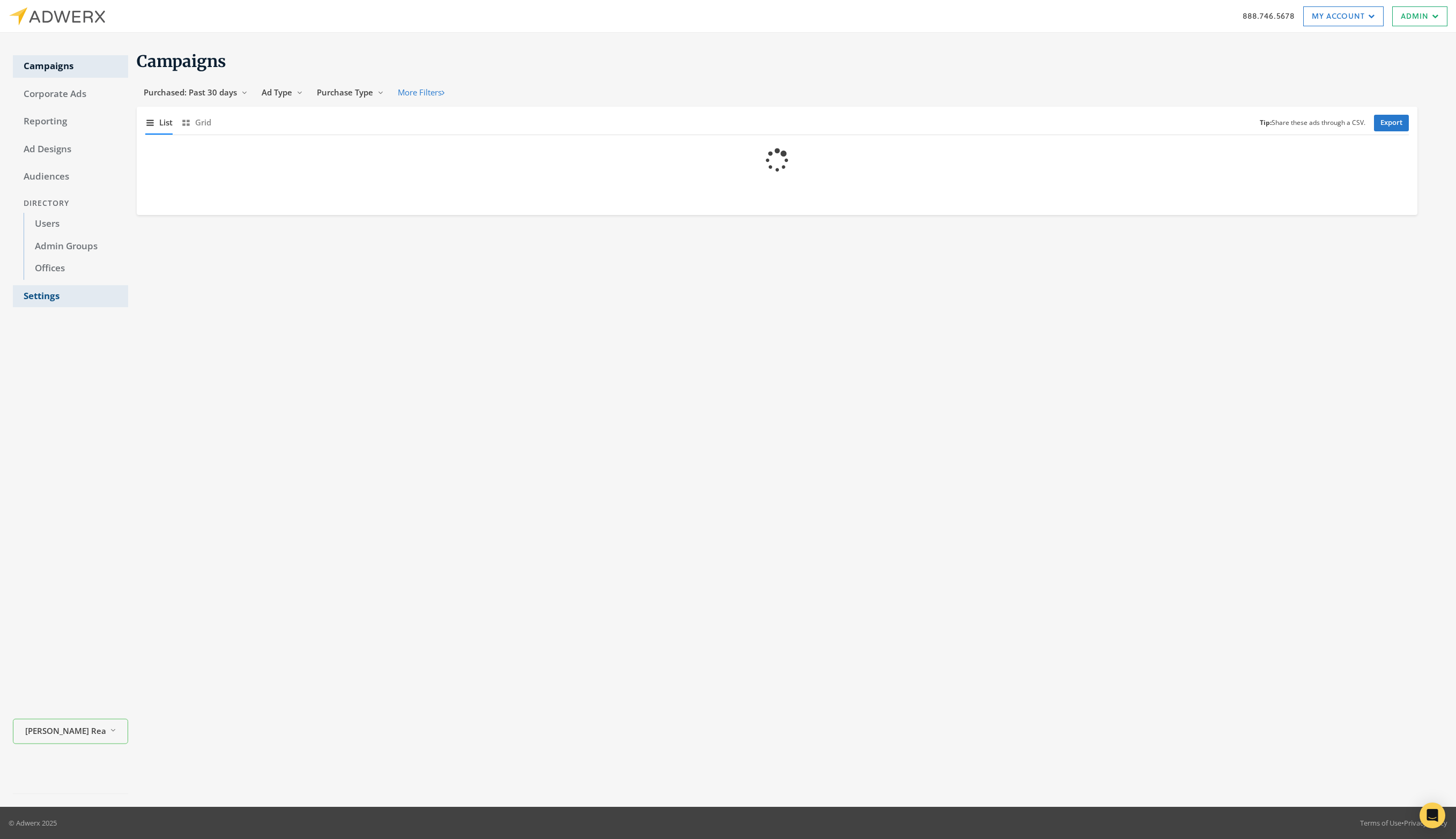
click at [36, 299] on link "Settings" at bounding box center [71, 297] width 115 height 23
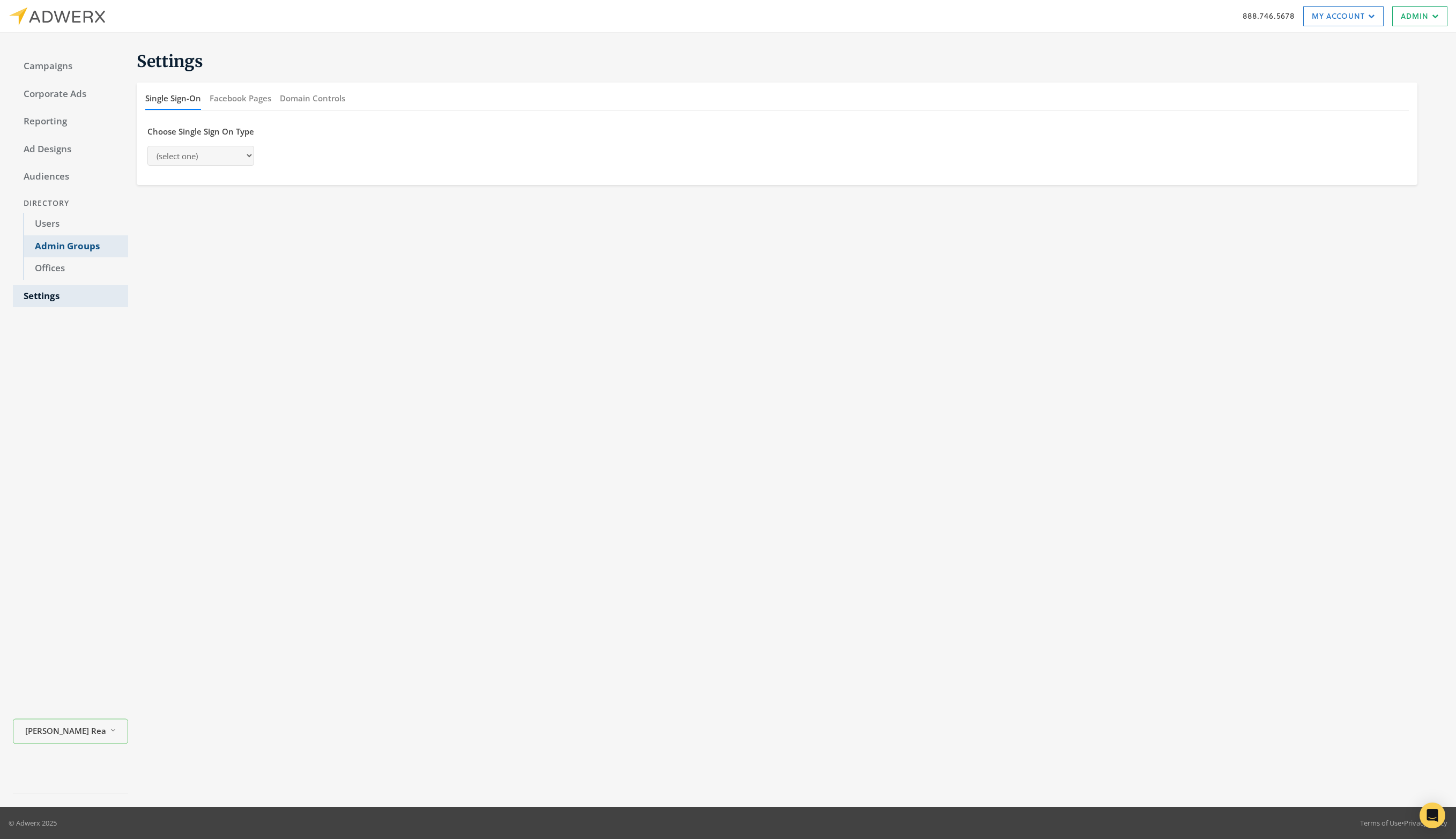
select select "moxiworks"
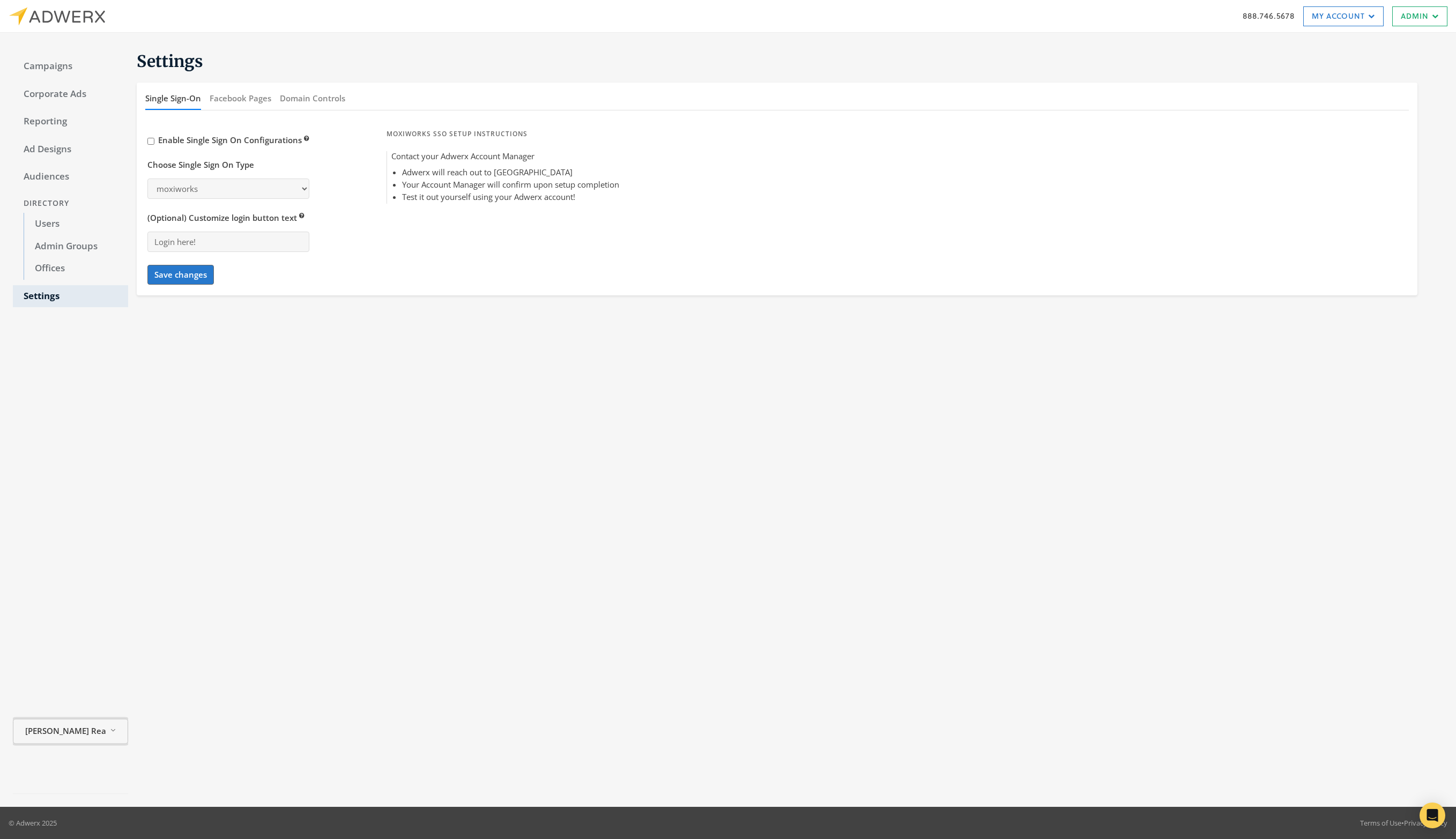
click at [84, 741] on button "[PERSON_NAME] Realty Reveal list of [PERSON_NAME] Realty" at bounding box center [71, 732] width 115 height 25
click at [78, 547] on input "Search Magnifying Glass" at bounding box center [95, 547] width 150 height 14
type input "b"
type input "Bh"
click at [421, 536] on div "Settings Single Sign-On Facebook Pages Domain Controls Enable Single Sign On Co…" at bounding box center [786, 420] width 1315 height 749
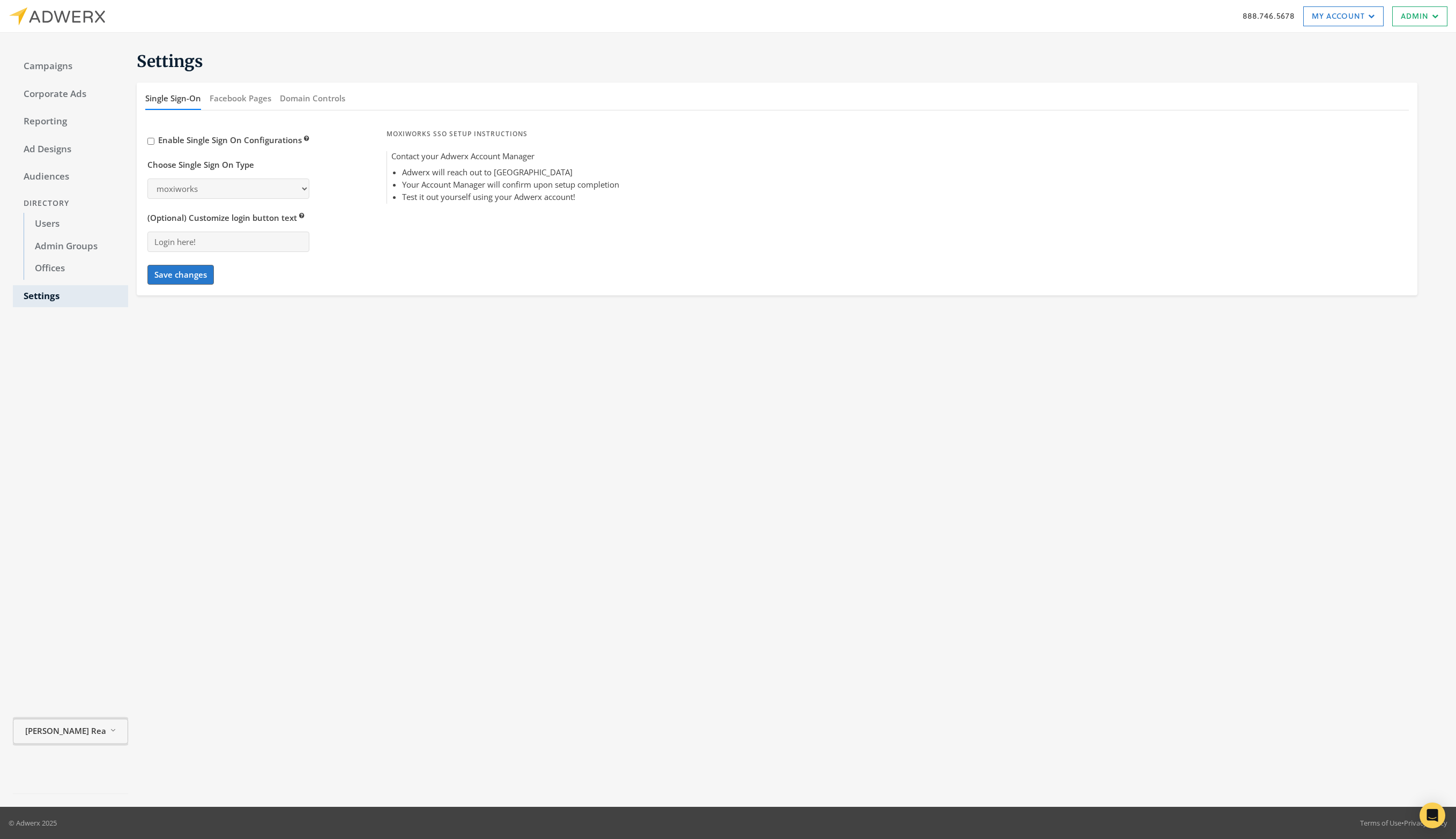
click at [85, 732] on span "Smith Realty" at bounding box center [66, 730] width 80 height 12
click at [58, 609] on input "Bh" at bounding box center [70, 603] width 99 height 14
type input "B"
click at [67, 699] on span "Berkshire Hathaway HomeServices" at bounding box center [62, 706] width 79 height 23
select select "saml"
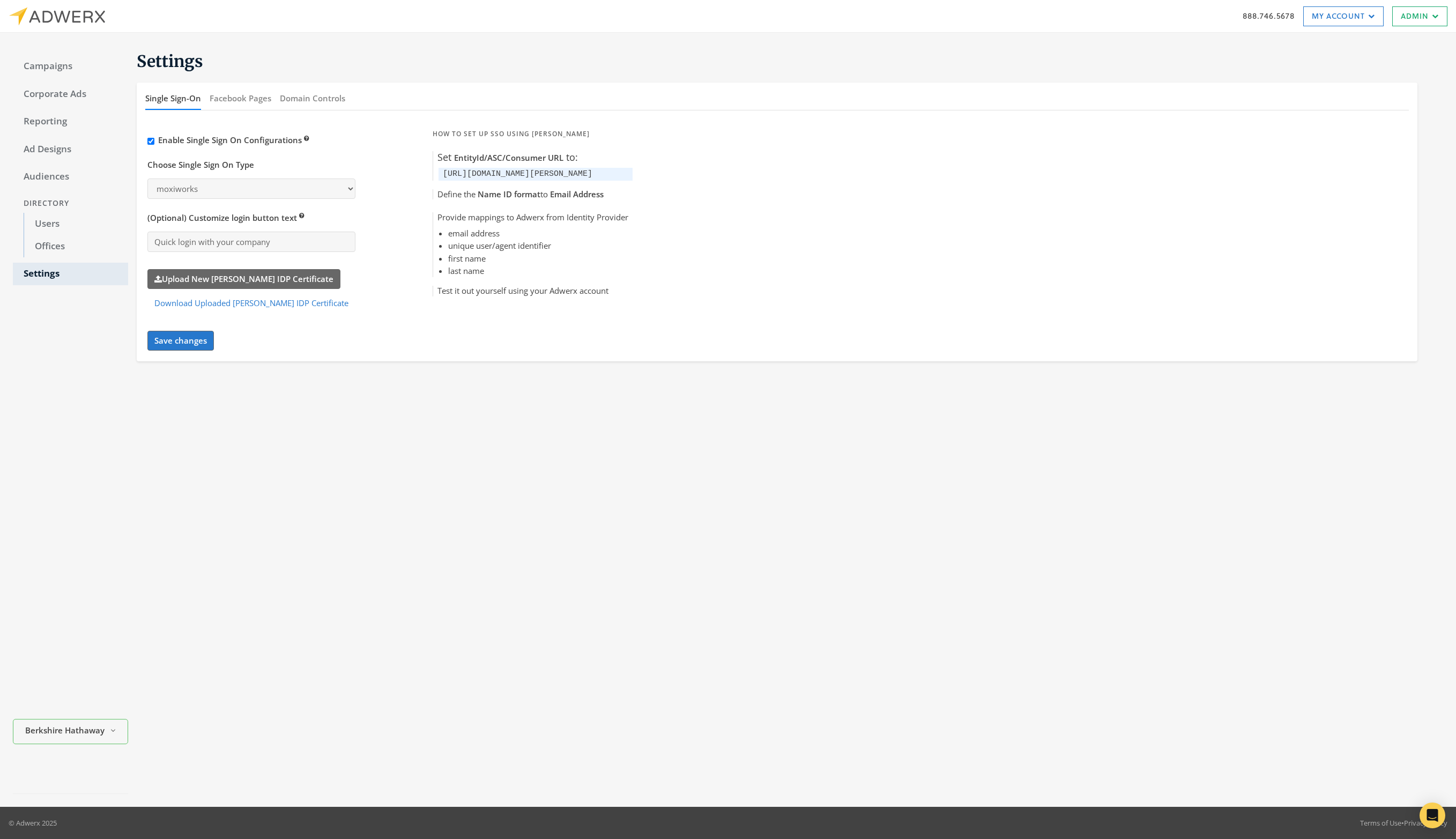
click at [454, 395] on div "Settings Single Sign-On Facebook Pages Domain Controls Enable Single Sign On Co…" at bounding box center [786, 420] width 1315 height 749
click at [227, 283] on label "Upload New SAML IDP Certificate" at bounding box center [244, 279] width 193 height 20
click at [0, 0] on input "Upload New SAML IDP Certificate" at bounding box center [0, 0] width 0 height 0
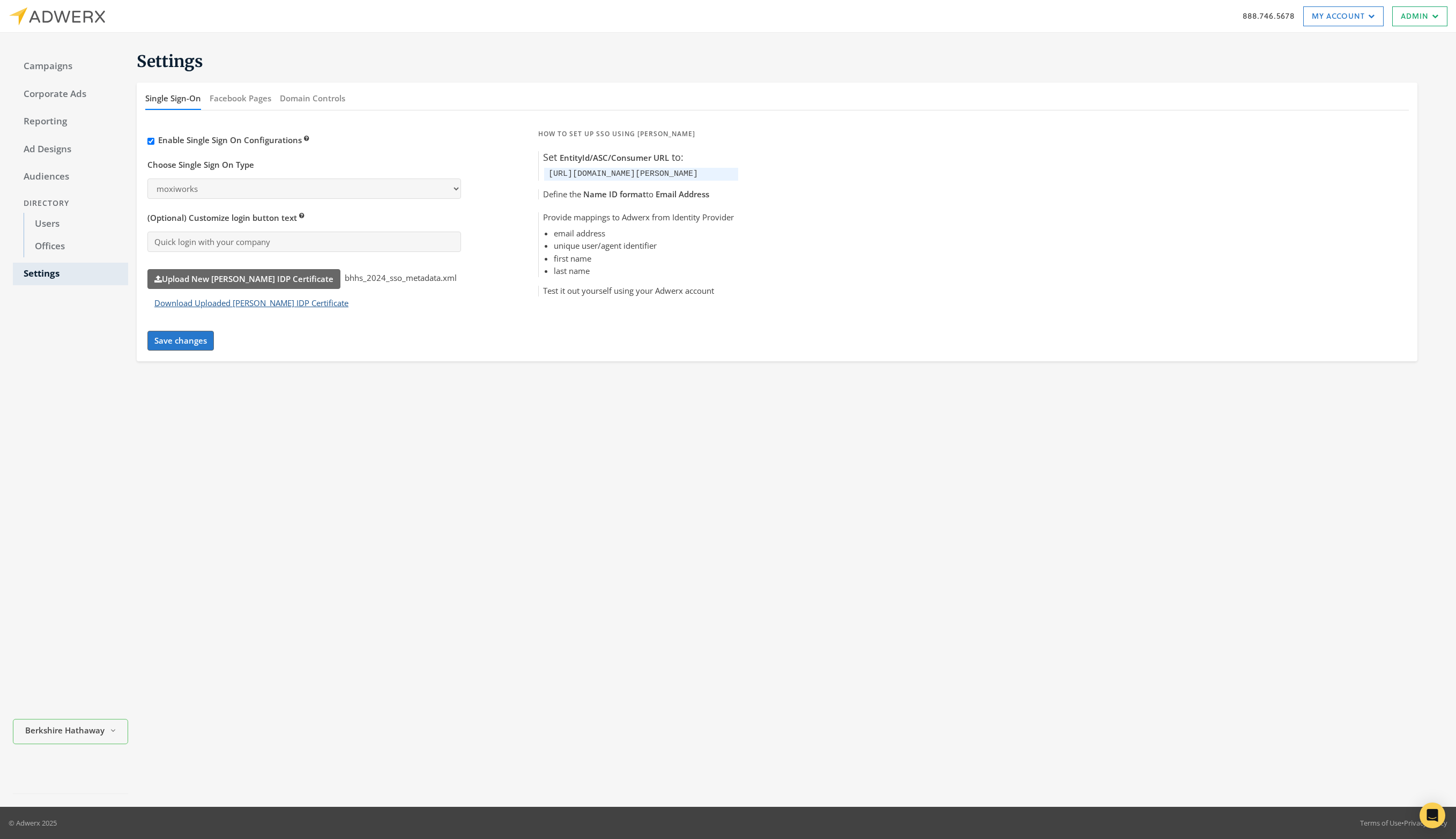
click at [279, 306] on button "Download Uploaded SAML IDP Certificate" at bounding box center [252, 303] width 208 height 20
click at [654, 387] on div "Settings Single Sign-On Facebook Pages Domain Controls Enable Single Sign On Co…" at bounding box center [786, 420] width 1315 height 749
click at [174, 349] on button "Save changes" at bounding box center [181, 340] width 67 height 20
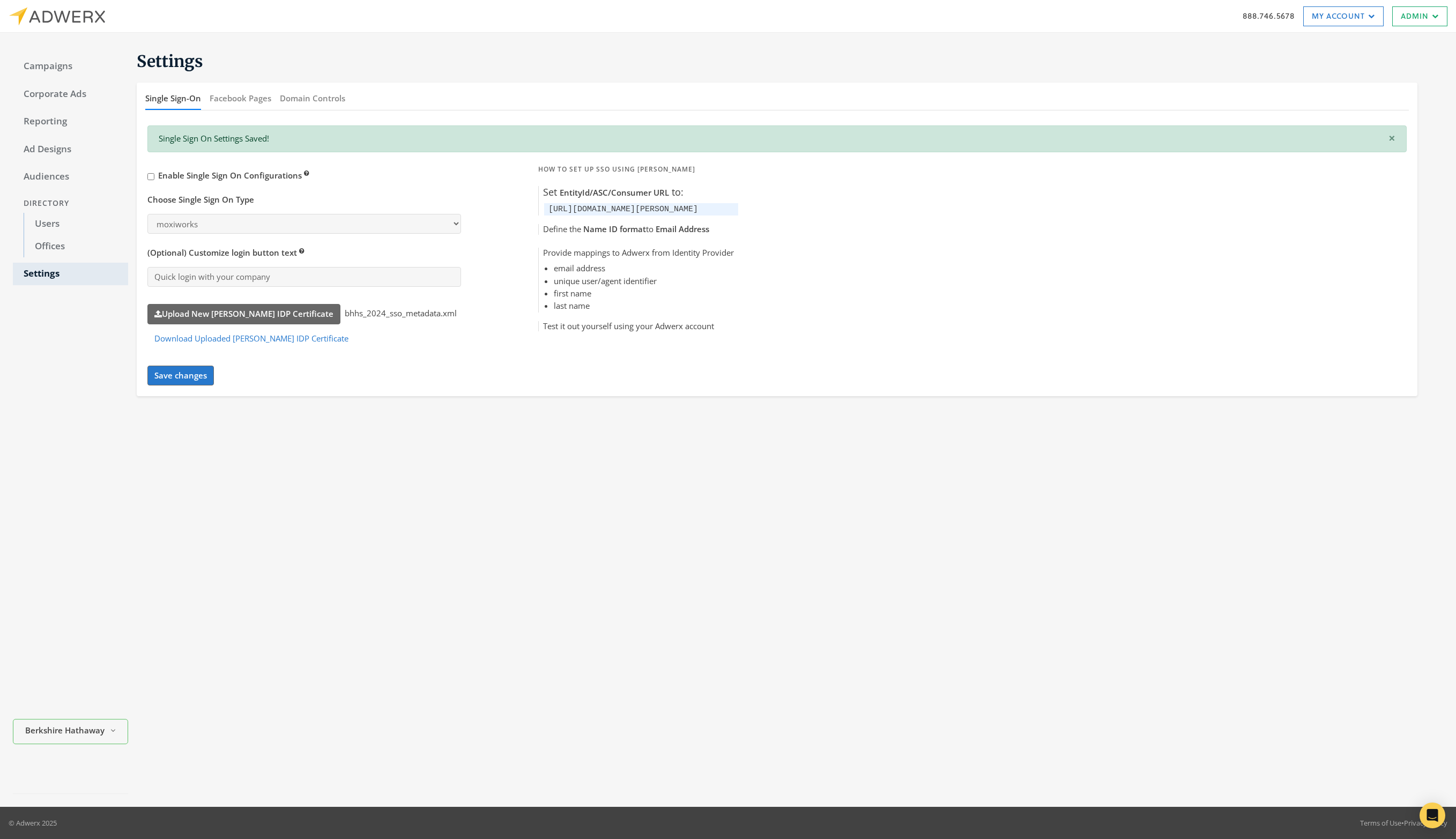
drag, startPoint x: 445, startPoint y: 600, endPoint x: 436, endPoint y: 604, distance: 9.8
click at [445, 600] on div "Settings Single Sign-On Facebook Pages Domain Controls × Single Sign On Setting…" at bounding box center [786, 420] width 1315 height 749
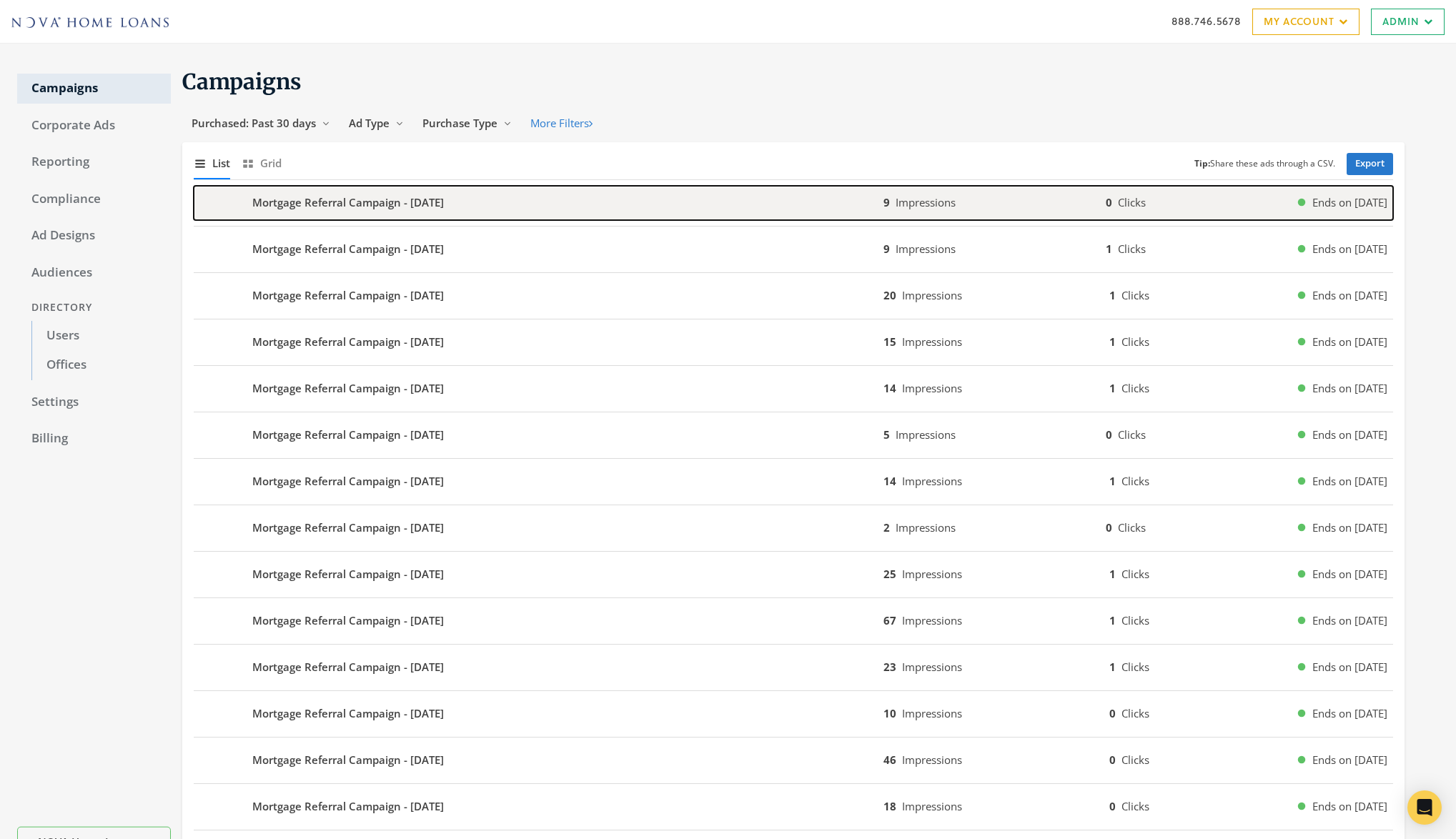
click at [651, 213] on div "Mortgage Referral Campaign - 2025-09-17" at bounding box center [538, 204] width 690 height 35
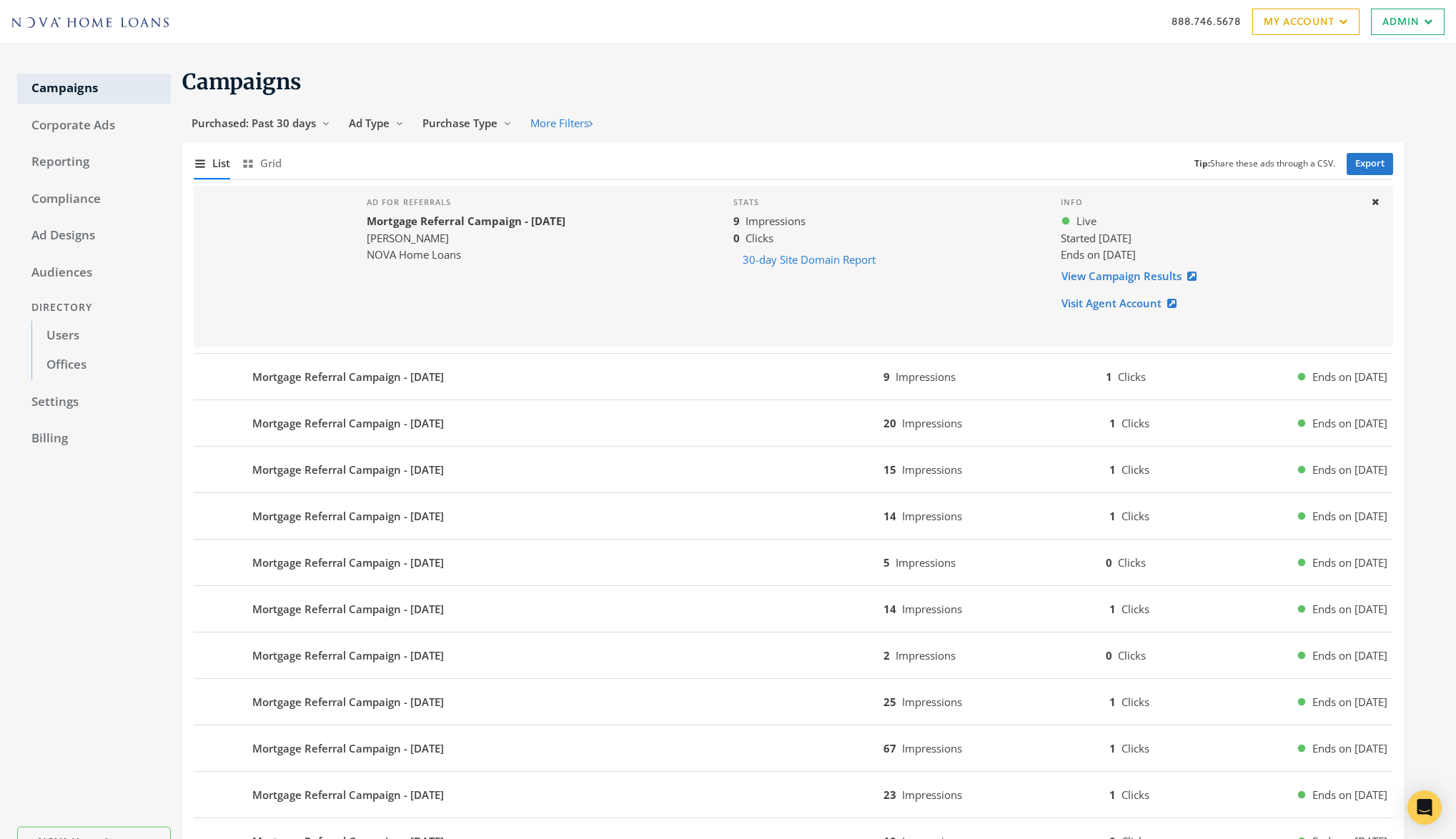
click at [853, 284] on div "Stats 9 Impressions 0 Clicks 30-day Site Domain Report" at bounding box center [886, 267] width 327 height 161
click at [918, 397] on div "Mortgage Referral Campaign - 2025-09-17 9 Impressions 1 Clicks Ends on 12/16/25" at bounding box center [794, 377] width 1200 height 47
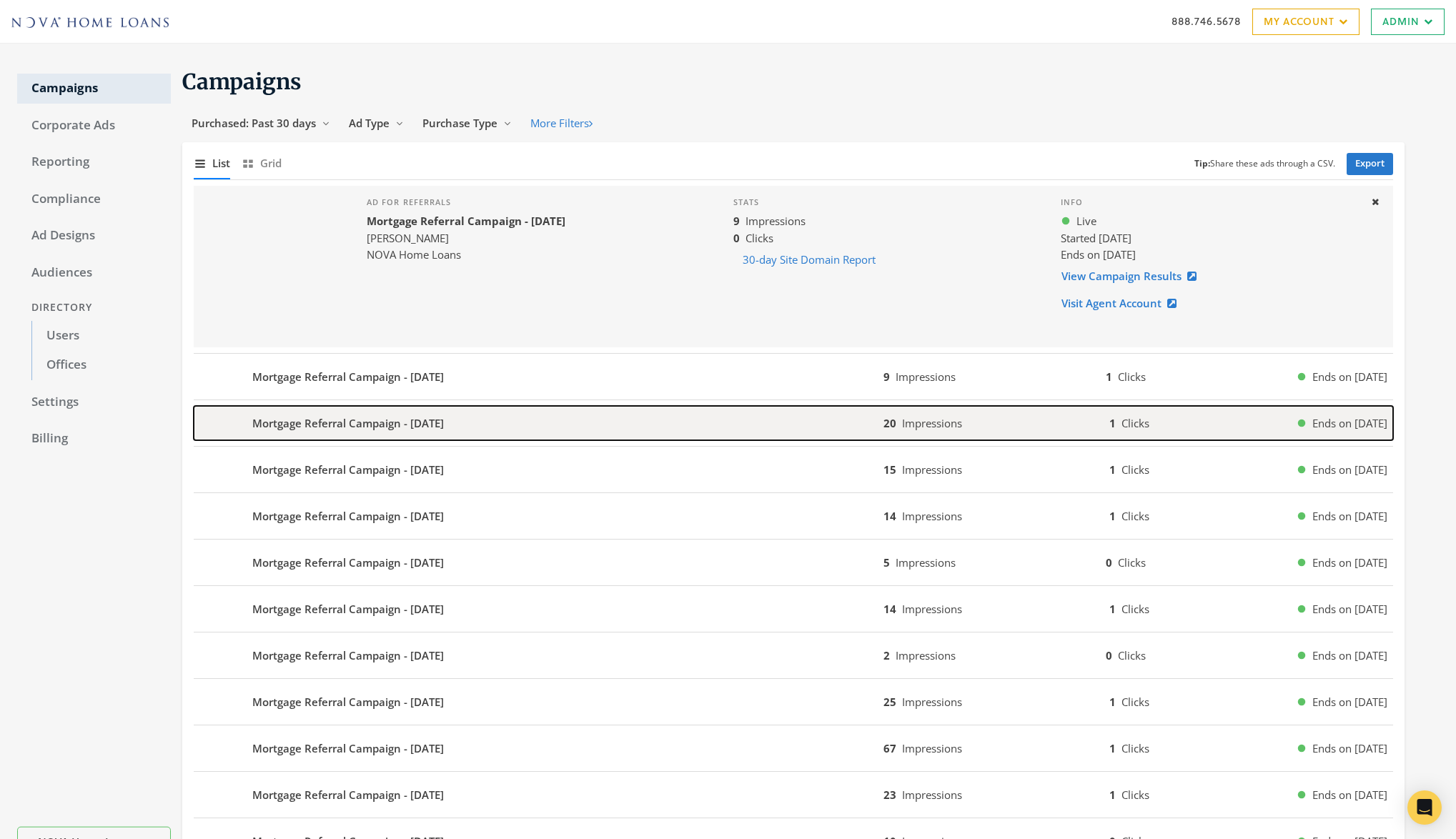
click at [936, 420] on span "Impressions" at bounding box center [932, 423] width 60 height 14
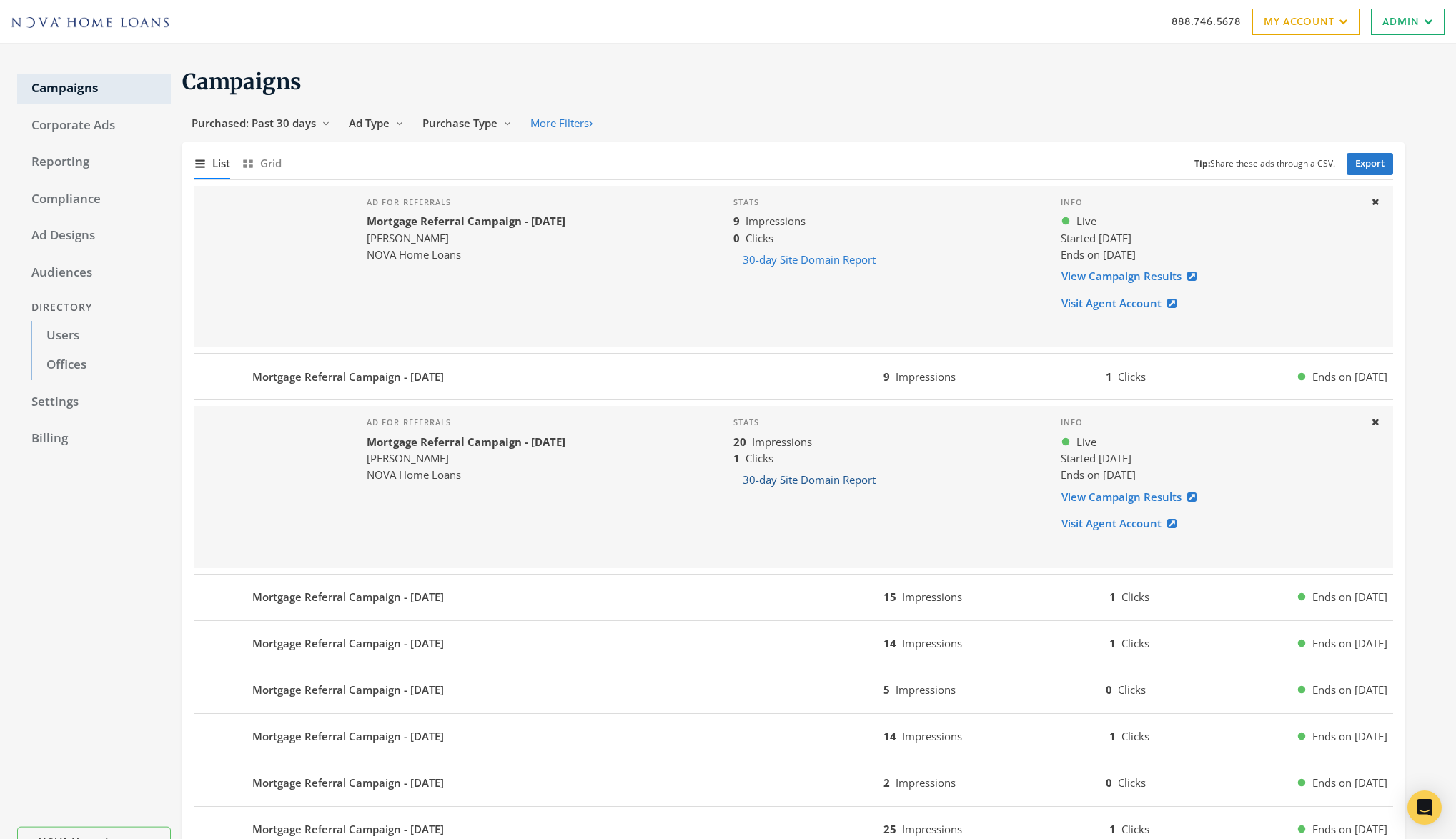
click at [856, 480] on button "30-day Site Domain Report" at bounding box center [809, 479] width 151 height 26
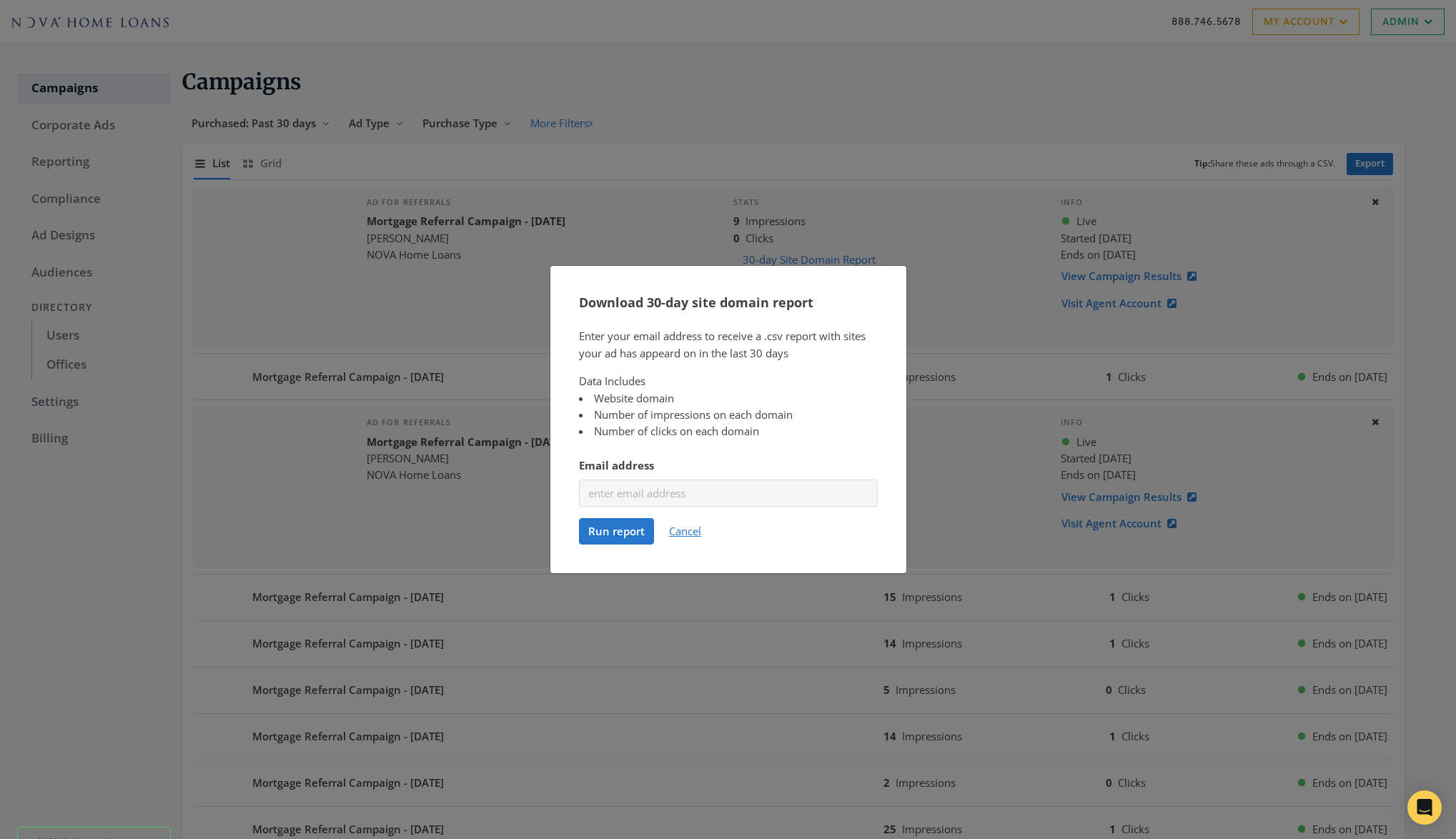
click at [689, 534] on button "Cancel" at bounding box center [684, 531] width 50 height 26
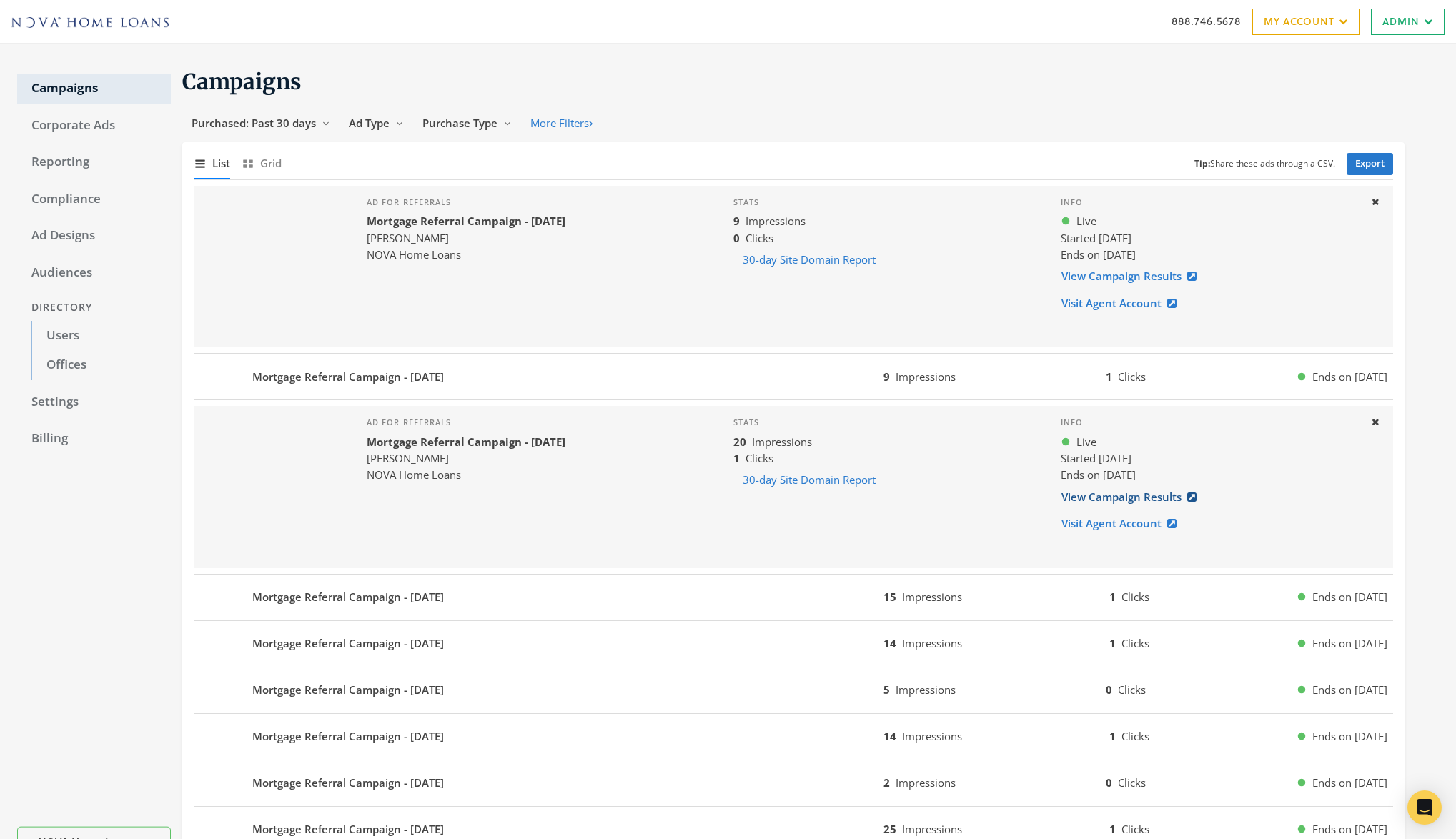
click at [1161, 501] on link "View Campaign Results" at bounding box center [1133, 497] width 145 height 26
